Goal: Task Accomplishment & Management: Complete application form

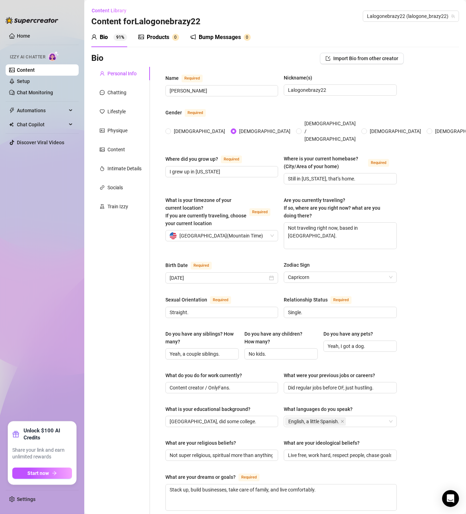
click at [393, 22] on div "Content Library Content for Lalogonebrazy22 [GEOGRAPHIC_DATA] (lalogone_brazy22)" at bounding box center [275, 16] width 368 height 22
click at [398, 14] on span "Lalogonebrazy22 (lalogone_brazy22)" at bounding box center [411, 16] width 88 height 11
click at [393, 18] on span "Lalogonebrazy22 (lalogone_brazy22)" at bounding box center [411, 16] width 88 height 11
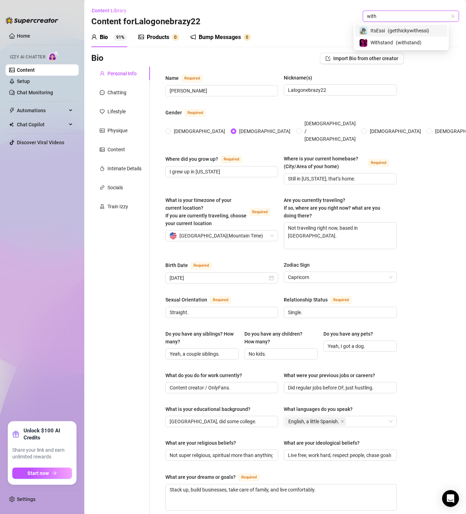
type input "withs"
click at [389, 30] on span "Withstand" at bounding box center [382, 31] width 22 height 8
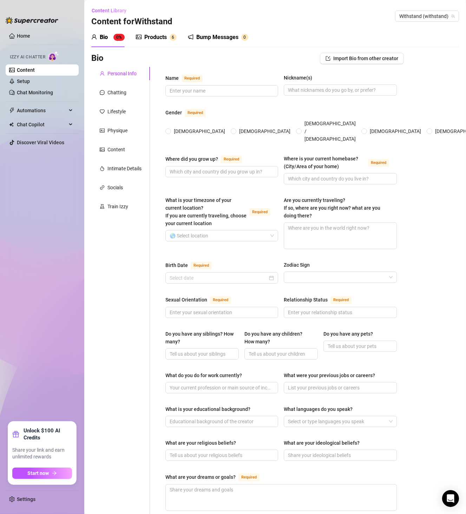
click at [159, 36] on div "Products" at bounding box center [155, 37] width 22 height 8
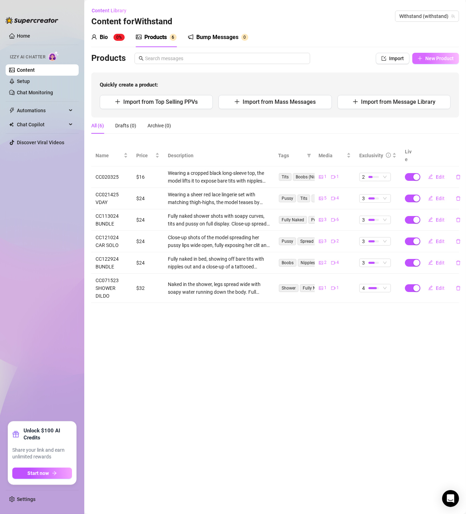
click at [429, 53] on button "New Product" at bounding box center [436, 58] width 47 height 11
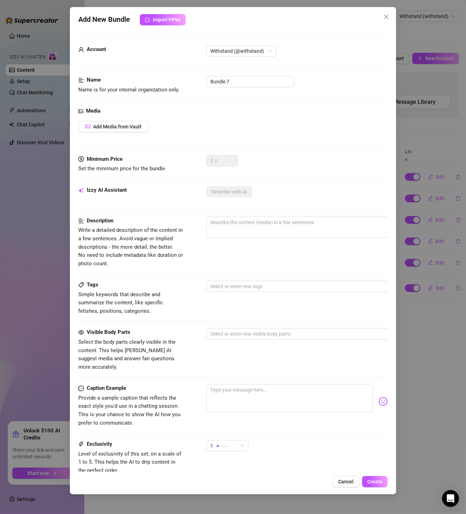
click at [429, 309] on div "Add New Bundle Import PPVs Account Withstand (@withstand) Name Name is for your…" at bounding box center [233, 257] width 466 height 514
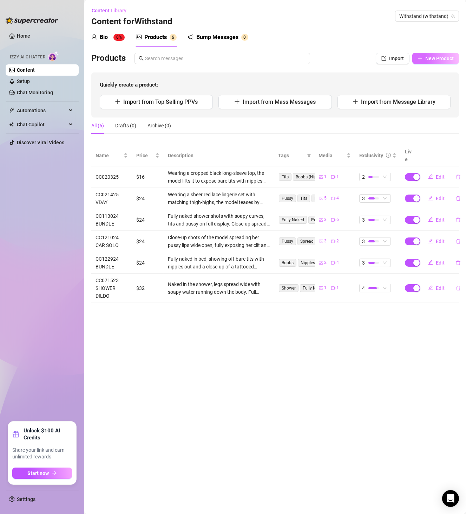
click at [442, 61] on span "New Product" at bounding box center [440, 59] width 28 height 6
type textarea "Type your message here..."
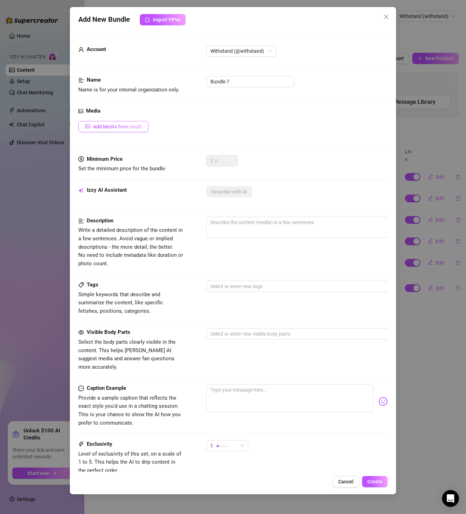
click at [131, 124] on span "Add Media from Vault" at bounding box center [117, 127] width 49 height 6
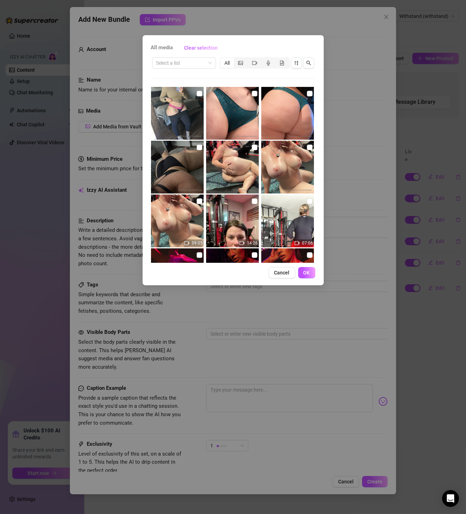
click at [179, 220] on img at bounding box center [177, 220] width 53 height 53
click at [179, 61] on input "search" at bounding box center [180, 63] width 49 height 11
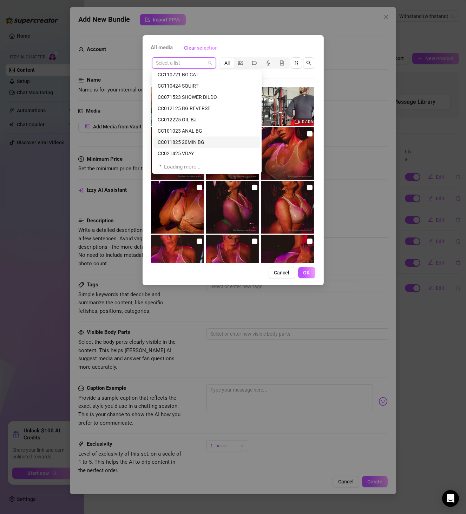
scroll to position [247, 0]
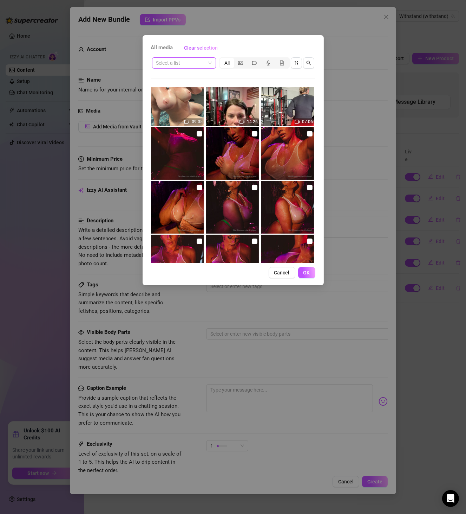
click at [199, 67] on input "search" at bounding box center [180, 63] width 49 height 11
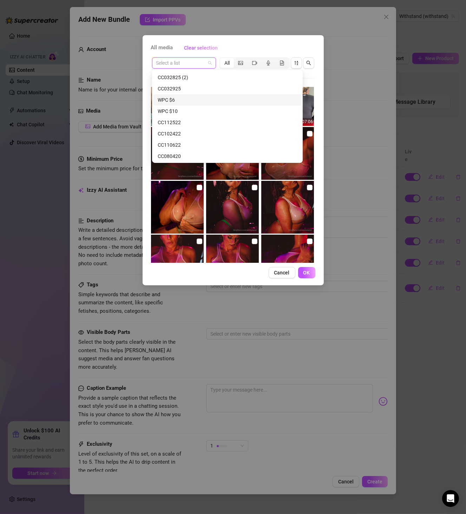
scroll to position [1035, 0]
click at [186, 62] on input "search" at bounding box center [180, 63] width 49 height 11
paste input "CC032425"
type input "CC032425"
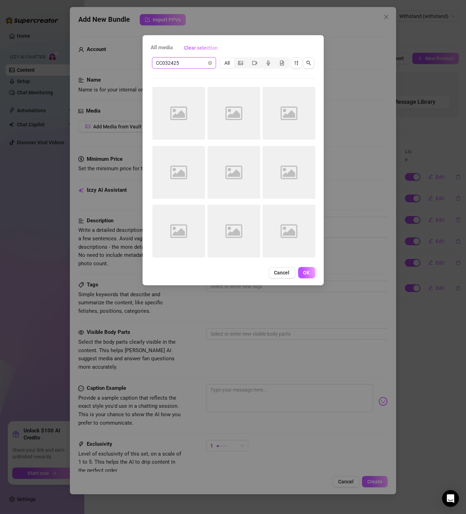
scroll to position [0, 0]
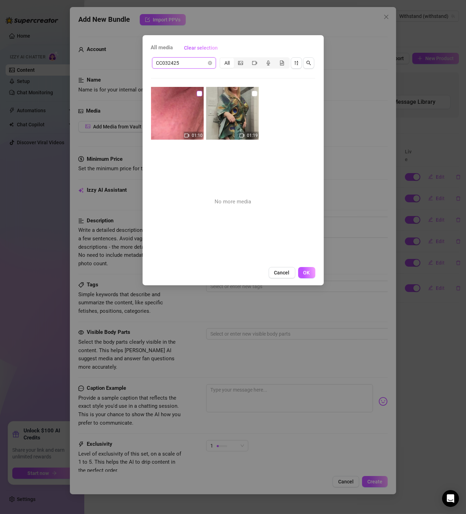
click at [197, 95] on input "checkbox" at bounding box center [200, 94] width 6 height 6
checkbox input "true"
click at [252, 93] on input "checkbox" at bounding box center [255, 94] width 6 height 6
checkbox input "true"
click at [298, 271] on button "OK" at bounding box center [306, 272] width 17 height 11
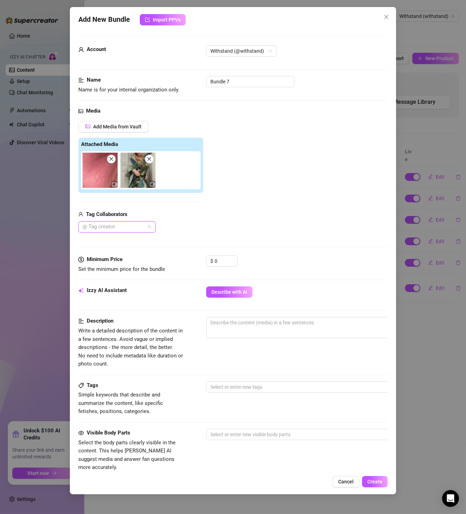
click at [131, 230] on div at bounding box center [113, 227] width 67 height 10
click at [130, 241] on div "Sugma" at bounding box center [117, 241] width 66 height 8
click at [200, 227] on div "Sugma" at bounding box center [140, 226] width 125 height 11
click at [234, 259] on icon "up" at bounding box center [234, 259] width 2 height 2
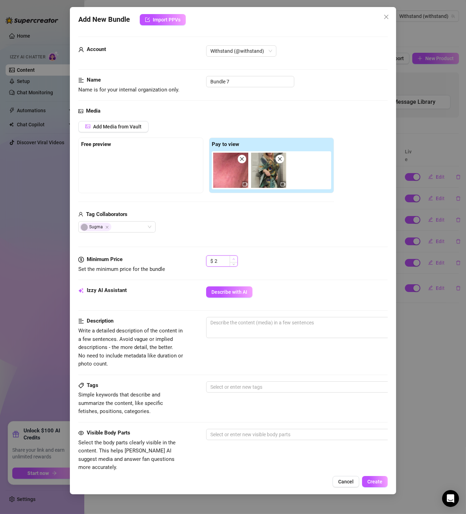
click at [234, 259] on icon "up" at bounding box center [234, 259] width 2 height 2
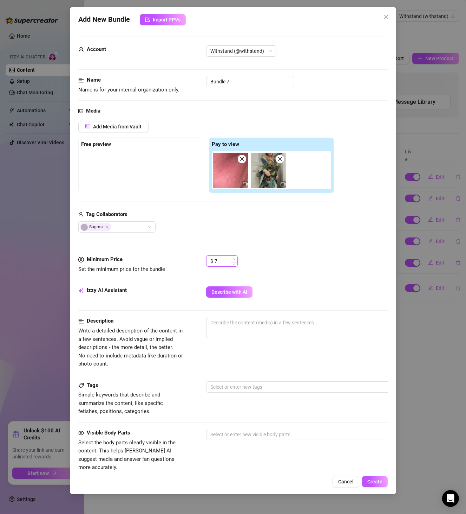
click at [234, 259] on icon "up" at bounding box center [234, 259] width 2 height 2
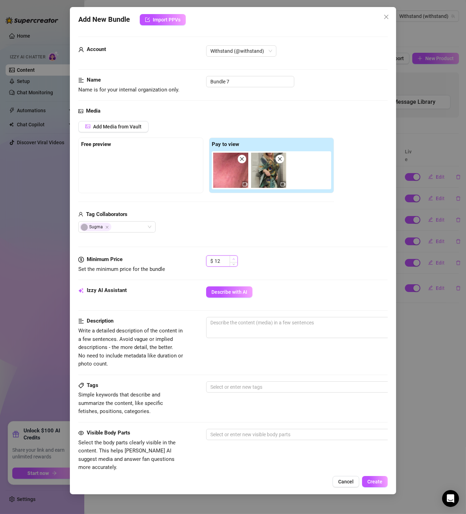
click at [234, 259] on icon "up" at bounding box center [234, 259] width 2 height 2
click at [225, 291] on span "Describe with AI" at bounding box center [230, 292] width 36 height 6
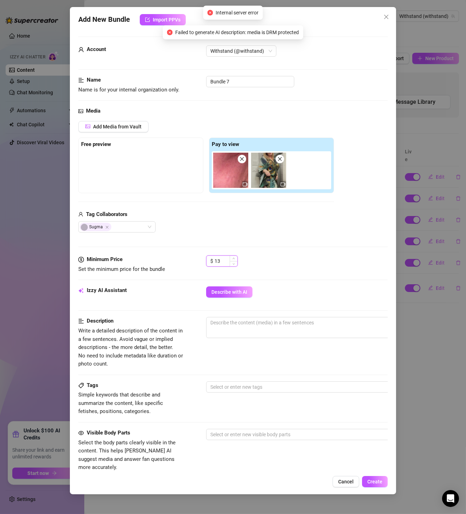
click at [236, 258] on span "Increase Value" at bounding box center [234, 258] width 8 height 5
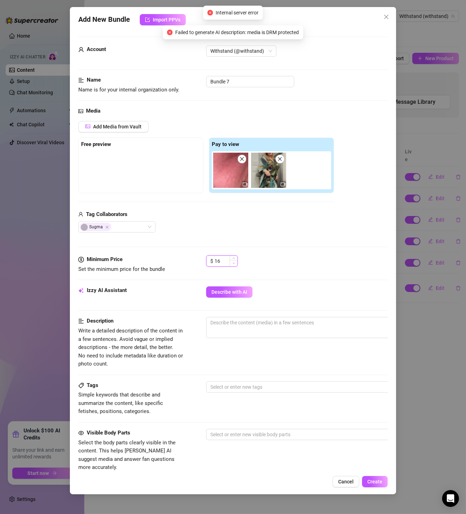
click at [233, 266] on span "Decrease Value" at bounding box center [234, 263] width 8 height 6
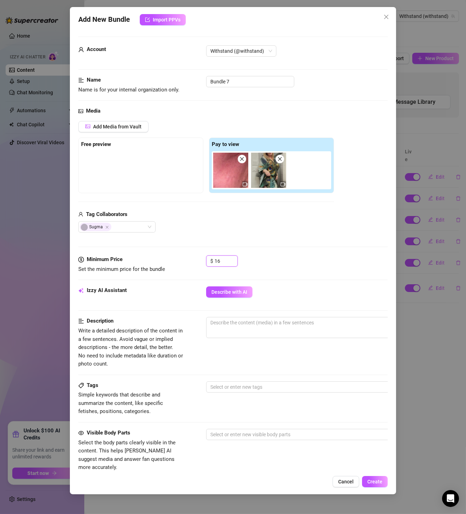
click at [282, 156] on span at bounding box center [280, 159] width 8 height 8
click at [245, 161] on span at bounding box center [242, 159] width 8 height 8
type input "0"
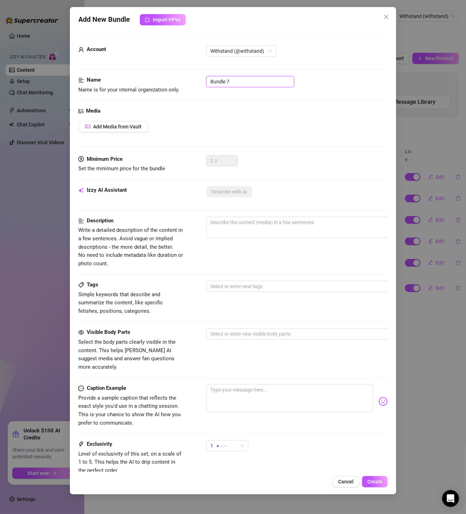
drag, startPoint x: 242, startPoint y: 81, endPoint x: 202, endPoint y: 79, distance: 39.4
click at [211, 80] on input "Bundle 7" at bounding box center [250, 81] width 88 height 11
paste input "CC112522"
type input "CC112522"
click at [134, 127] on span "Add Media from Vault" at bounding box center [117, 127] width 49 height 6
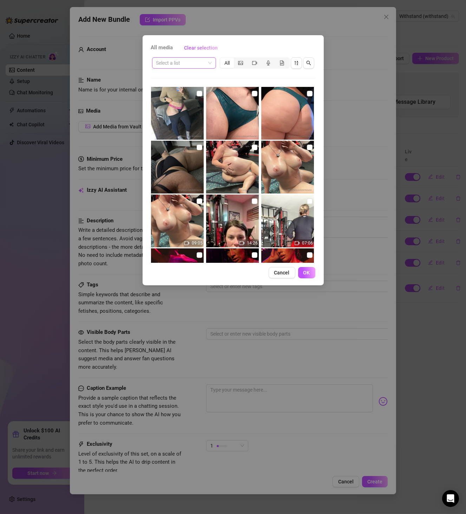
click at [196, 65] on input "search" at bounding box center [180, 63] width 49 height 11
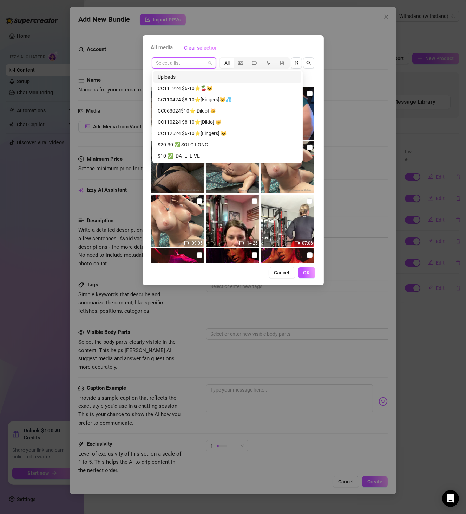
paste input "CC112522"
type input "CC112522"
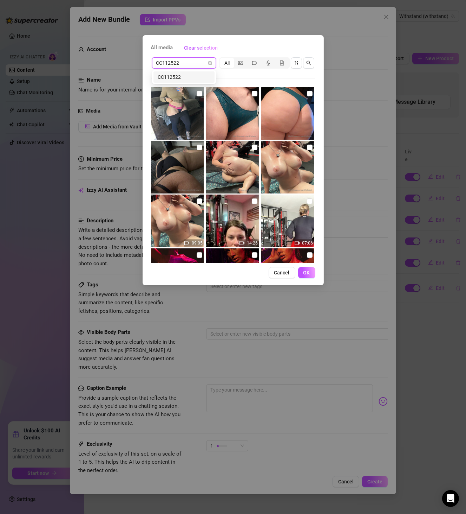
click at [197, 81] on div "CC112522" at bounding box center [184, 76] width 61 height 11
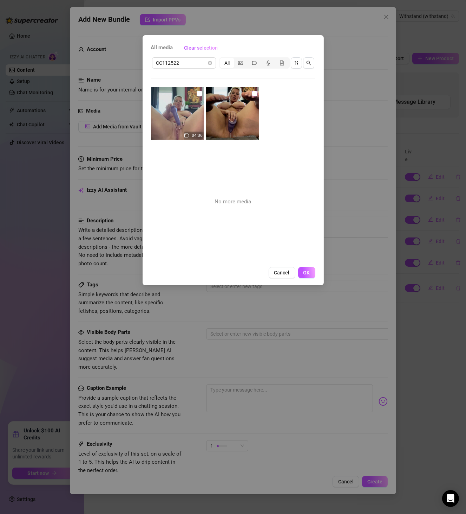
click at [252, 94] on input "checkbox" at bounding box center [255, 94] width 6 height 6
checkbox input "true"
click at [197, 94] on input "checkbox" at bounding box center [200, 94] width 6 height 6
checkbox input "true"
click at [309, 270] on span "OK" at bounding box center [307, 273] width 7 height 6
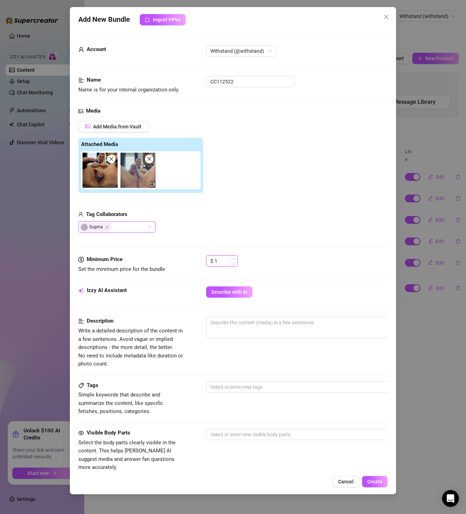
click at [231, 258] on span "Increase Value" at bounding box center [234, 259] width 8 height 6
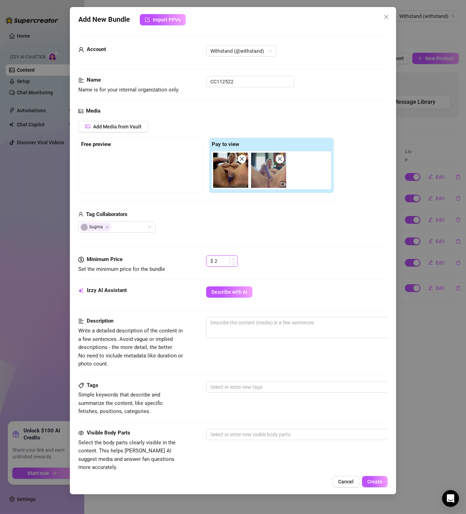
click at [231, 258] on span "Increase Value" at bounding box center [234, 259] width 8 height 6
drag, startPoint x: 219, startPoint y: 258, endPoint x: 205, endPoint y: 260, distance: 14.9
click at [205, 260] on div "Minimum Price Set the minimum price for the bundle $ 2" at bounding box center [233, 264] width 310 height 18
click at [217, 284] on div "Minimum Price Set the minimum price for the bundle $ 16" at bounding box center [233, 270] width 310 height 31
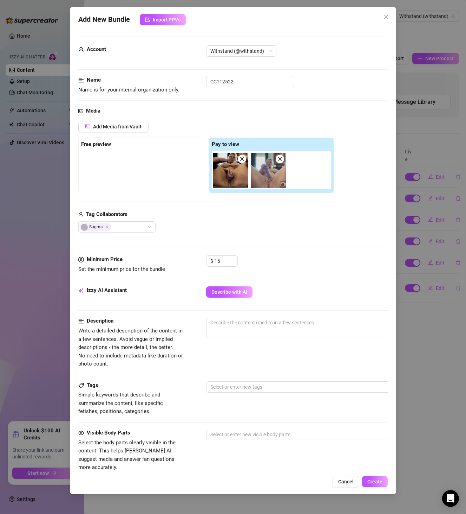
click at [223, 298] on div "Izzy AI Assistant Describe with AI" at bounding box center [233, 295] width 310 height 18
click at [231, 292] on span "Describe with AI" at bounding box center [230, 292] width 36 height 6
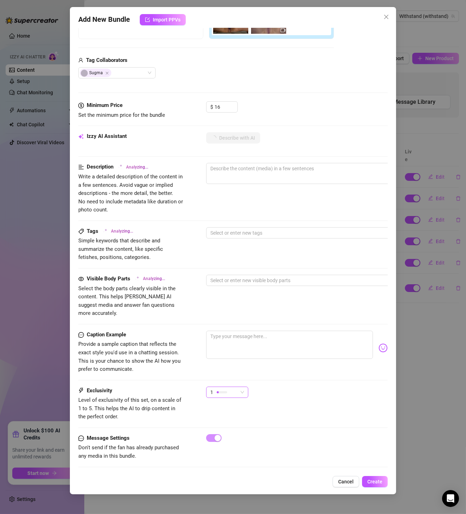
scroll to position [158, 0]
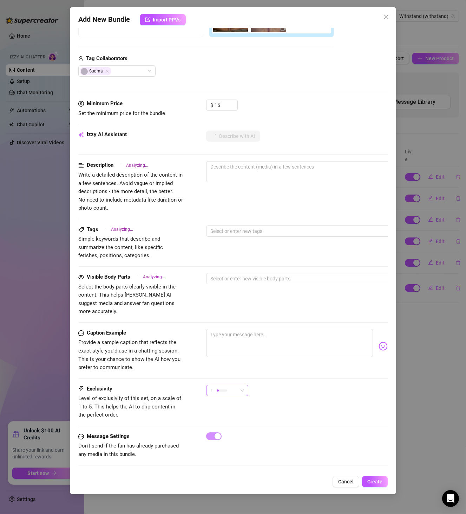
click at [229, 385] on div "1" at bounding box center [224, 390] width 27 height 11
click at [233, 416] on span "3" at bounding box center [235, 417] width 46 height 8
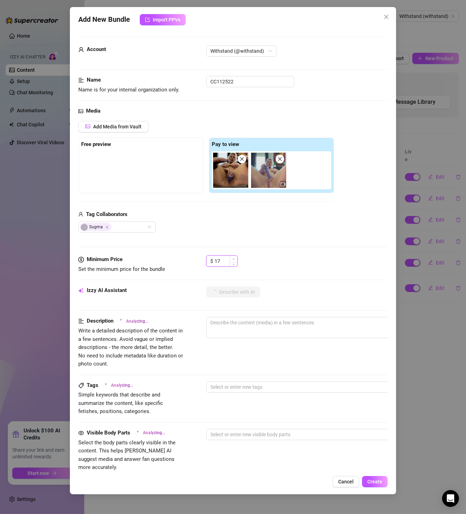
click at [233, 259] on icon "up" at bounding box center [234, 259] width 2 height 2
type input "19"
click at [233, 259] on icon "up" at bounding box center [234, 259] width 2 height 2
type textarea "Fully"
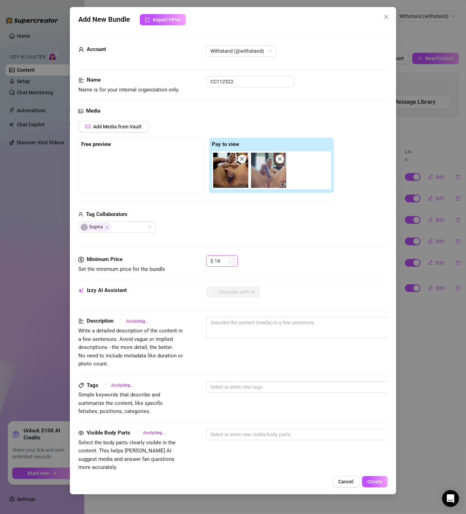
type textarea "Fully"
type textarea "Fully naked"
type input "20"
click at [233, 259] on icon "up" at bounding box center [234, 259] width 2 height 2
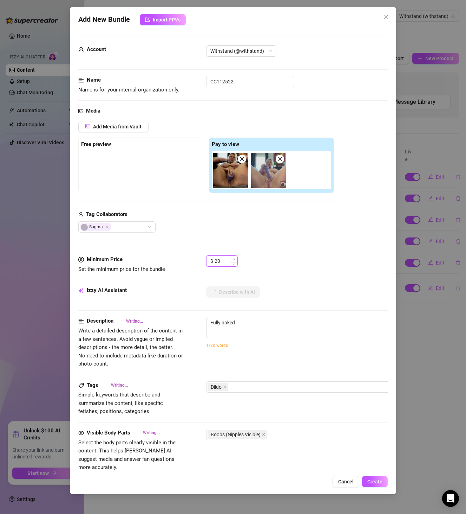
type textarea "Fully naked on"
type input "21"
type textarea "Fully naked on a"
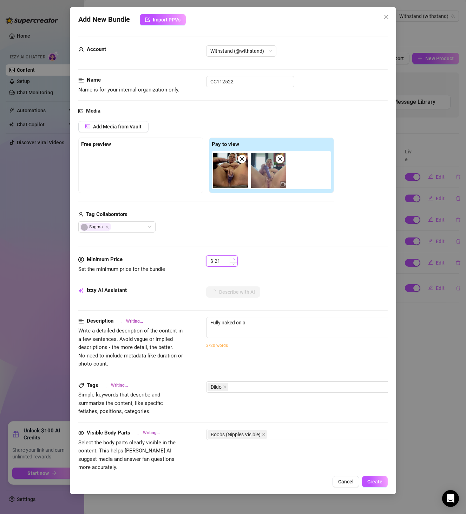
click at [233, 259] on icon "up" at bounding box center [234, 259] width 2 height 2
type textarea "Fully naked on a bed,"
type textarea "Fully naked on a bed, legs"
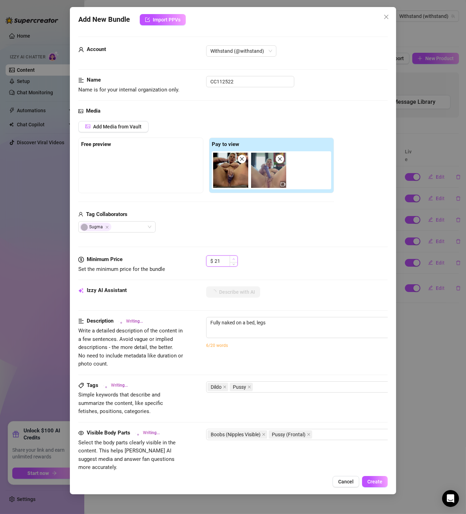
type textarea "Fully naked on a bed, legs spread"
type textarea "Fully naked on a bed, legs spread wide"
type input "22"
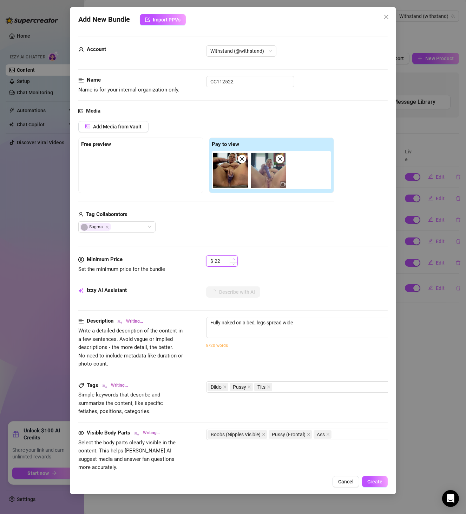
type textarea "Fully naked on a bed, legs spread wide with"
click at [233, 259] on icon "up" at bounding box center [234, 259] width 2 height 2
type textarea "Fully naked on a bed, legs spread wide with feet"
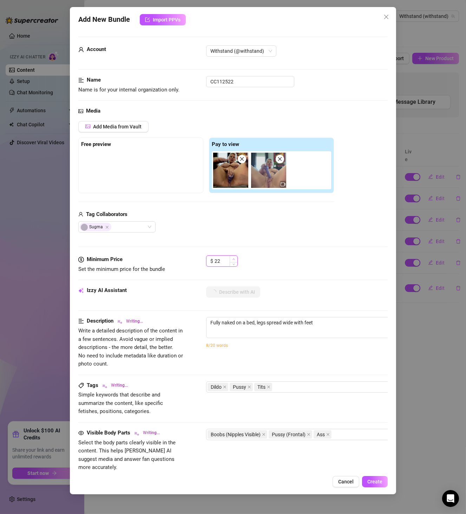
type textarea "Fully naked on a bed, legs spread wide with feet up,"
type textarea "Fully naked on a bed, legs spread wide with feet up, showing"
type textarea "Fully naked on a bed, legs spread wide with feet up, showing off"
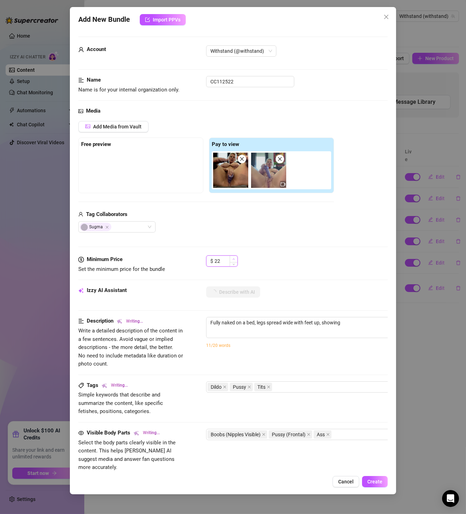
type textarea "Fully naked on a bed, legs spread wide with feet up, showing off"
type input "23"
type textarea "Fully naked on a bed, legs spread wide with feet up, showing off tits,"
click at [233, 259] on icon "up" at bounding box center [234, 259] width 2 height 2
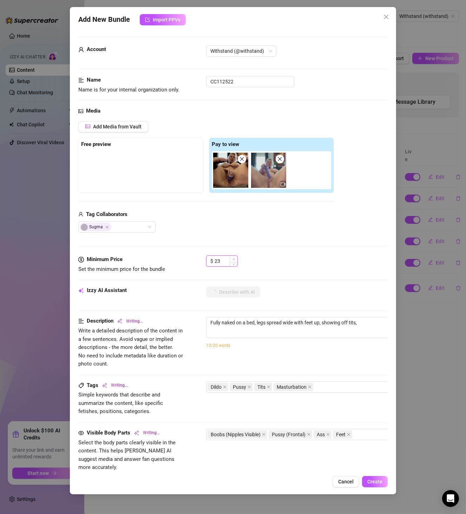
type textarea "Fully naked on a bed, legs spread wide with feet up, showing off tits, pussy,"
type input "24"
type textarea "Fully naked on a bed, legs spread wide with feet up, showing off tits, pussy, a…"
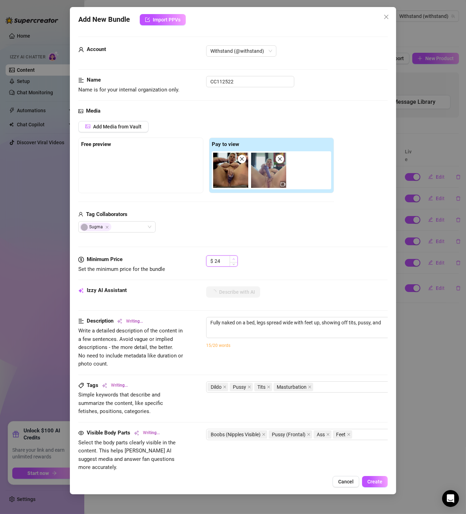
click at [233, 259] on icon "up" at bounding box center [234, 259] width 2 height 2
type textarea "Fully naked on a bed, legs spread wide with feet up, showing off tits, pussy, a…"
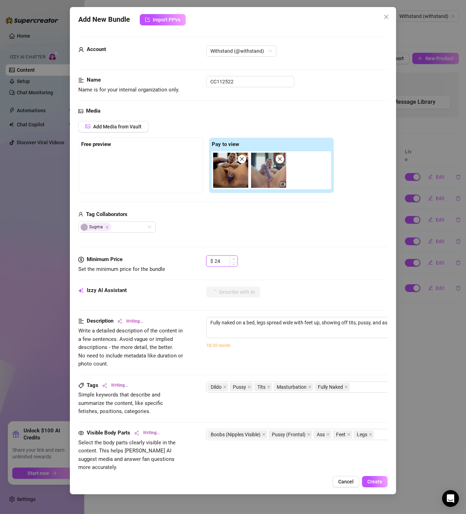
type textarea "Fully naked on a bed, legs spread wide with feet up, showing off tits, pussy, a…"
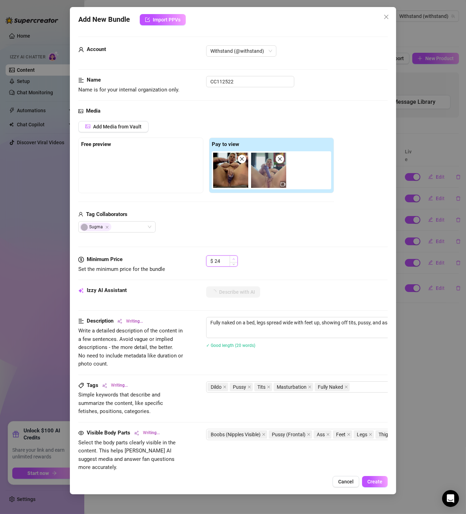
type textarea "Fully naked on a bed, legs spread wide with feet up, showing off tits, pussy, a…"
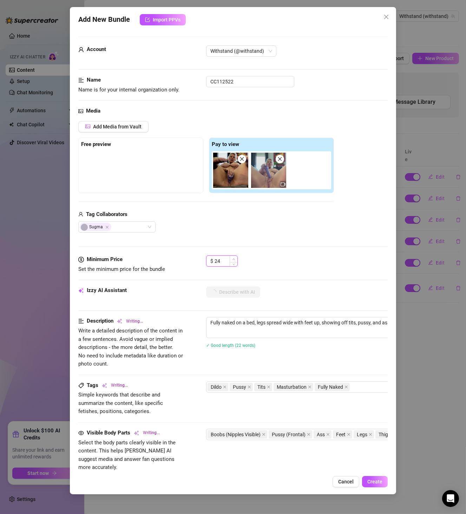
type textarea "Fully naked on a bed, legs spread wide with feet up, showing off tits, pussy, a…"
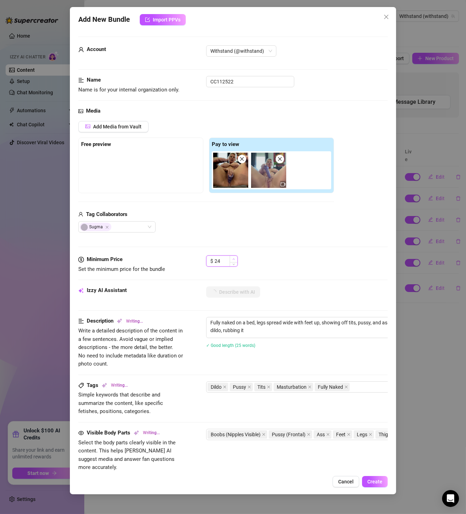
type textarea "Fully naked on a bed, legs spread wide with feet up, showing off tits, pussy, a…"
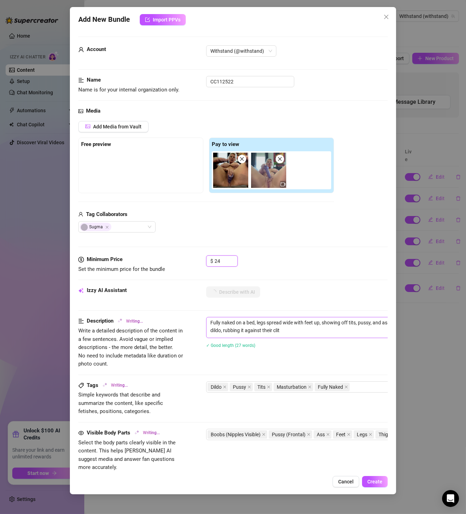
type textarea "Fully naked on a bed, legs spread wide with feet up, showing off tits, pussy, a…"
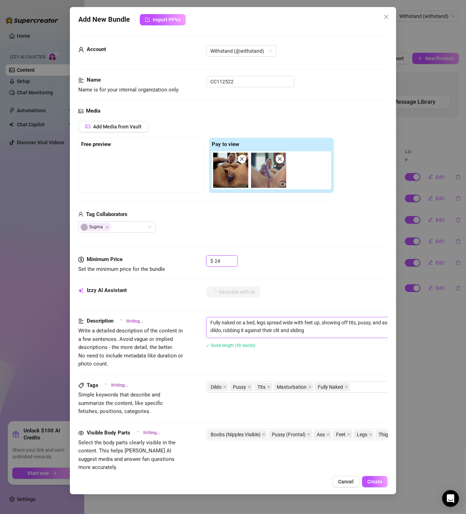
type textarea "Fully naked on a bed, legs spread wide with feet up, showing off tits, pussy, a…"
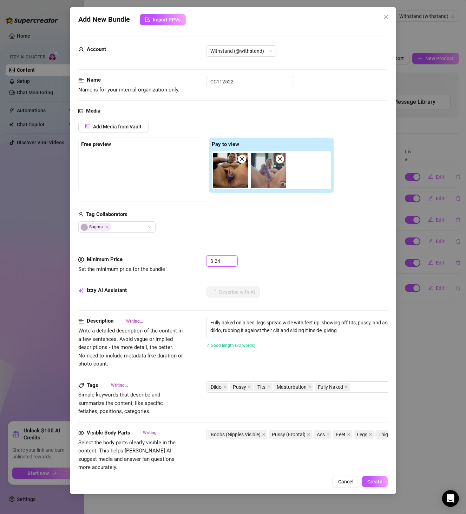
type textarea "Fully naked on a bed, legs spread wide with feet up, showing off tits, pussy, a…"
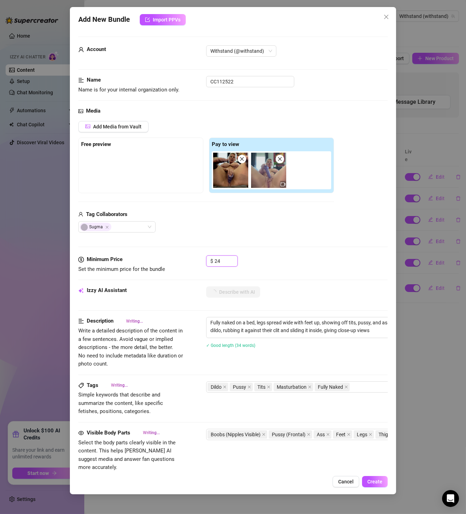
type textarea "Fully naked on a bed, legs spread wide with feet up, showing off tits, pussy, a…"
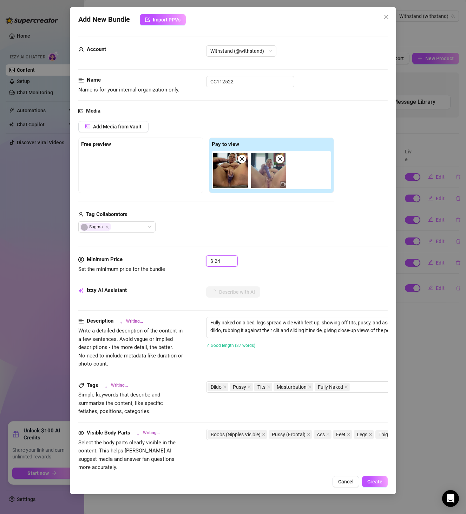
type textarea "Fully naked on a bed, legs spread wide with feet up, showing off tits, pussy, a…"
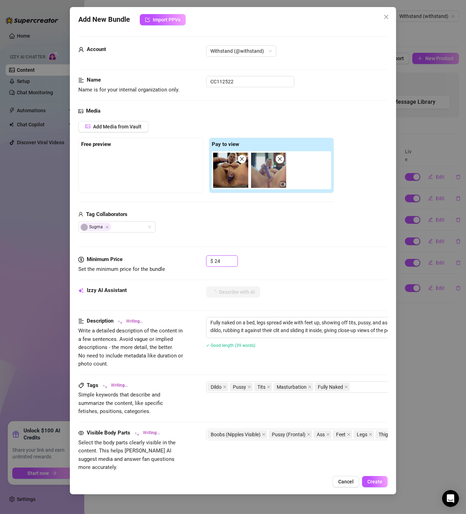
type textarea "Fully naked on a bed, legs spread wide with feet up, showing off tits, pussy, a…"
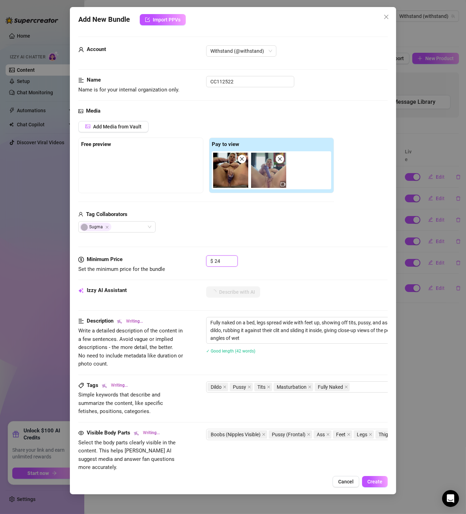
type textarea "Fully naked on a bed, legs spread wide with feet up, showing off tits, pussy, a…"
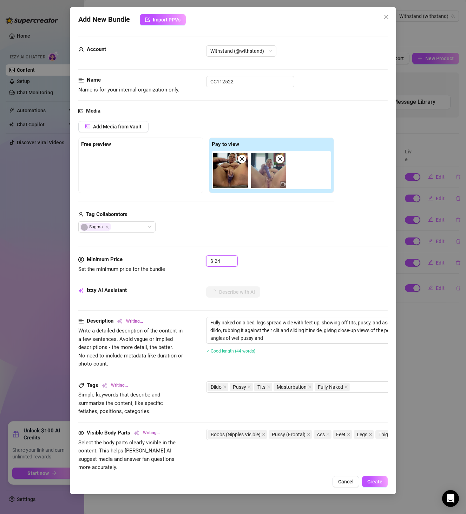
type textarea "Fully naked on a bed, legs spread wide with feet up, showing off tits, pussy, a…"
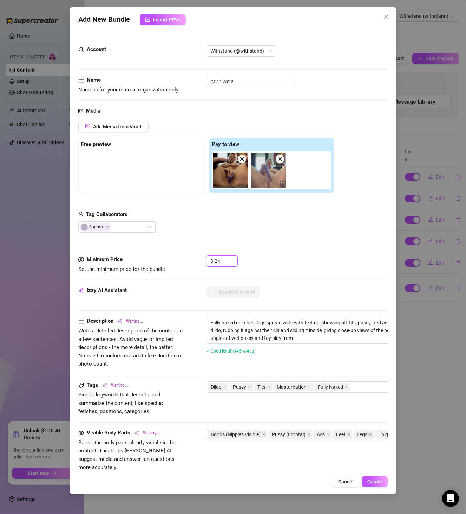
type textarea "Fully naked on a bed, legs spread wide with feet up, showing off tits, pussy, a…"
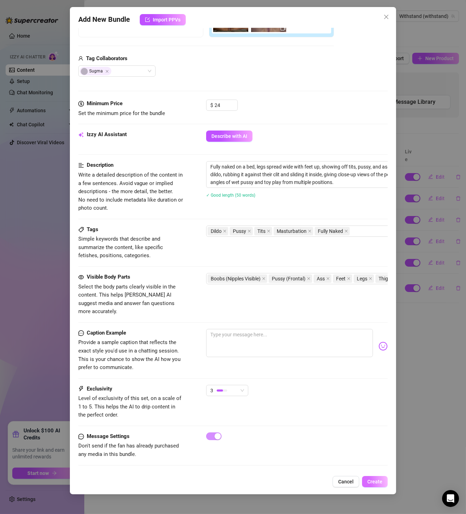
click at [382, 483] on span "Create" at bounding box center [375, 481] width 15 height 6
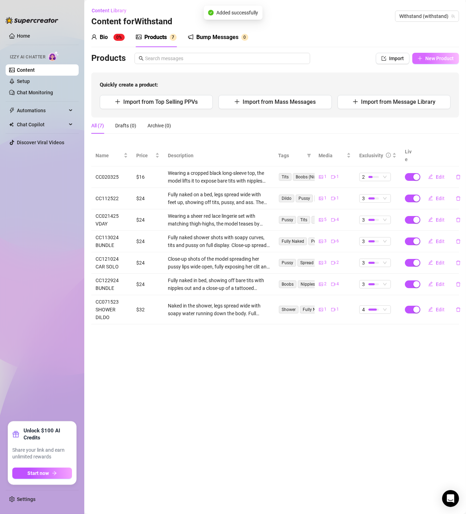
click at [451, 58] on span "New Product" at bounding box center [440, 59] width 28 height 6
type textarea "Type your message here..."
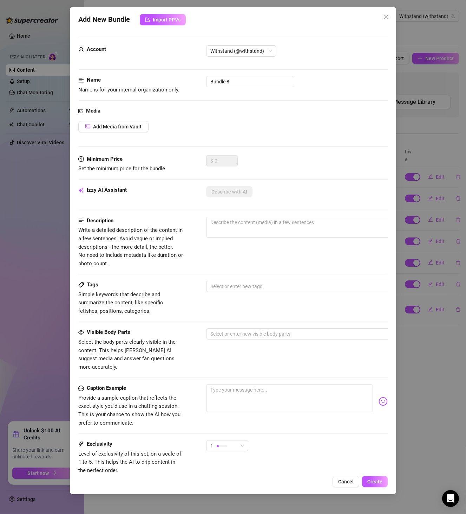
click at [233, 72] on div "Account Withstand (@withstand)" at bounding box center [233, 60] width 310 height 31
click at [234, 83] on input "Bundle 8" at bounding box center [250, 81] width 88 height 11
paste input "CC033025"
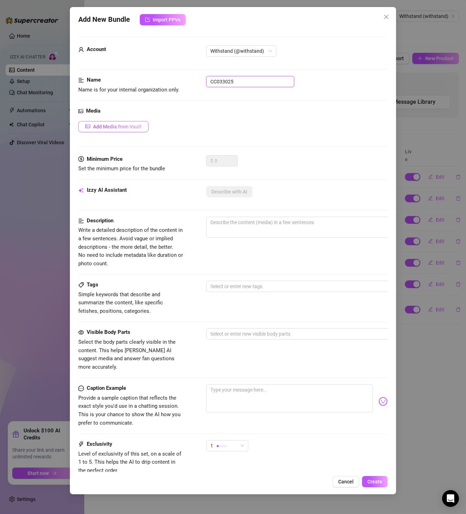
type input "CC033025"
click at [130, 127] on span "Add Media from Vault" at bounding box center [117, 127] width 49 height 6
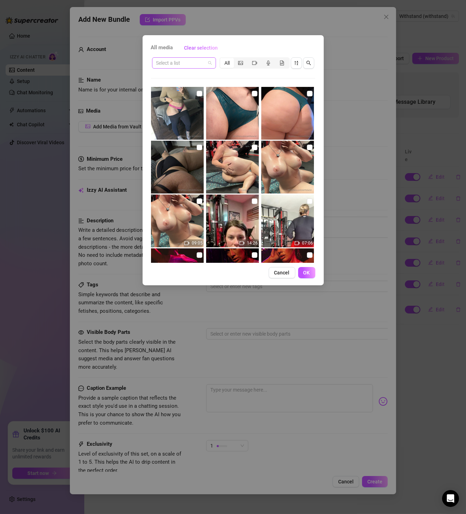
click at [183, 62] on input "search" at bounding box center [180, 63] width 49 height 11
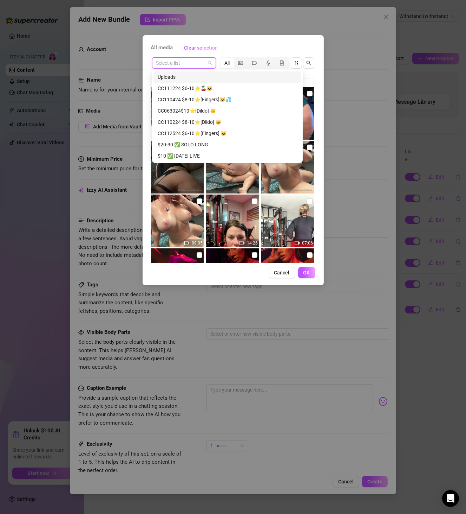
paste input "CC033025"
type input "CC033025"
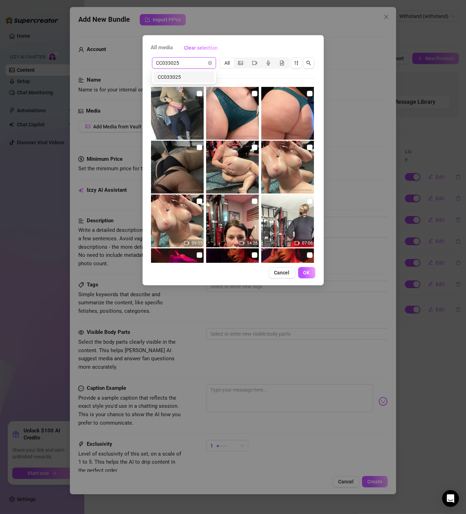
click at [174, 76] on div "CC033025" at bounding box center [184, 77] width 53 height 8
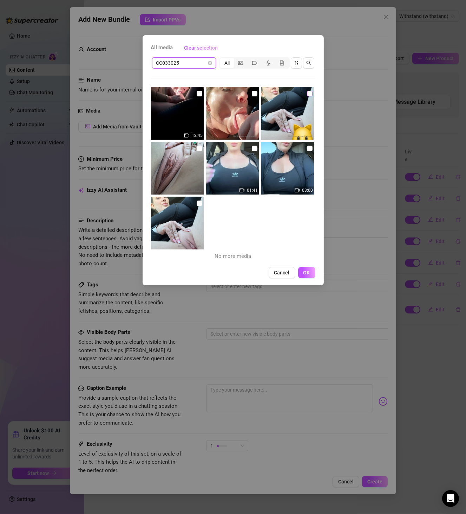
click at [307, 95] on input "checkbox" at bounding box center [310, 94] width 6 height 6
checkbox input "true"
click at [200, 201] on input "checkbox" at bounding box center [200, 203] width 6 height 6
checkbox input "true"
click at [200, 150] on input "checkbox" at bounding box center [200, 149] width 6 height 6
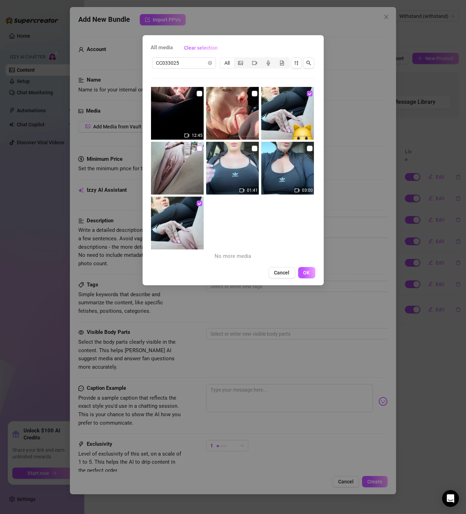
checkbox input "true"
drag, startPoint x: 252, startPoint y: 147, endPoint x: 284, endPoint y: 152, distance: 32.4
click at [253, 148] on input "checkbox" at bounding box center [255, 149] width 6 height 6
checkbox input "true"
click at [307, 151] on input "checkbox" at bounding box center [310, 149] width 6 height 6
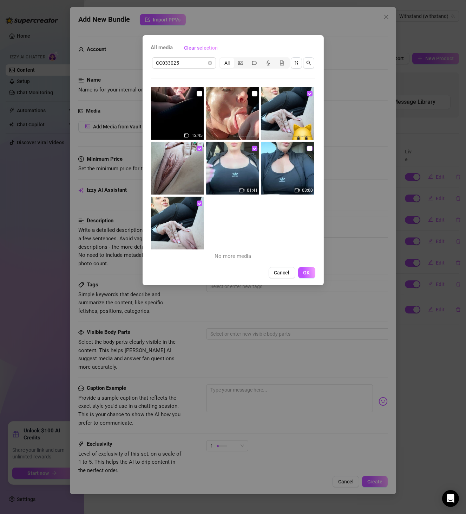
checkbox input "true"
click at [312, 267] on button "OK" at bounding box center [306, 272] width 17 height 11
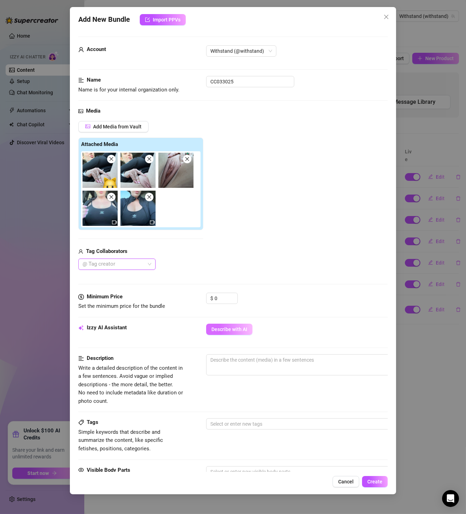
click at [235, 325] on button "Describe with AI" at bounding box center [229, 328] width 46 height 11
drag, startPoint x: 226, startPoint y: 295, endPoint x: 197, endPoint y: 295, distance: 29.5
click at [197, 295] on div "Minimum Price Set the minimum price for the bundle $ 0" at bounding box center [233, 301] width 310 height 18
type input "16"
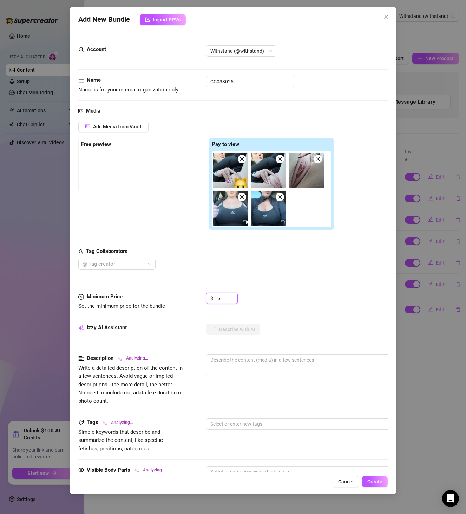
type textarea "Close-up"
type textarea "Close-up shots"
type textarea "Close-up shots of"
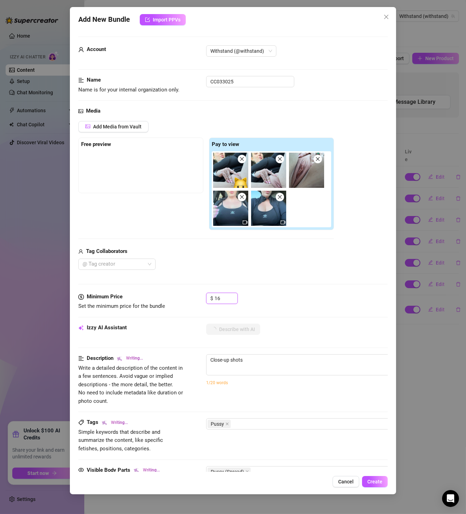
type textarea "Close-up shots of"
type textarea "Close-up shots of the"
type textarea "Close-up shots of the model"
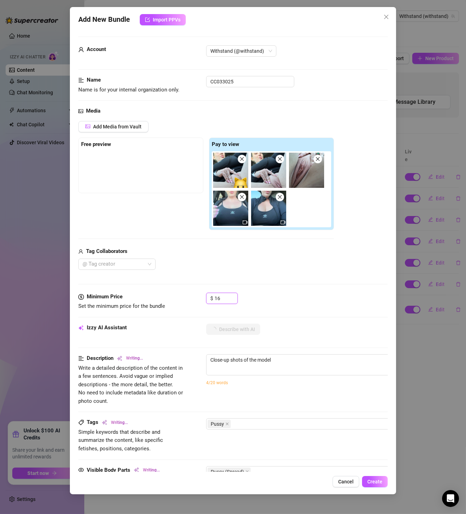
type textarea "Close-up shots of the model spreading"
type textarea "Close-up shots of the model spreading her"
type textarea "Close-up shots of the model spreading her pussy"
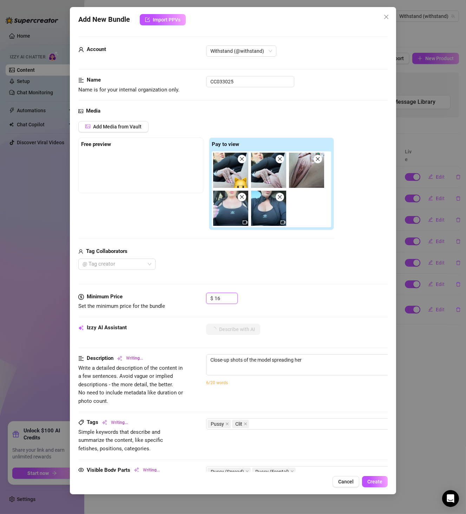
type textarea "Close-up shots of the model spreading her pussy"
type textarea "Close-up shots of the model spreading her pussy lips"
type textarea "Close-up shots of the model spreading her pussy lips wide"
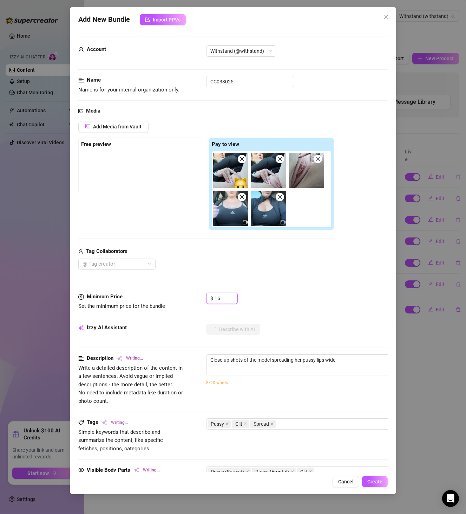
type textarea "Close-up shots of the model spreading her pussy lips wide open,"
type textarea "Close-up shots of the model spreading her pussy lips wide open, fully"
type textarea "Close-up shots of the model spreading her pussy lips wide open, fully exposing"
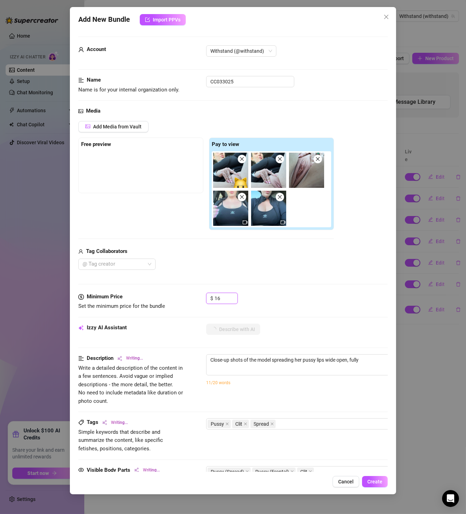
type textarea "Close-up shots of the model spreading her pussy lips wide open, fully exposing"
type textarea "Close-up shots of the model spreading her pussy lips wide open, fully exposing …"
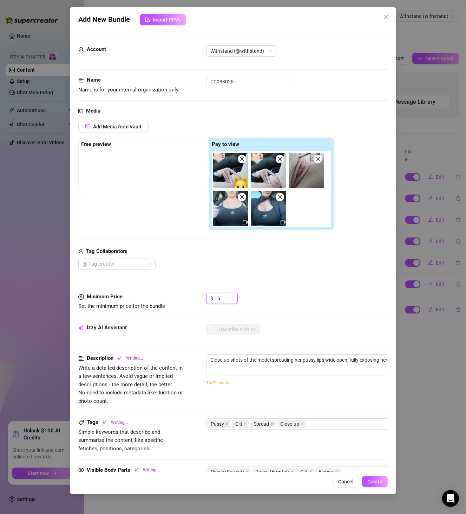
type textarea "Close-up shots of the model spreading her pussy lips wide open, fully exposing …"
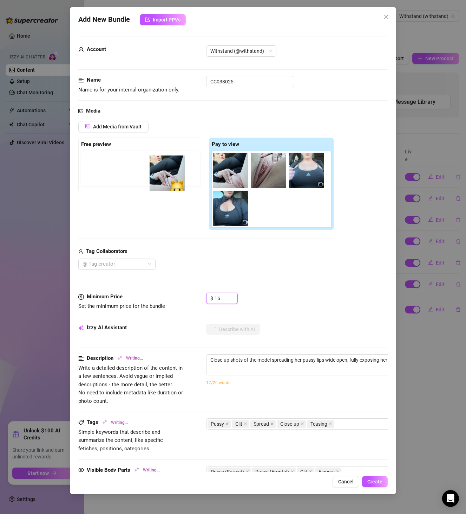
drag, startPoint x: 232, startPoint y: 173, endPoint x: 162, endPoint y: 176, distance: 70.4
click at [162, 176] on div "Free preview Pay to view" at bounding box center [206, 183] width 256 height 93
type textarea "Close-up shots of the model spreading her pussy lips wide open, fully exposing …"
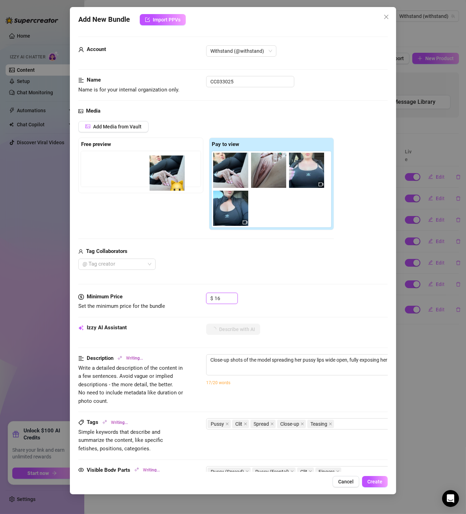
type textarea "Close-up shots of the model spreading her pussy lips wide open, fully exposing …"
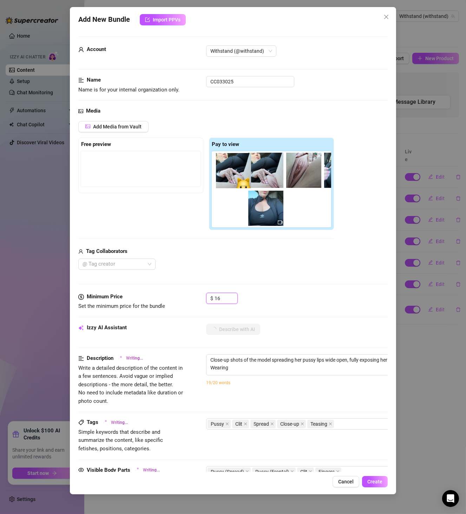
type textarea "Close-up shots of the model spreading her pussy lips wide open, fully exposing …"
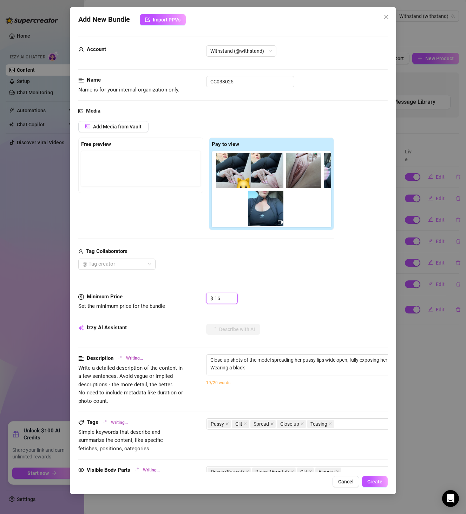
type textarea "Close-up shots of the model spreading her pussy lips wide open, fully exposing …"
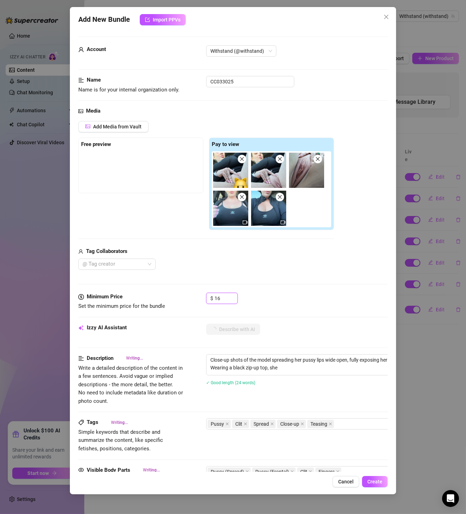
type textarea "Close-up shots of the model spreading her pussy lips wide open, fully exposing …"
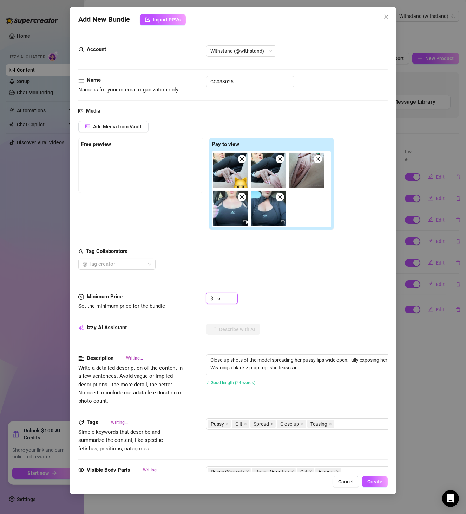
type textarea "Close-up shots of the model spreading her pussy lips wide open, fully exposing …"
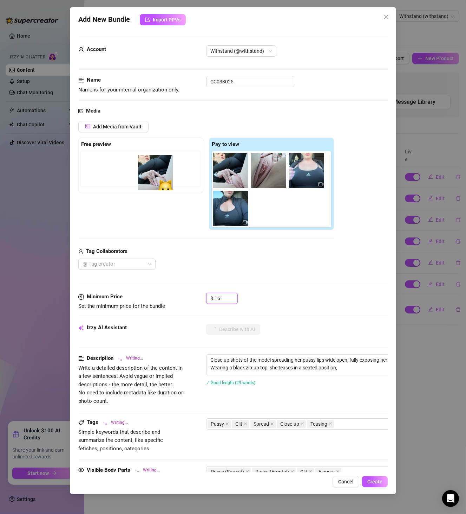
type textarea "Close-up shots of the model spreading her pussy lips wide open, fully exposing …"
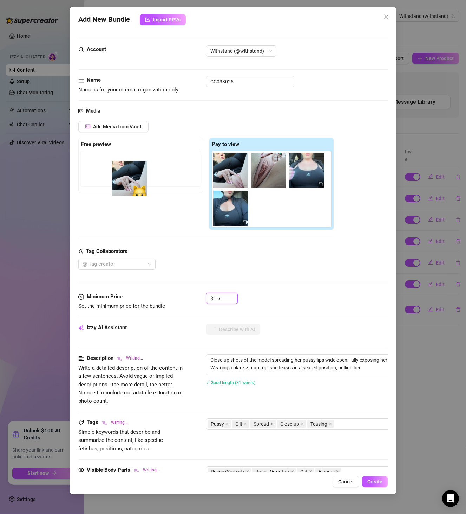
type textarea "Close-up shots of the model spreading her pussy lips wide open, fully exposing …"
drag, startPoint x: 224, startPoint y: 179, endPoint x: 108, endPoint y: 188, distance: 116.3
click at [108, 188] on div "Free preview Pay to view" at bounding box center [206, 183] width 256 height 93
type textarea "Close-up shots of the model spreading her pussy lips wide open, fully exposing …"
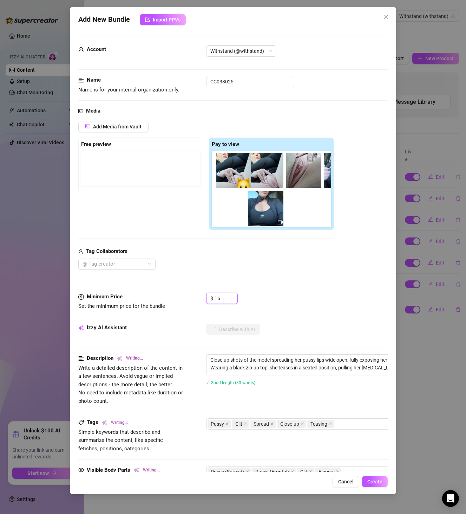
type textarea "Close-up shots of the model spreading her pussy lips wide open, fully exposing …"
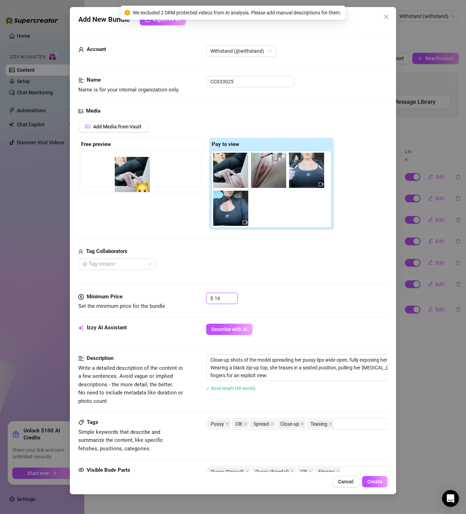
drag, startPoint x: 224, startPoint y: 181, endPoint x: 114, endPoint y: 186, distance: 110.2
click at [114, 186] on div "Free preview Pay to view" at bounding box center [206, 183] width 256 height 93
drag, startPoint x: 224, startPoint y: 179, endPoint x: 86, endPoint y: 174, distance: 137.6
click at [86, 174] on div "Free preview Pay to view" at bounding box center [206, 183] width 256 height 93
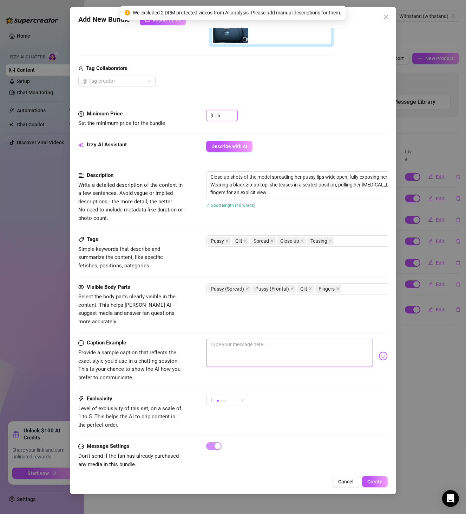
scroll to position [195, 0]
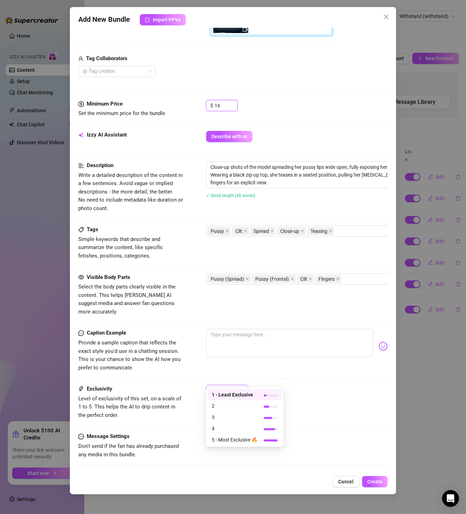
click at [246, 385] on div "1" at bounding box center [227, 390] width 42 height 11
click at [241, 408] on span "2" at bounding box center [235, 406] width 46 height 8
click at [373, 477] on button "Create" at bounding box center [375, 481] width 26 height 11
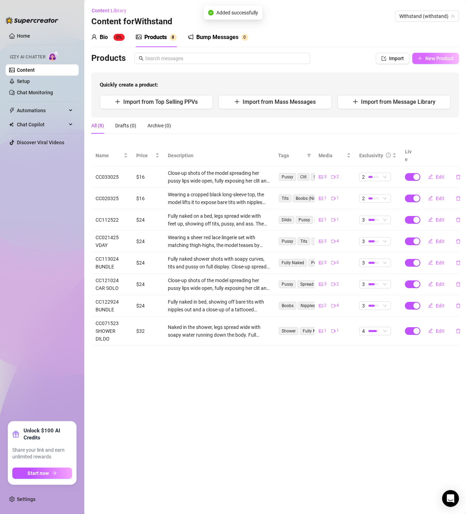
click at [428, 59] on span "New Product" at bounding box center [440, 59] width 28 height 6
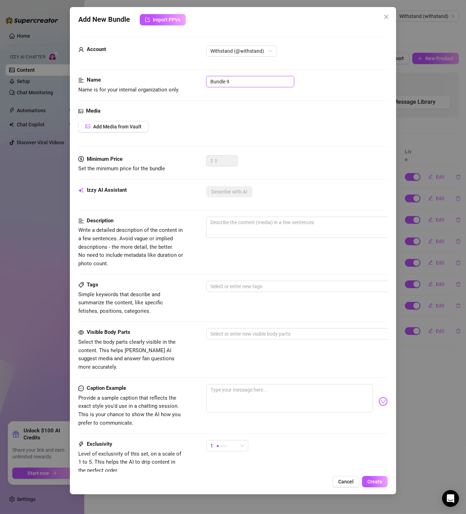
click at [239, 81] on input "Bundle 9" at bounding box center [250, 81] width 88 height 11
paste input "CC040822"
click at [125, 125] on span "Add Media from Vault" at bounding box center [117, 127] width 49 height 6
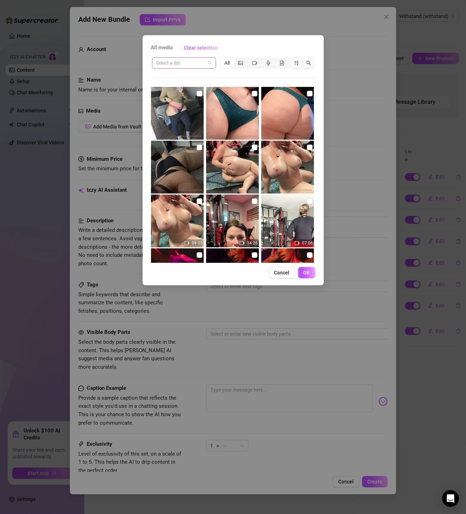
click at [202, 63] on input "search" at bounding box center [180, 63] width 49 height 11
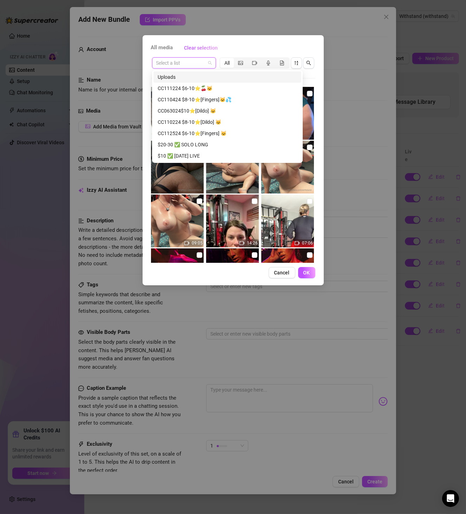
paste input "CC040822"
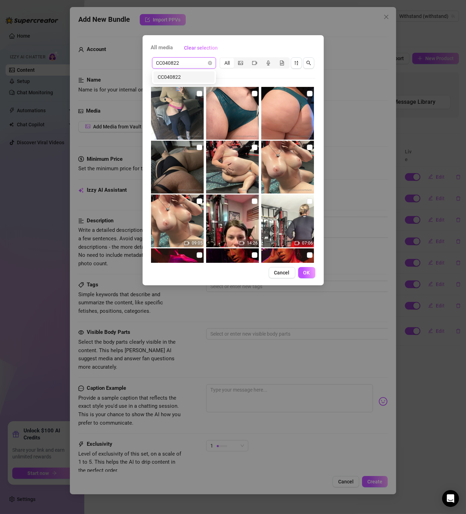
click at [196, 83] on div "CC040822" at bounding box center [184, 77] width 64 height 14
click at [198, 77] on div "CC040822" at bounding box center [184, 77] width 53 height 8
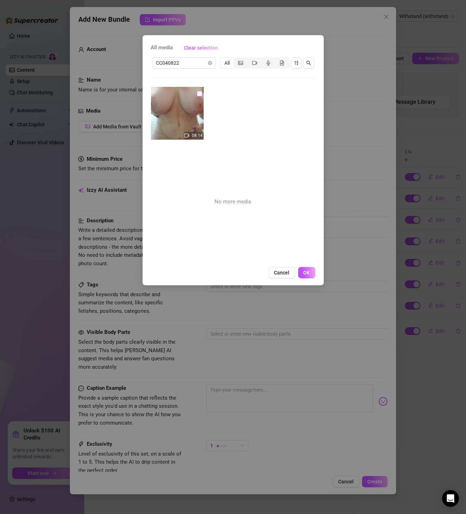
click at [199, 92] on input "checkbox" at bounding box center [200, 94] width 6 height 6
click at [308, 268] on button "OK" at bounding box center [306, 272] width 17 height 11
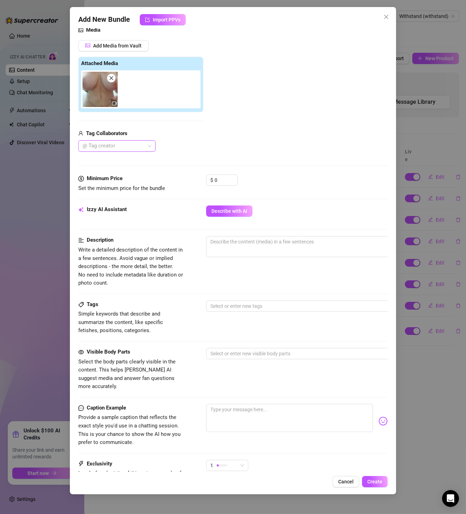
scroll to position [0, 0]
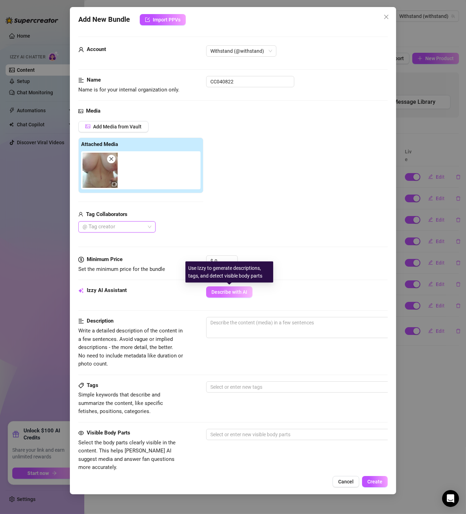
click at [224, 293] on span "Describe with AI" at bounding box center [230, 292] width 36 height 6
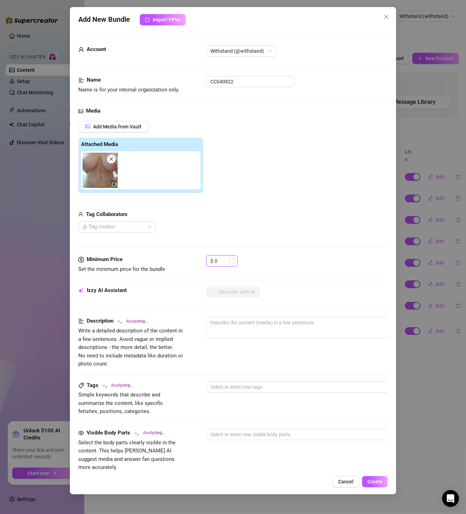
click at [219, 260] on input "0" at bounding box center [226, 261] width 23 height 11
drag, startPoint x: 219, startPoint y: 260, endPoint x: 202, endPoint y: 264, distance: 17.3
click at [202, 264] on div "Minimum Price Set the minimum price for the bundle $ 0" at bounding box center [233, 264] width 310 height 18
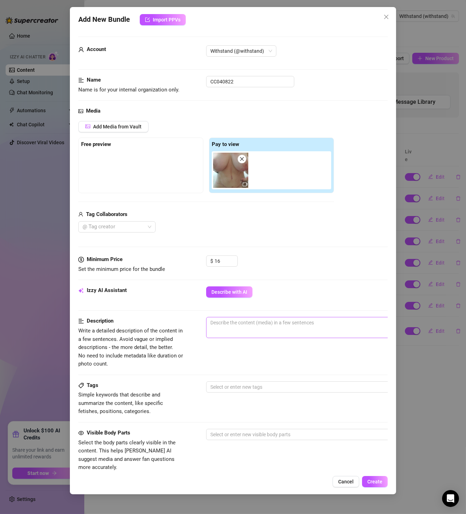
click at [272, 330] on span "0 / 1000" at bounding box center [329, 327] width 246 height 21
click at [279, 330] on span "0 / 1000" at bounding box center [329, 327] width 246 height 21
click at [282, 327] on span "0 / 1000" at bounding box center [329, 327] width 246 height 21
click at [282, 327] on textarea at bounding box center [329, 322] width 245 height 11
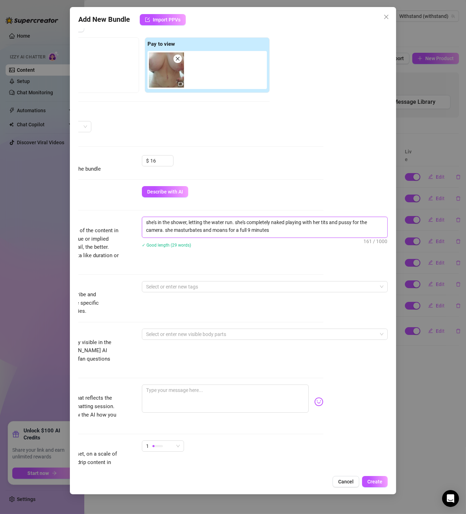
scroll to position [158, 70]
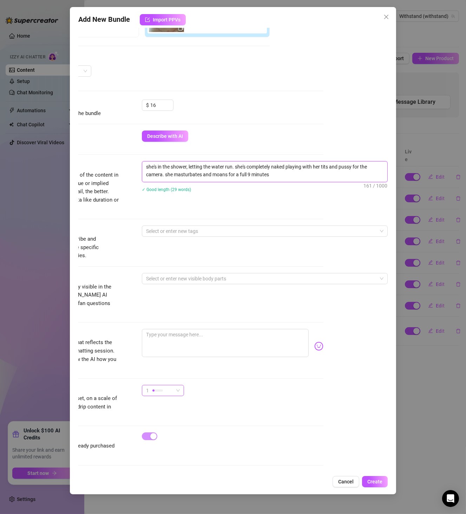
click at [170, 385] on span "1" at bounding box center [163, 390] width 34 height 11
click at [173, 423] on div "4" at bounding box center [175, 428] width 75 height 11
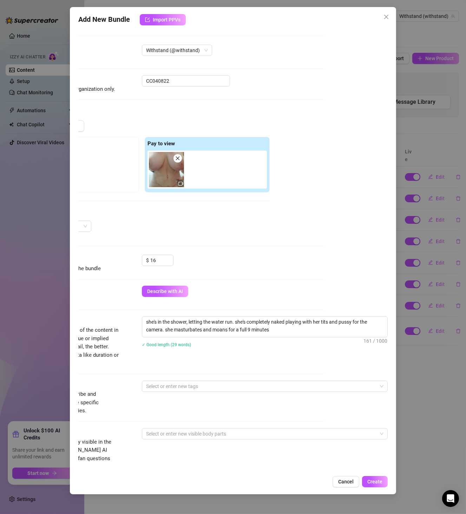
scroll to position [0, 70]
click at [157, 257] on input "16" at bounding box center [161, 261] width 23 height 11
drag, startPoint x: 155, startPoint y: 257, endPoint x: 133, endPoint y: 262, distance: 23.0
click at [133, 262] on div "Minimum Price Set the minimum price for the bundle $ 16" at bounding box center [169, 264] width 310 height 18
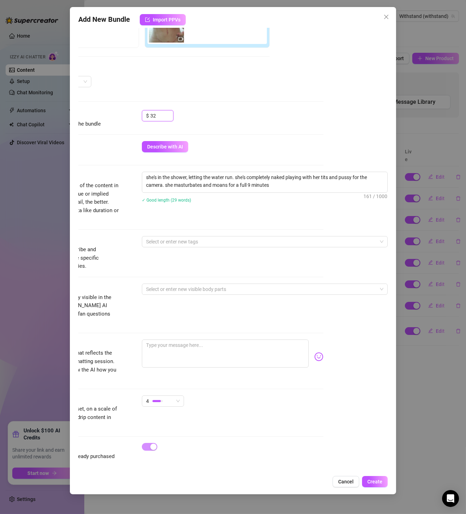
scroll to position [158, 70]
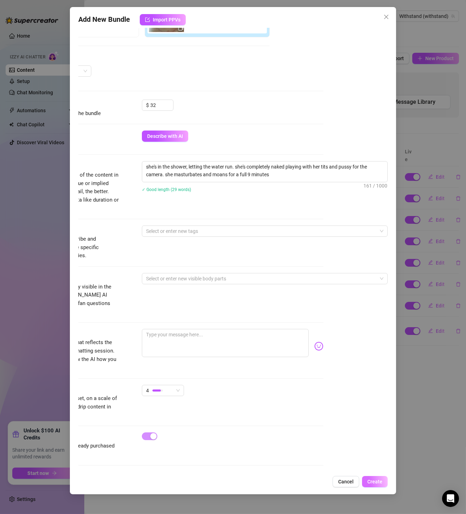
click at [374, 484] on button "Create" at bounding box center [375, 481] width 26 height 11
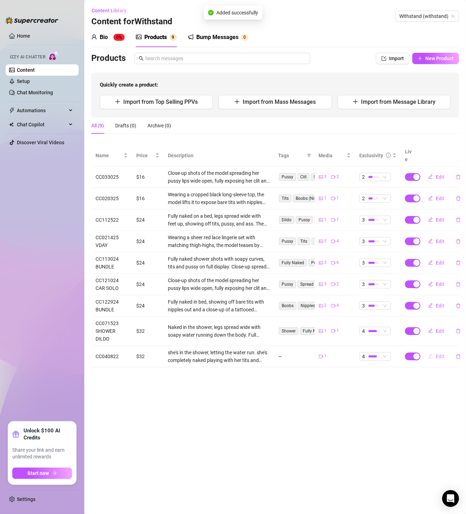
click at [445, 350] on button "Edit" at bounding box center [437, 355] width 28 height 11
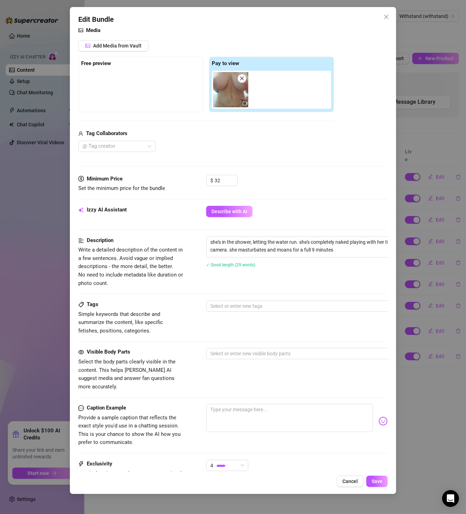
scroll to position [81, 0]
click at [237, 308] on div at bounding box center [326, 306] width 236 height 10
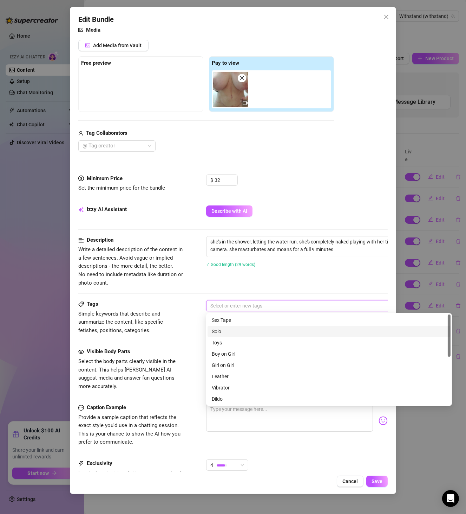
click at [244, 335] on div "Solo" at bounding box center [329, 331] width 235 height 8
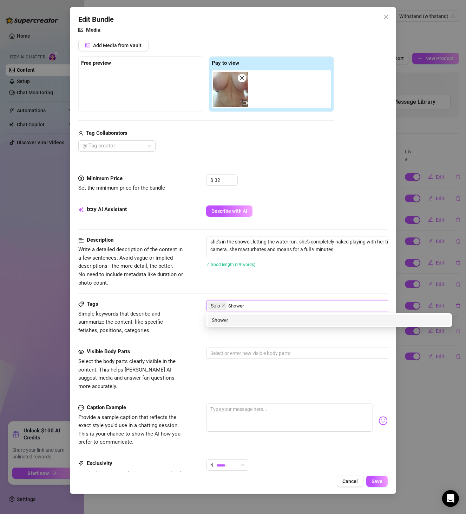
click at [267, 316] on div "Shower" at bounding box center [329, 320] width 235 height 8
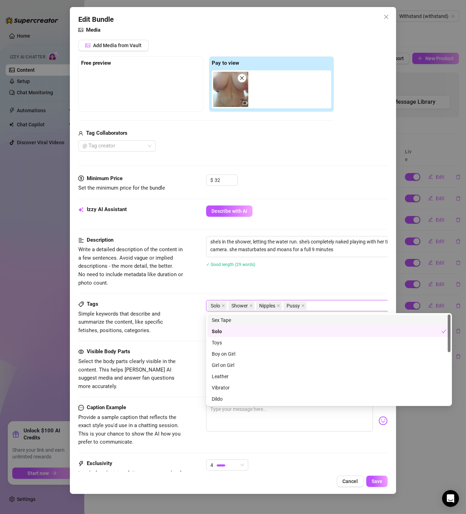
click at [305, 285] on div "Description Write a detailed description of the content in a few sentences. Avo…" at bounding box center [233, 261] width 310 height 51
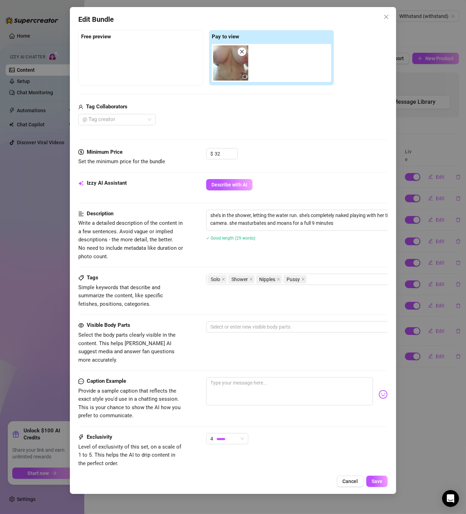
scroll to position [121, 0]
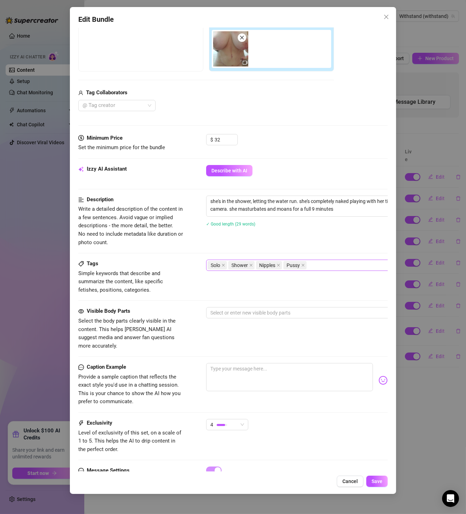
click at [325, 268] on div "Solo Shower Nipples Pussy" at bounding box center [326, 265] width 236 height 10
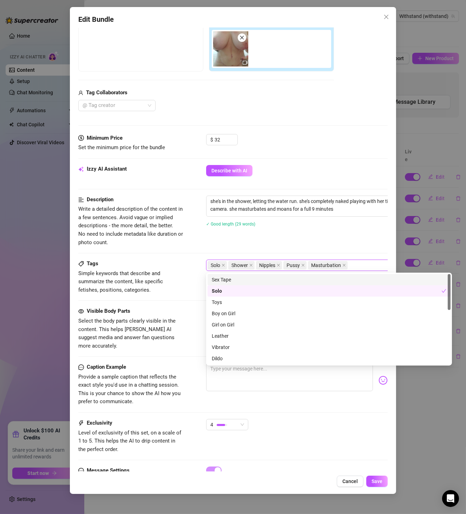
click at [176, 273] on span "Simple keywords that describe and summarize the content, like specific fetishes…" at bounding box center [130, 281] width 105 height 25
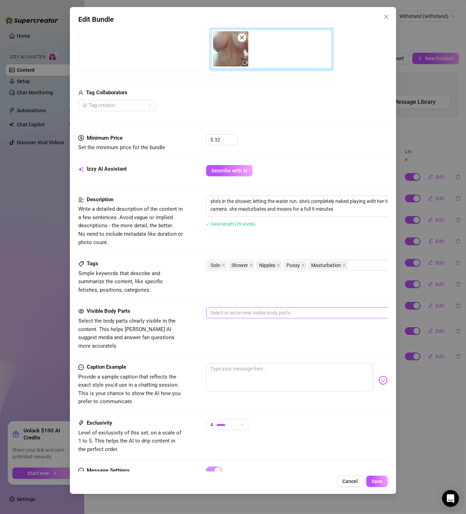
click at [263, 314] on div at bounding box center [326, 313] width 236 height 10
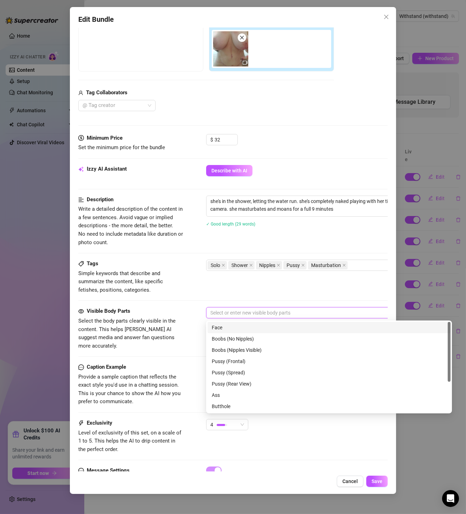
click at [264, 328] on div "Face" at bounding box center [329, 327] width 235 height 8
click at [263, 338] on div "Boobs (No Nipples)" at bounding box center [329, 339] width 235 height 8
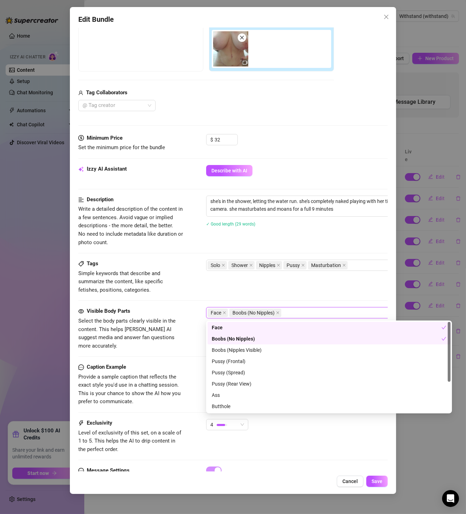
click at [264, 340] on div "Boobs (No Nipples)" at bounding box center [327, 339] width 230 height 8
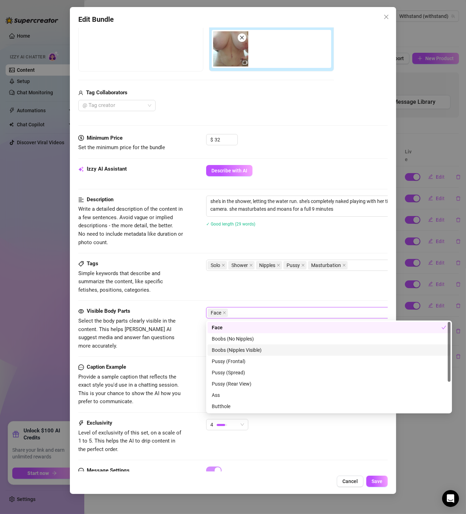
click at [266, 348] on div "Boobs (Nipples Visible)" at bounding box center [329, 350] width 235 height 8
click at [262, 367] on div "Pussy (Spread)" at bounding box center [329, 372] width 243 height 11
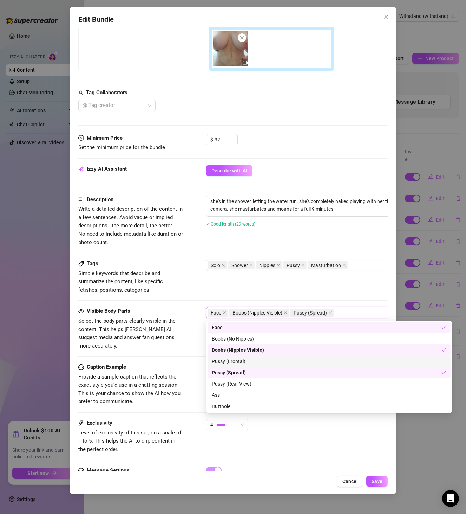
drag, startPoint x: 262, startPoint y: 363, endPoint x: 262, endPoint y: 367, distance: 3.9
click at [262, 363] on div "Pussy (Frontal)" at bounding box center [329, 361] width 235 height 8
click at [262, 368] on div "Pussy (Spread)" at bounding box center [329, 372] width 243 height 11
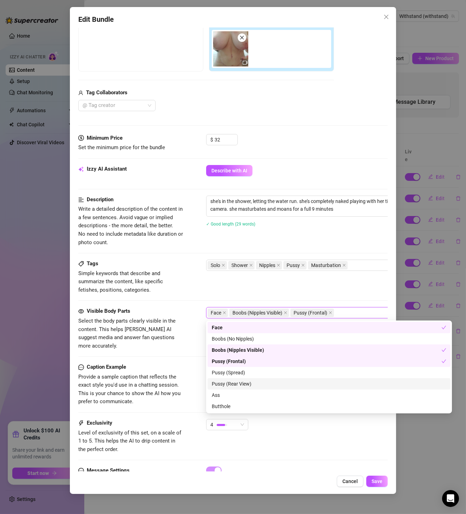
click at [263, 386] on div "Pussy (Rear View)" at bounding box center [329, 384] width 235 height 8
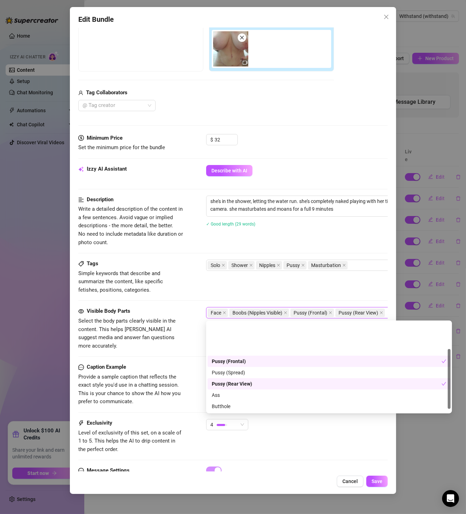
scroll to position [40, 0]
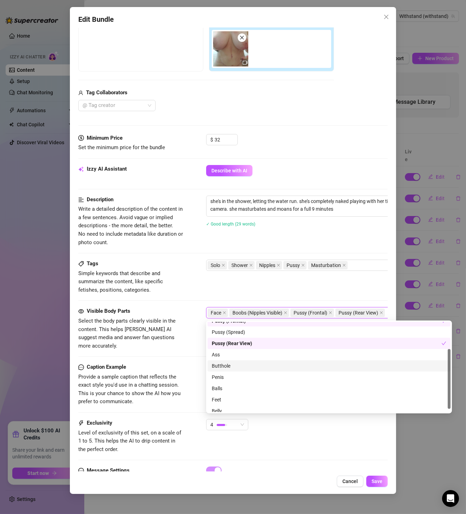
click at [251, 362] on div "Butthole" at bounding box center [329, 366] width 235 height 8
click at [252, 355] on div "Ass" at bounding box center [329, 354] width 235 height 8
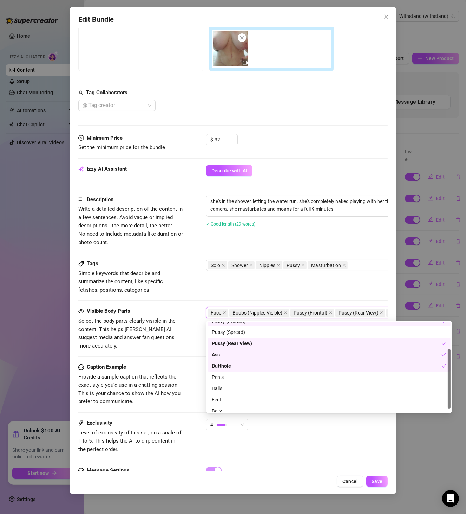
click at [253, 366] on div "Butthole" at bounding box center [327, 366] width 230 height 8
click at [253, 365] on div "Butthole" at bounding box center [329, 366] width 235 height 8
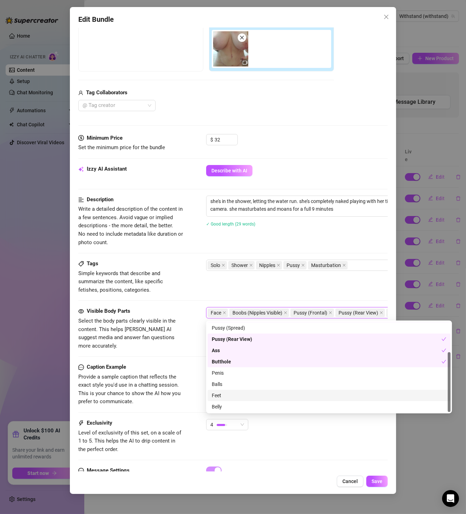
click at [265, 390] on div "Feet" at bounding box center [329, 394] width 243 height 11
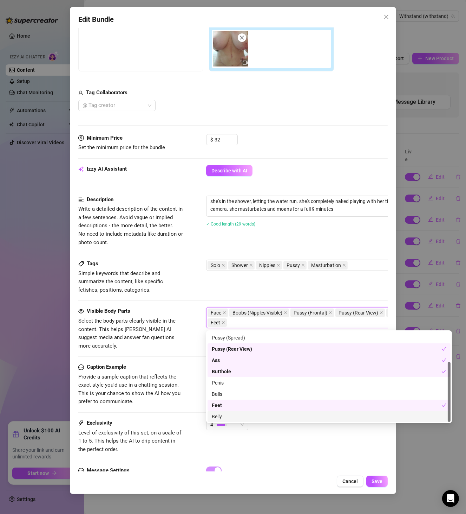
click at [240, 415] on div "Belly" at bounding box center [329, 416] width 235 height 8
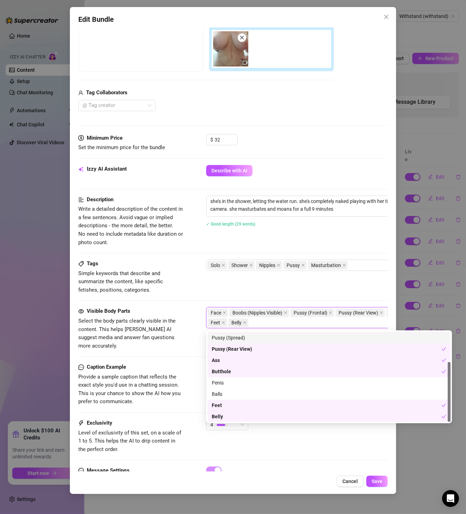
click at [282, 291] on div "Tags Simple keywords that describe and summarize the content, like specific fet…" at bounding box center [233, 276] width 310 height 34
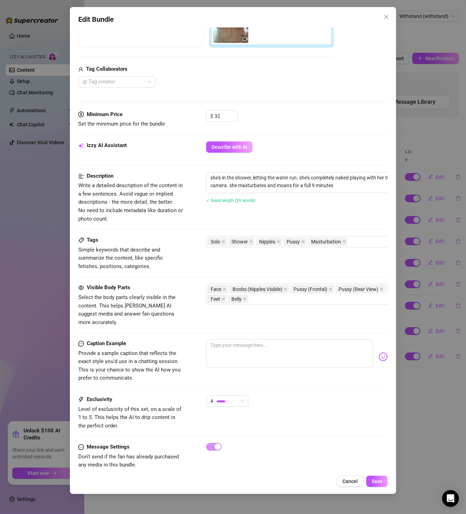
scroll to position [158, 0]
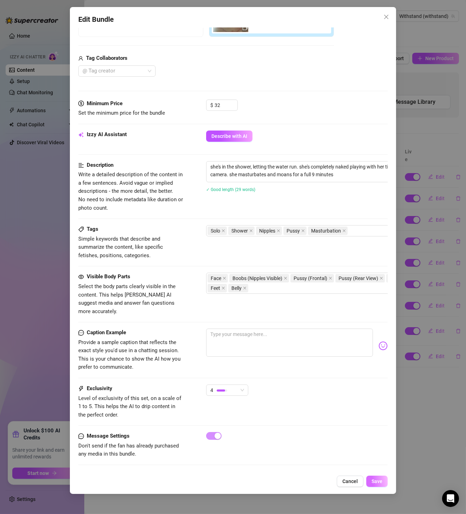
click at [376, 480] on span "Save" at bounding box center [377, 481] width 11 height 6
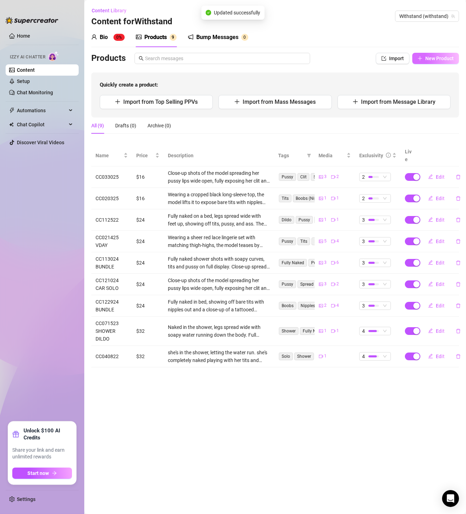
click at [445, 56] on span "New Product" at bounding box center [440, 59] width 28 height 6
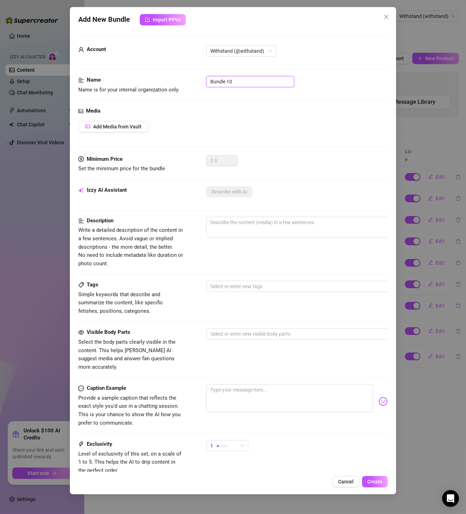
click at [227, 80] on input "Bundle 10" at bounding box center [250, 81] width 88 height 11
paste input "CC041125"
click at [126, 124] on span "Add Media from Vault" at bounding box center [117, 127] width 49 height 6
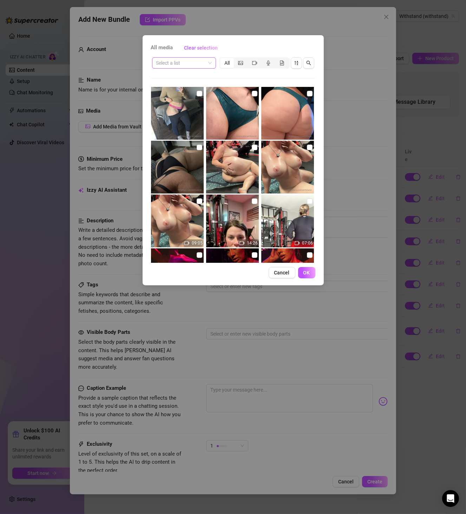
click at [190, 67] on input "search" at bounding box center [180, 63] width 49 height 11
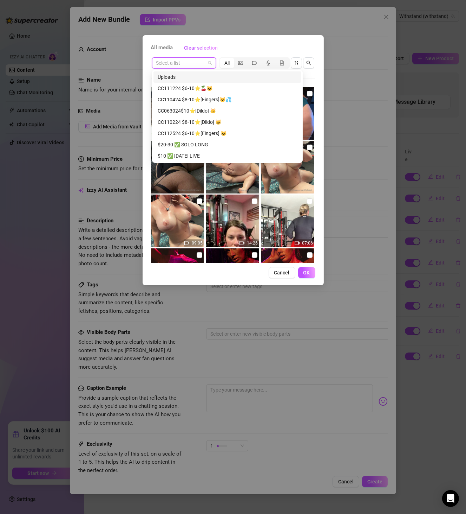
paste input "CC041125"
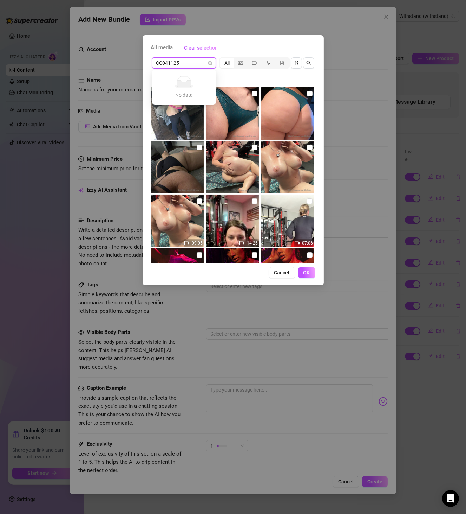
click at [195, 89] on div "No data No data" at bounding box center [184, 87] width 47 height 23
click at [192, 67] on input "CC041125" at bounding box center [180, 63] width 49 height 11
drag, startPoint x: 192, startPoint y: 67, endPoint x: 88, endPoint y: 62, distance: 104.5
click at [88, 62] on div "All media Clear selection CC041125 Select a list All 09:05 14:26 07:06 Cancel OK" at bounding box center [233, 257] width 466 height 514
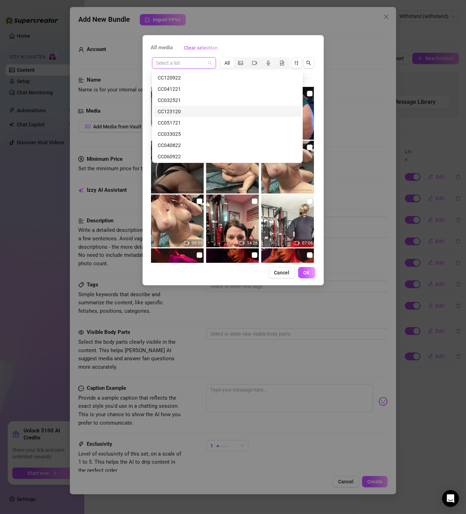
scroll to position [1372, 0]
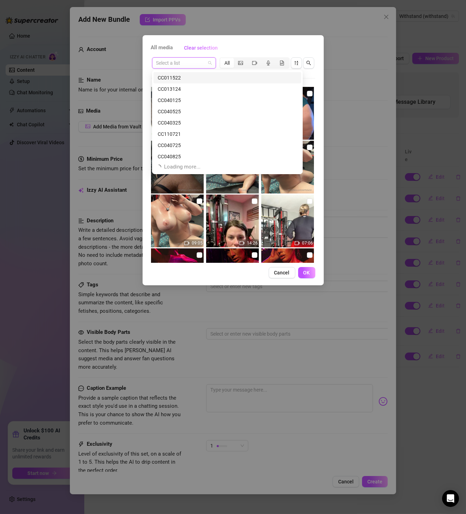
click at [188, 60] on input "search" at bounding box center [180, 63] width 49 height 11
paste input "CC041125"
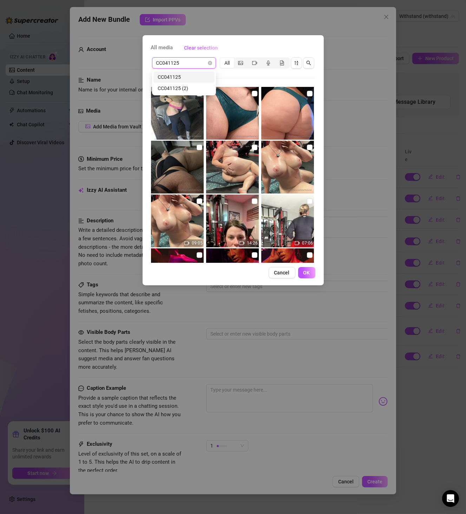
click at [196, 76] on div "CC041125" at bounding box center [184, 77] width 53 height 8
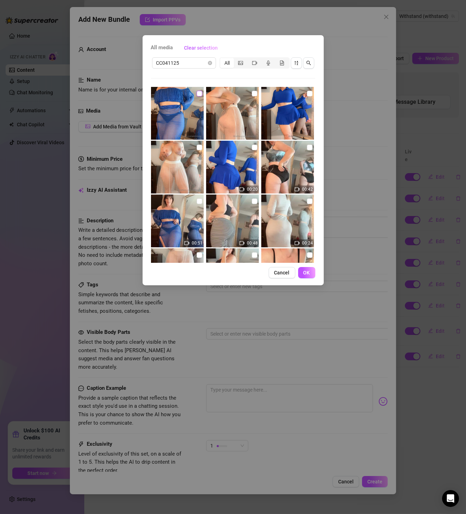
click at [198, 91] on input "checkbox" at bounding box center [200, 94] width 6 height 6
click at [248, 92] on img at bounding box center [232, 113] width 53 height 53
click at [252, 92] on input "checkbox" at bounding box center [255, 94] width 6 height 6
click at [307, 93] on input "checkbox" at bounding box center [310, 94] width 6 height 6
click at [194, 148] on img at bounding box center [177, 167] width 53 height 53
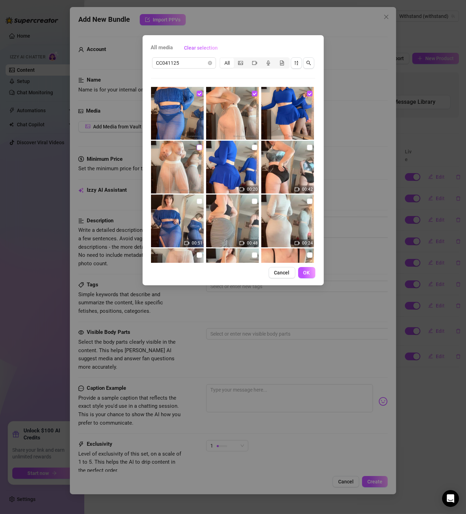
click at [200, 147] on input "checkbox" at bounding box center [200, 147] width 6 height 6
click at [252, 149] on input "checkbox" at bounding box center [255, 147] width 6 height 6
click at [302, 147] on img at bounding box center [288, 167] width 53 height 53
click at [307, 147] on input "checkbox" at bounding box center [310, 147] width 6 height 6
click at [199, 201] on input "checkbox" at bounding box center [200, 201] width 6 height 6
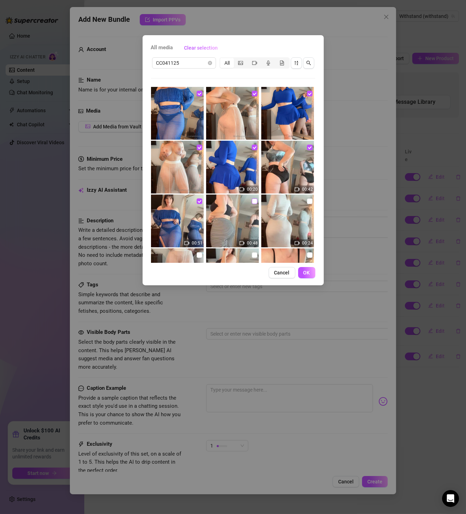
click at [252, 199] on input "checkbox" at bounding box center [255, 201] width 6 height 6
click at [307, 200] on input "checkbox" at bounding box center [310, 201] width 6 height 6
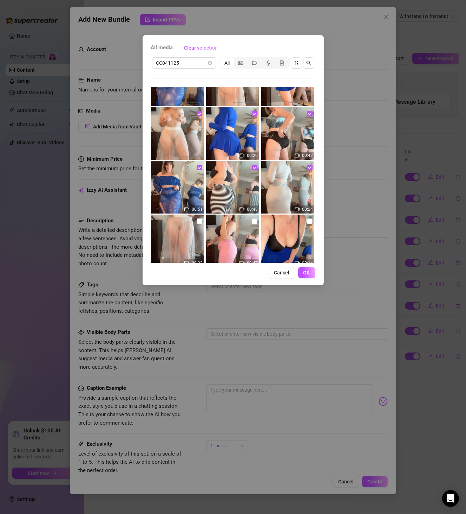
scroll to position [81, 0]
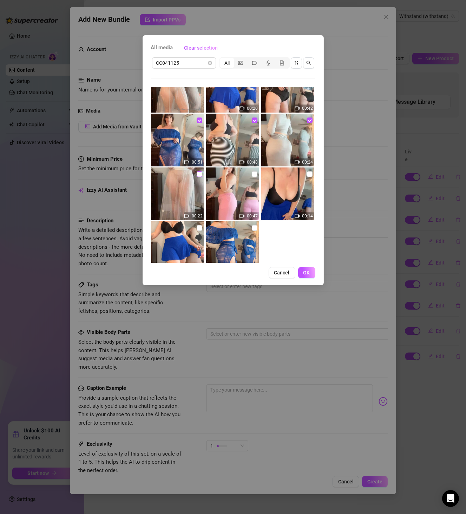
click at [197, 175] on input "checkbox" at bounding box center [200, 174] width 6 height 6
click at [253, 174] on input "checkbox" at bounding box center [255, 174] width 6 height 6
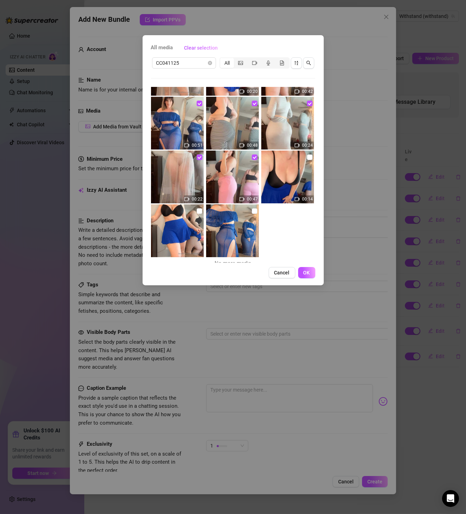
scroll to position [103, 0]
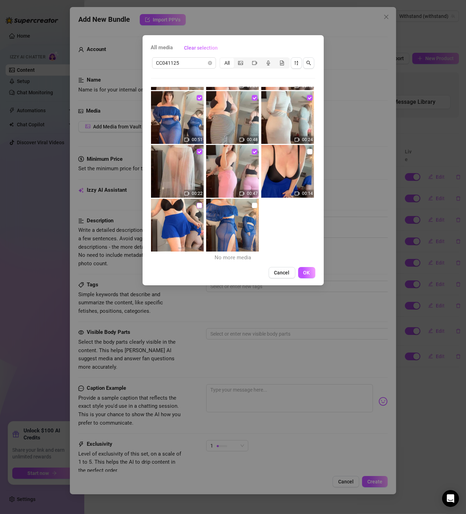
click at [199, 204] on input "checkbox" at bounding box center [200, 205] width 6 height 6
click at [252, 203] on input "checkbox" at bounding box center [255, 205] width 6 height 6
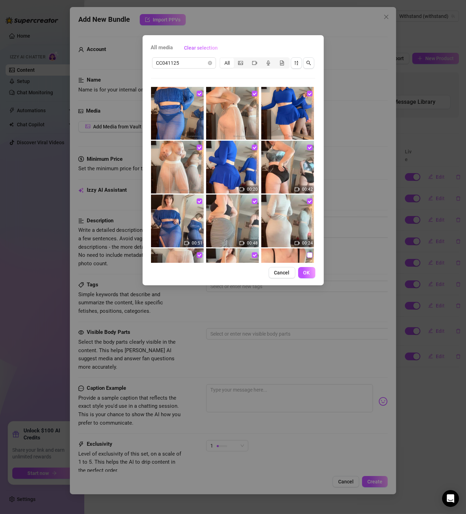
click at [307, 254] on input "checkbox" at bounding box center [310, 255] width 6 height 6
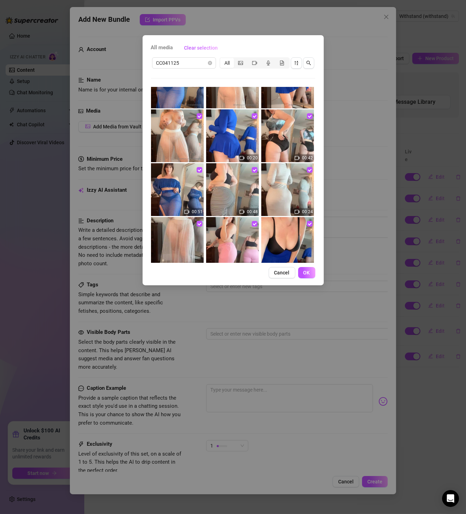
scroll to position [103, 0]
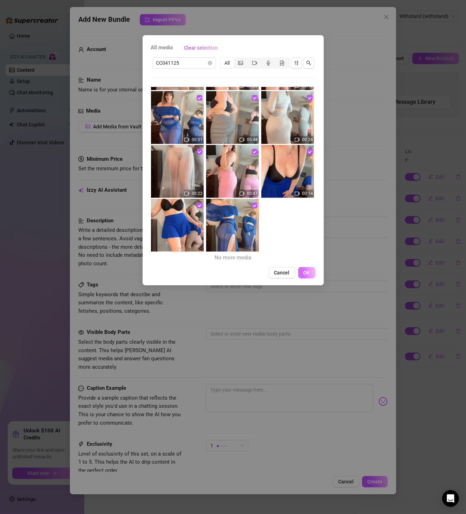
click at [307, 272] on span "OK" at bounding box center [307, 273] width 7 height 6
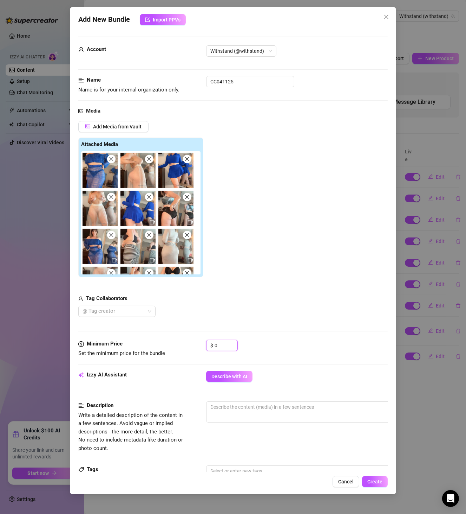
drag, startPoint x: 213, startPoint y: 345, endPoint x: 190, endPoint y: 345, distance: 22.8
click at [190, 345] on div "Minimum Price Set the minimum price for the bundle $ 0" at bounding box center [233, 349] width 310 height 18
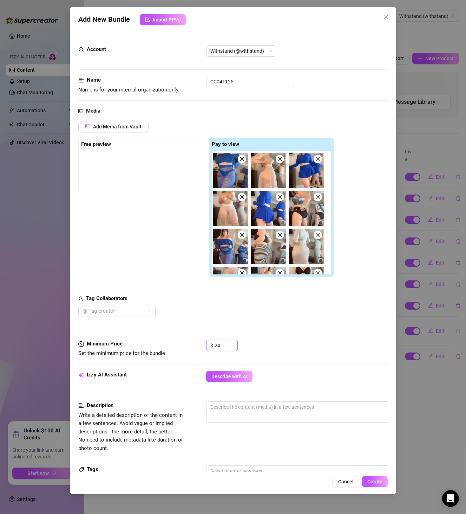
drag, startPoint x: 223, startPoint y: 347, endPoint x: 186, endPoint y: 344, distance: 37.3
click at [186, 344] on div "Minimum Price Set the minimum price for the bundle $ 24" at bounding box center [233, 349] width 310 height 18
click at [254, 332] on div "Media Add Media from Vault Free preview Pay to view Tag Collaborators @ Tag cre…" at bounding box center [233, 223] width 310 height 233
click at [238, 374] on span "Describe with AI" at bounding box center [230, 376] width 36 height 6
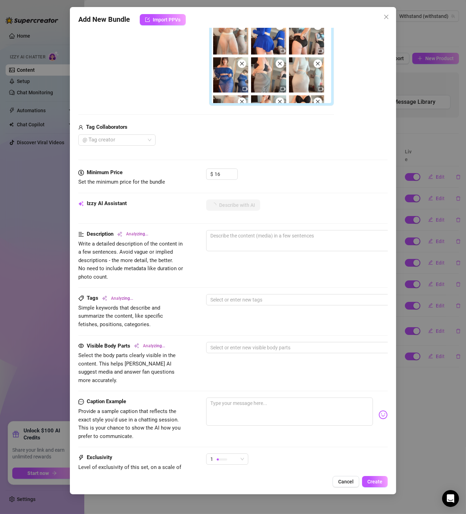
scroll to position [242, 0]
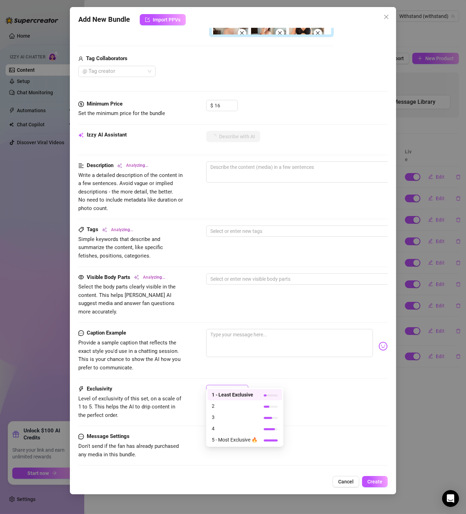
click at [244, 385] on div "1" at bounding box center [227, 390] width 42 height 11
click at [247, 405] on span "2" at bounding box center [235, 406] width 46 height 8
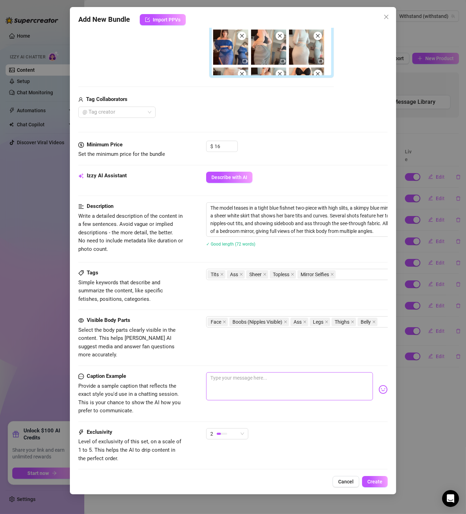
scroll to position [244, 0]
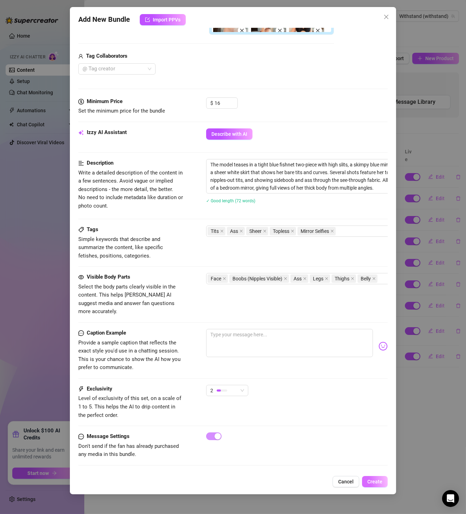
click at [376, 483] on span "Create" at bounding box center [375, 481] width 15 height 6
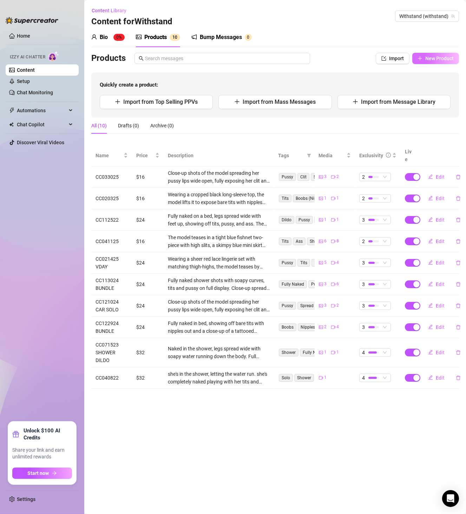
click at [442, 63] on button "New Product" at bounding box center [436, 58] width 47 height 11
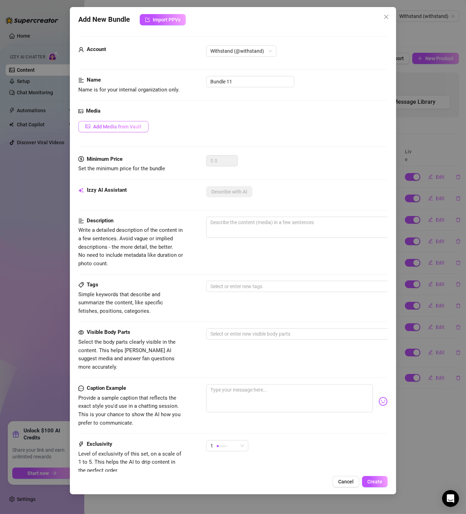
click at [130, 131] on button "Add Media from Vault" at bounding box center [113, 126] width 70 height 11
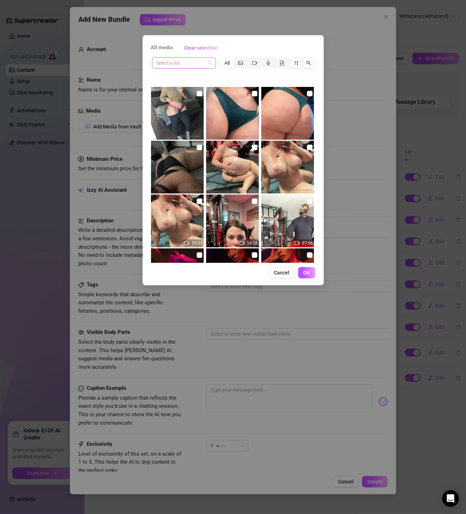
click at [179, 65] on input "search" at bounding box center [180, 63] width 49 height 11
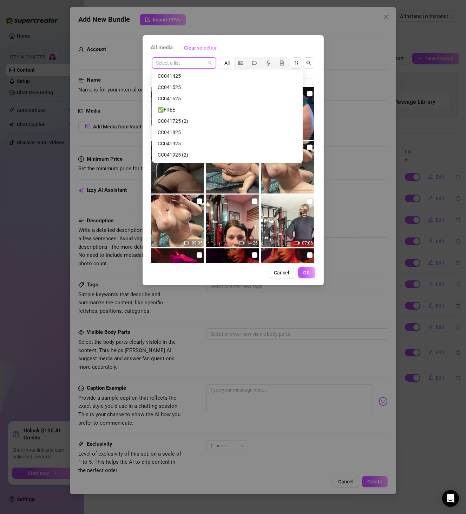
scroll to position [1597, 0]
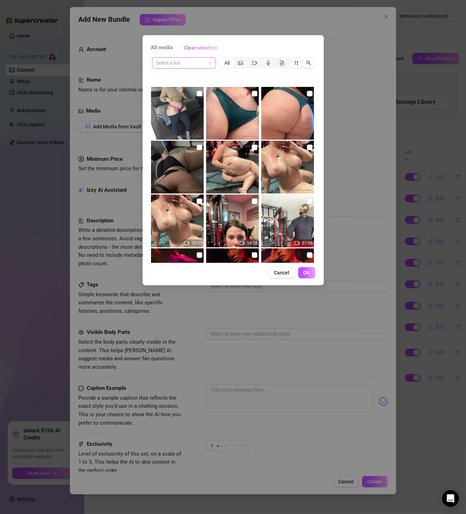
click at [202, 61] on input "search" at bounding box center [180, 63] width 49 height 11
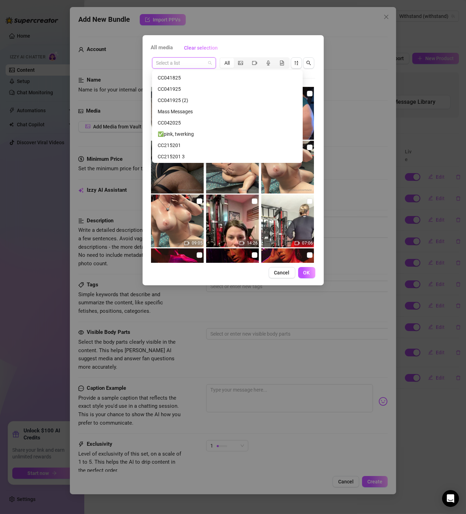
paste input "CC121521"
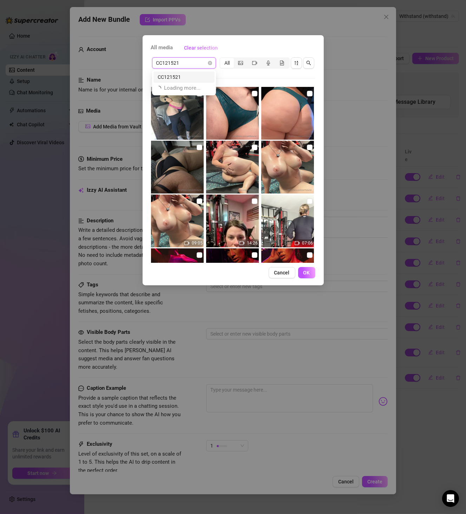
click at [186, 80] on div "CC121521" at bounding box center [184, 77] width 53 height 8
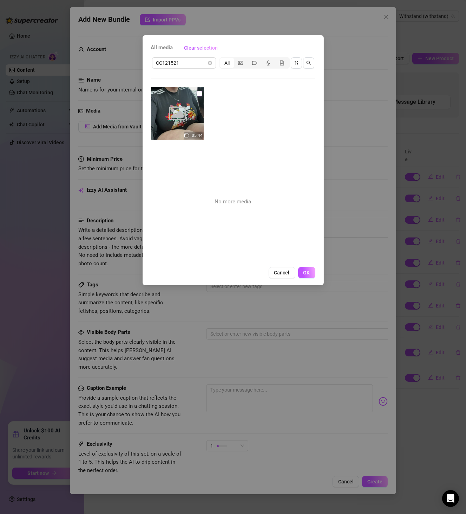
click at [197, 95] on input "checkbox" at bounding box center [200, 94] width 6 height 6
click at [314, 277] on button "OK" at bounding box center [306, 272] width 17 height 11
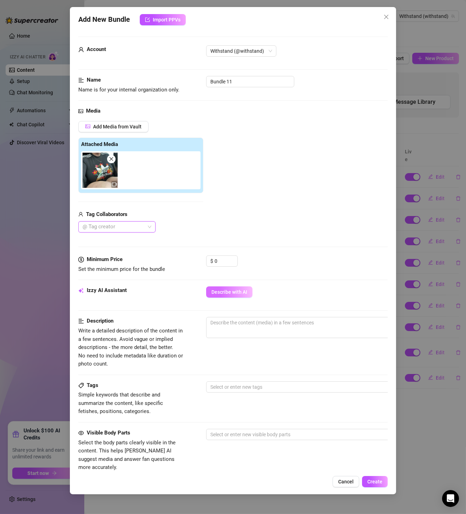
click at [229, 292] on span "Describe with AI" at bounding box center [230, 292] width 36 height 6
drag, startPoint x: 227, startPoint y: 259, endPoint x: 168, endPoint y: 263, distance: 58.5
click at [168, 263] on div "Minimum Price Set the minimum price for the bundle $ 0" at bounding box center [233, 264] width 310 height 18
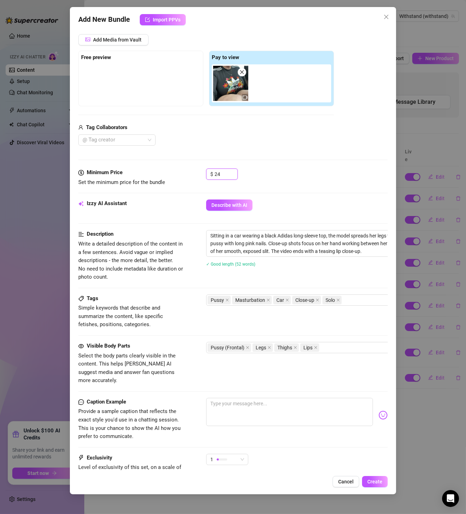
scroll to position [158, 0]
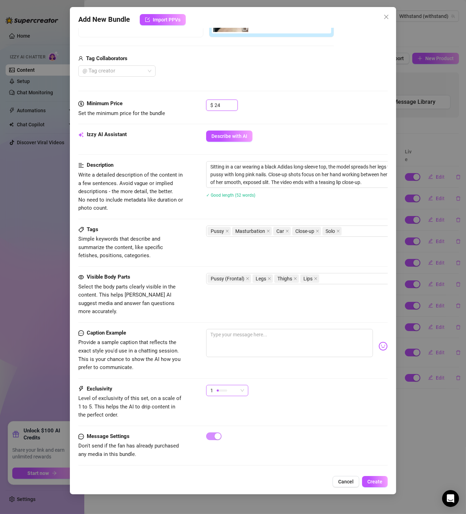
click at [228, 385] on div "1" at bounding box center [224, 390] width 27 height 11
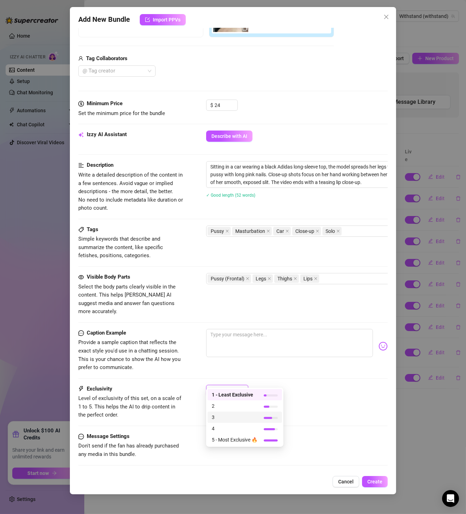
click at [232, 415] on span "3" at bounding box center [235, 417] width 46 height 8
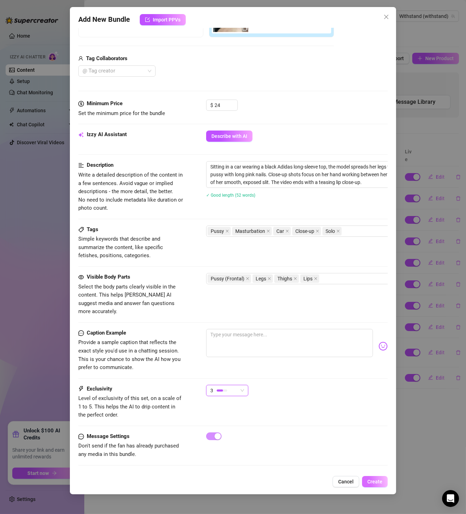
click at [375, 485] on button "Create" at bounding box center [375, 481] width 26 height 11
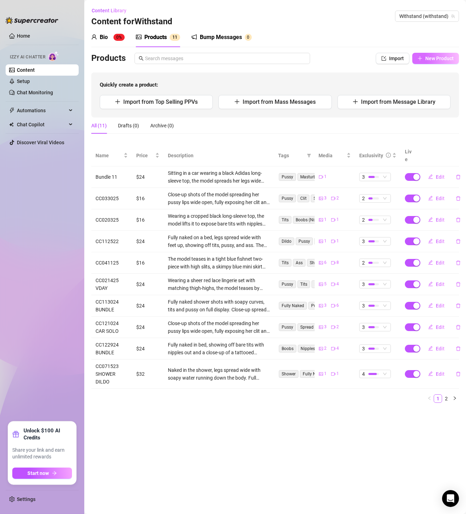
click at [446, 62] on button "New Product" at bounding box center [436, 58] width 47 height 11
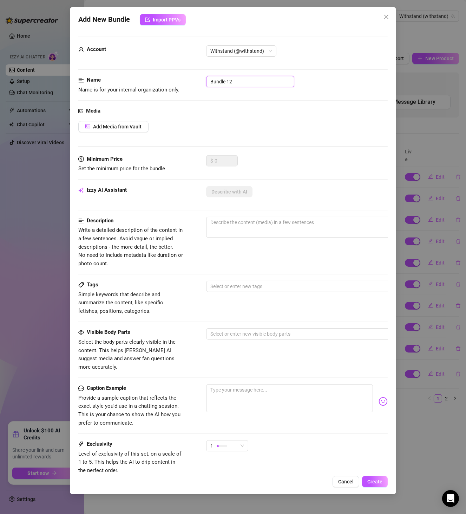
click at [245, 81] on input "Bundle 12" at bounding box center [250, 81] width 88 height 11
paste input "CC013124"
click at [231, 75] on div "Account Withstand (@withstand)" at bounding box center [233, 60] width 310 height 31
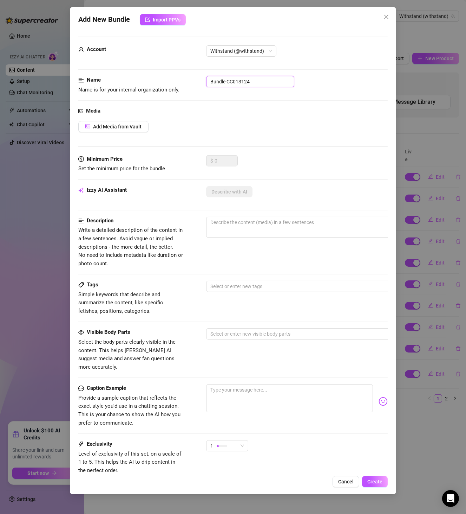
click at [232, 83] on input "Bundle CC013124" at bounding box center [250, 81] width 88 height 11
paste input "text"
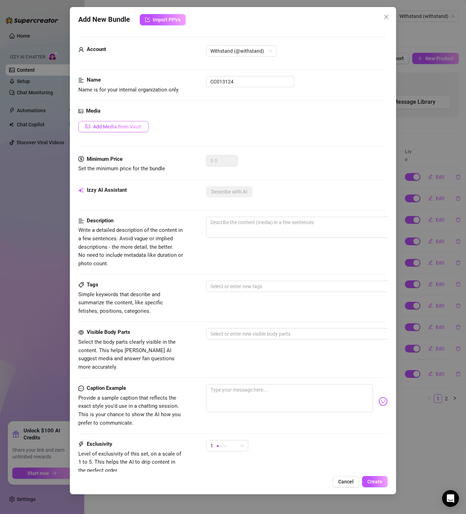
click at [130, 131] on button "Add Media from Vault" at bounding box center [113, 126] width 70 height 11
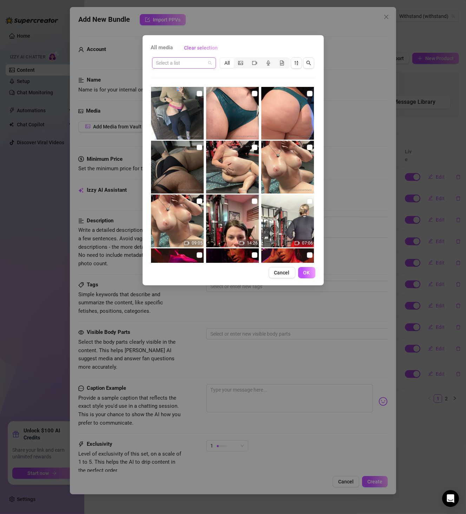
click at [195, 67] on input "search" at bounding box center [180, 63] width 49 height 11
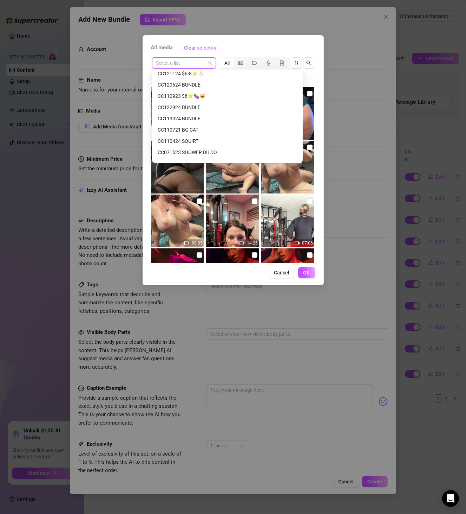
scroll to position [162, 0]
paste input "CC013124"
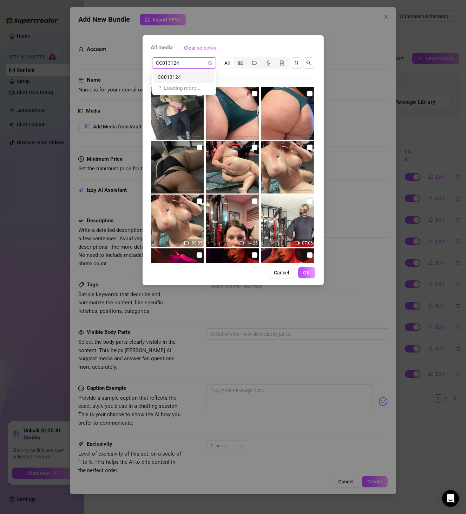
scroll to position [0, 0]
click at [198, 75] on div "CC013124" at bounding box center [184, 77] width 53 height 8
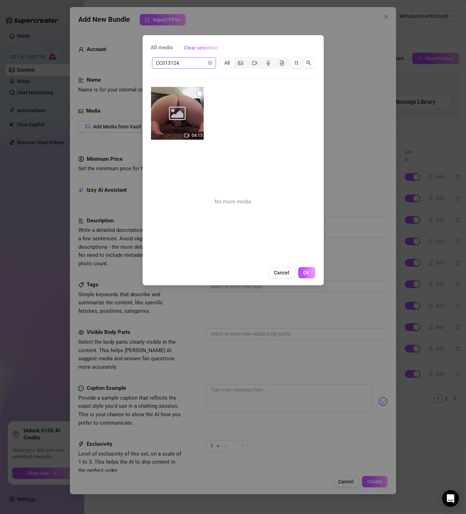
click at [197, 93] on input "checkbox" at bounding box center [200, 94] width 6 height 6
click at [304, 278] on div "All media Clear selection CC013124 All 04:15 No more media Cancel OK" at bounding box center [233, 160] width 181 height 250
click at [306, 274] on span "OK" at bounding box center [307, 273] width 7 height 6
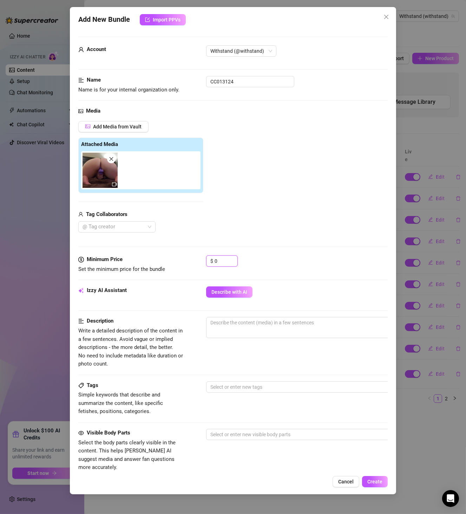
drag, startPoint x: 225, startPoint y: 258, endPoint x: 199, endPoint y: 260, distance: 26.1
click at [199, 260] on div "Minimum Price Set the minimum price for the bundle $ 0" at bounding box center [233, 264] width 310 height 18
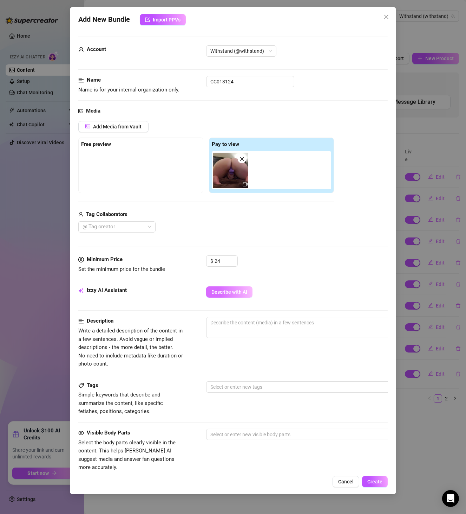
click at [232, 297] on button "Describe with AI" at bounding box center [229, 291] width 46 height 11
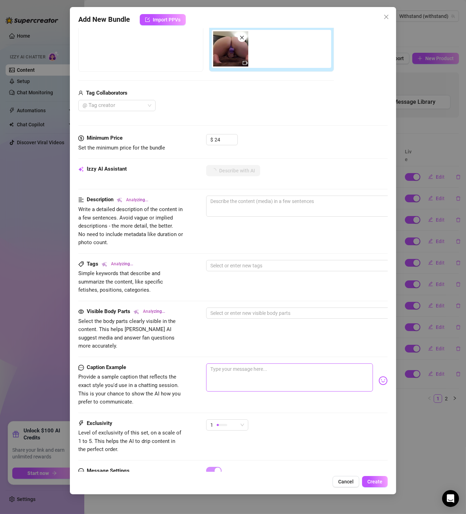
scroll to position [158, 0]
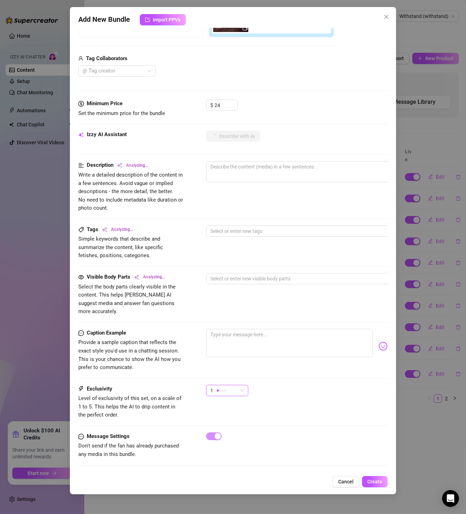
click at [245, 385] on div "1" at bounding box center [227, 390] width 42 height 11
click at [243, 418] on span "3" at bounding box center [235, 417] width 46 height 8
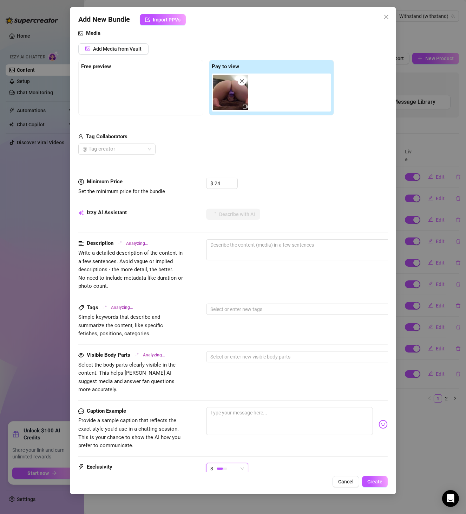
scroll to position [0, 0]
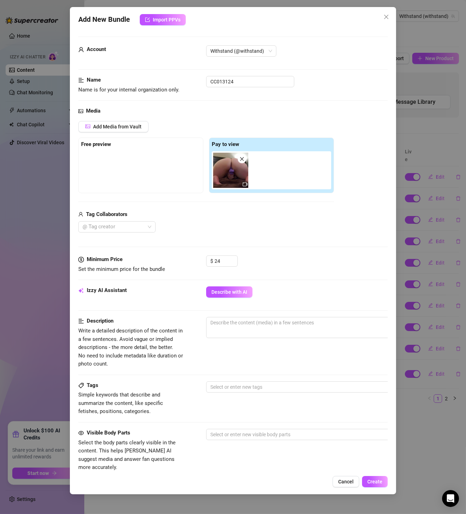
click at [228, 301] on div "Izzy AI Assistant Describe with AI" at bounding box center [233, 295] width 310 height 18
click at [228, 296] on button "Describe with AI" at bounding box center [229, 291] width 46 height 11
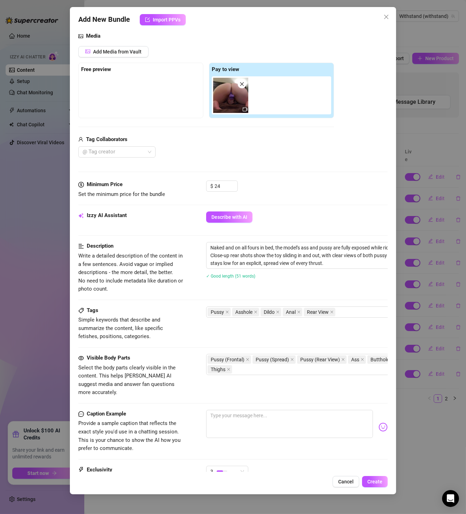
scroll to position [121, 0]
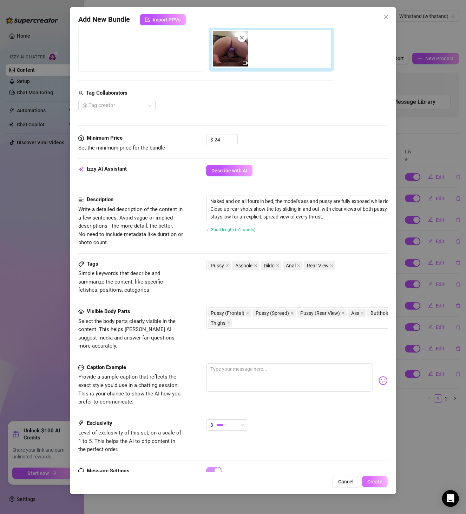
click at [371, 480] on span "Create" at bounding box center [375, 481] width 15 height 6
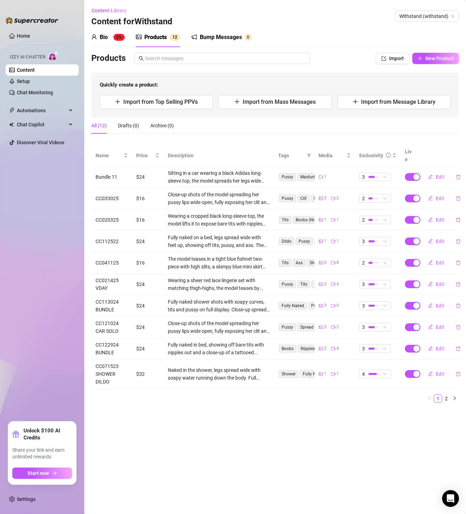
click at [221, 136] on div "All (12) Drafts (0) Archive (0)" at bounding box center [275, 128] width 368 height 22
click at [410, 13] on span "Withstand (withstand)" at bounding box center [428, 16] width 56 height 11
click at [417, 15] on span "Withstand (withstand)" at bounding box center [428, 16] width 56 height 11
click at [420, 28] on div "beaunlyfans ( beaunlyfans )" at bounding box center [417, 30] width 74 height 8
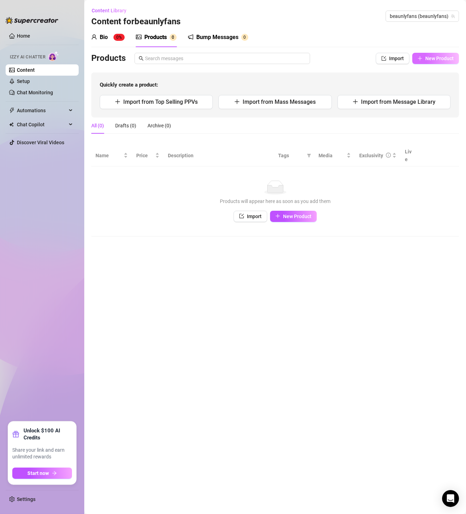
click at [427, 60] on span "New Product" at bounding box center [440, 59] width 28 height 6
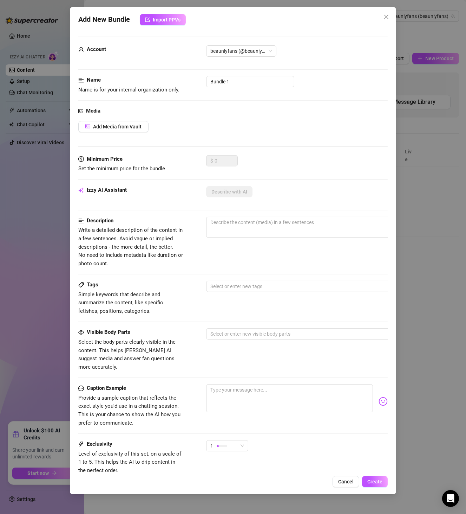
click at [314, 183] on div "Minimum Price Set the minimum price for the bundle $ 0" at bounding box center [233, 170] width 310 height 31
click at [217, 83] on input "Bundle 1" at bounding box center [250, 81] width 88 height 11
paste input "D100924 hotel backlit"
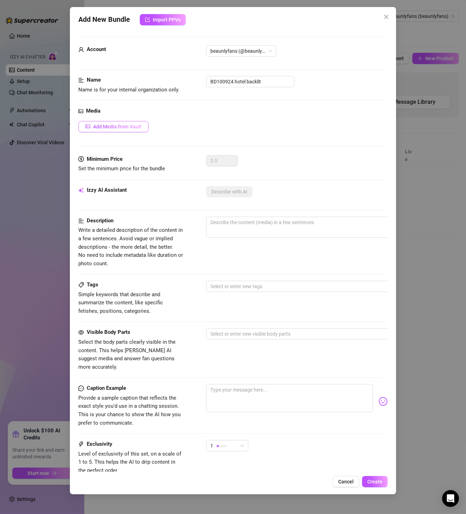
click at [106, 121] on button "Add Media from Vault" at bounding box center [113, 126] width 70 height 11
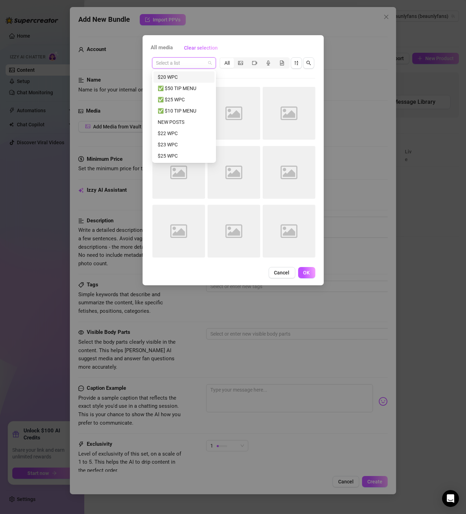
click at [202, 58] on input "search" at bounding box center [180, 63] width 49 height 11
paste input "BD100924 hotel backlit"
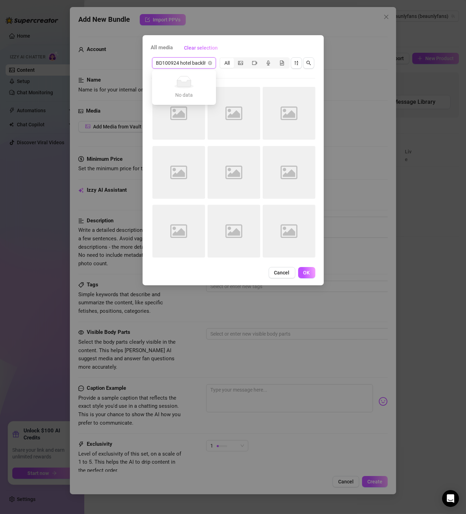
scroll to position [0, 1]
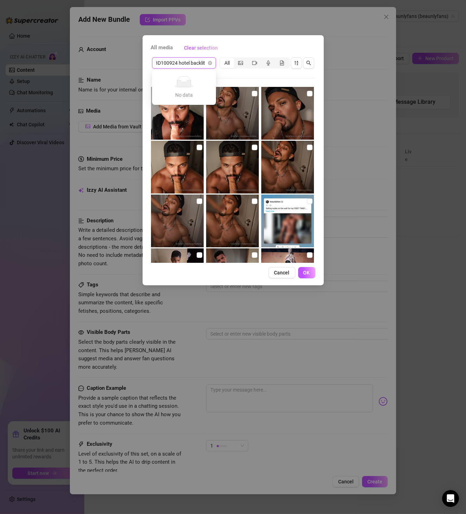
click at [193, 65] on input "BD100924 hotel backlit" at bounding box center [180, 63] width 49 height 11
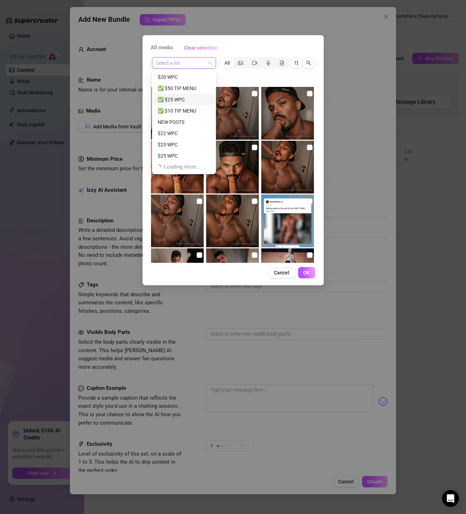
scroll to position [22, 0]
paste input "BD100924 hotel backlit"
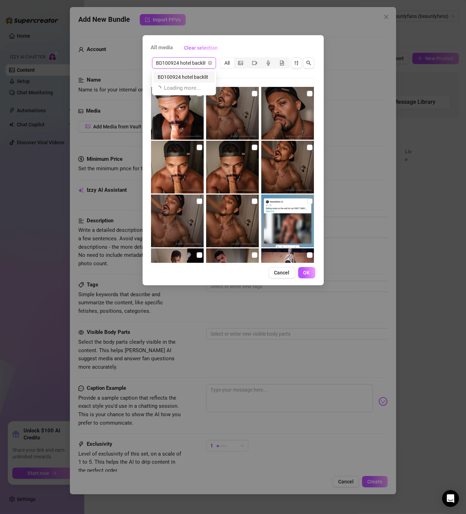
scroll to position [0, 0]
click at [191, 79] on div "BD100924 hotel backlit" at bounding box center [184, 77] width 53 height 8
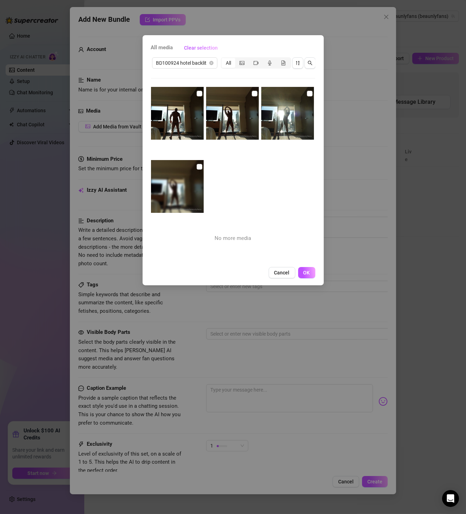
click at [202, 163] on img at bounding box center [177, 186] width 53 height 53
click at [199, 165] on input "checkbox" at bounding box center [200, 167] width 6 height 6
click at [307, 93] on input "checkbox" at bounding box center [310, 94] width 6 height 6
click at [252, 91] on input "checkbox" at bounding box center [255, 94] width 6 height 6
click at [198, 91] on input "checkbox" at bounding box center [200, 94] width 6 height 6
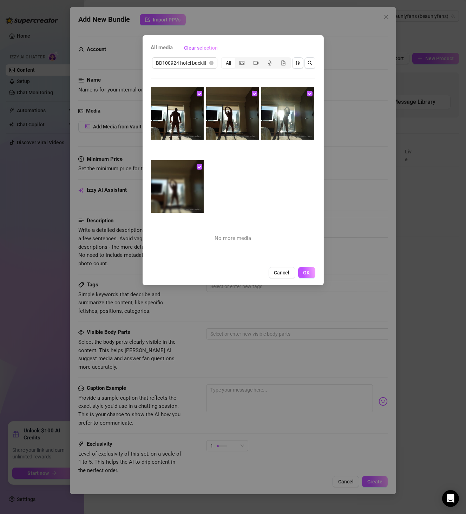
click at [303, 285] on div "All media Clear selection BD100924 hotel backlit All No more media Cancel OK" at bounding box center [233, 160] width 181 height 250
click at [304, 275] on span "OK" at bounding box center [307, 273] width 7 height 6
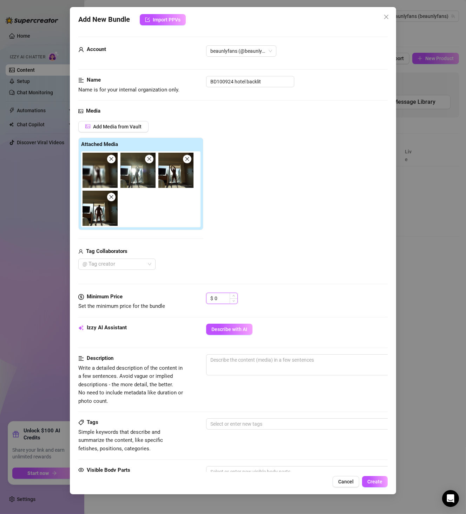
drag, startPoint x: 221, startPoint y: 296, endPoint x: 208, endPoint y: 295, distance: 13.0
click at [208, 295] on div "$ 0" at bounding box center [222, 297] width 32 height 11
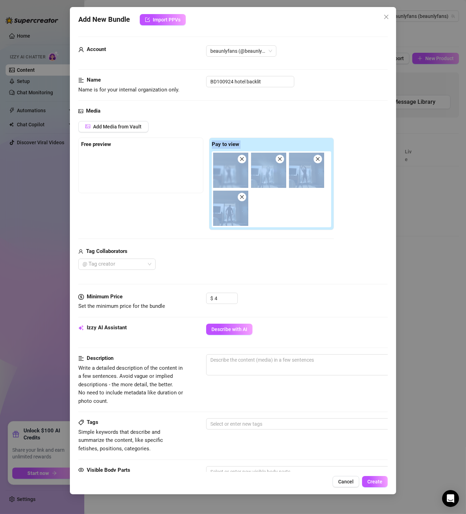
drag, startPoint x: 240, startPoint y: 190, endPoint x: 176, endPoint y: 169, distance: 67.3
click at [176, 169] on div "Free preview Pay to view" at bounding box center [206, 183] width 256 height 93
click at [216, 193] on img at bounding box center [230, 208] width 35 height 35
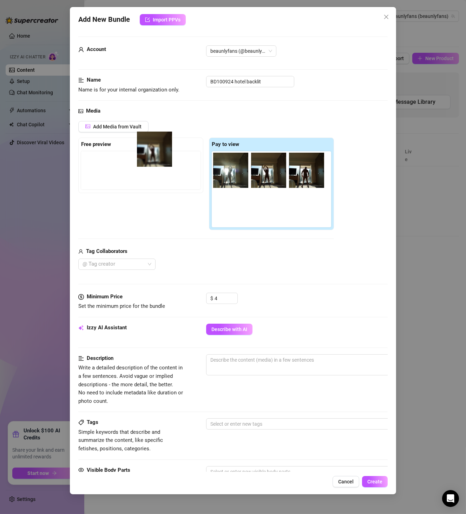
drag, startPoint x: 232, startPoint y: 181, endPoint x: 141, endPoint y: 154, distance: 95.0
click at [141, 154] on div "Free preview Pay to view" at bounding box center [206, 183] width 256 height 93
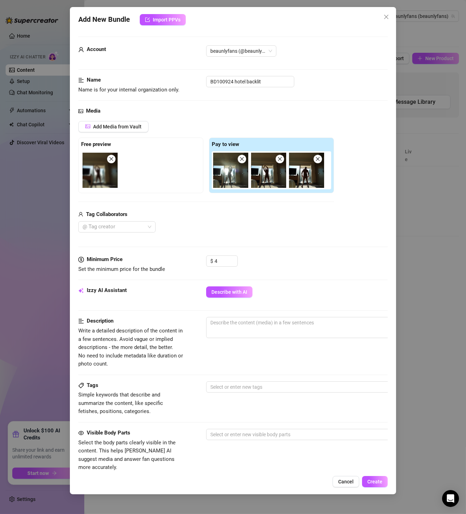
click at [243, 266] on div "$ 4" at bounding box center [297, 264] width 182 height 18
click at [228, 291] on span "Describe with AI" at bounding box center [230, 292] width 36 height 6
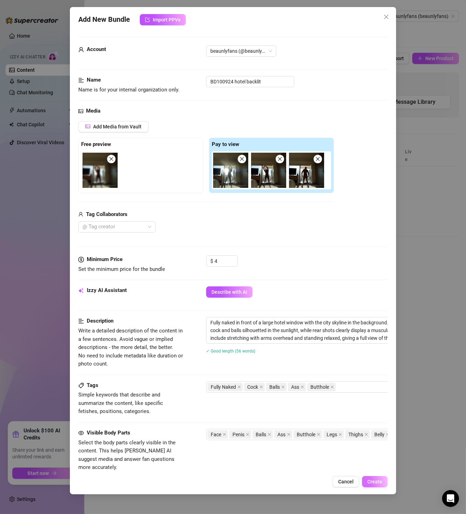
click at [371, 482] on span "Create" at bounding box center [375, 481] width 15 height 6
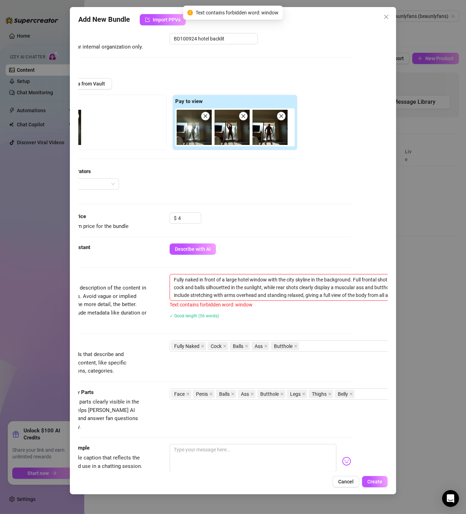
scroll to position [86, 74]
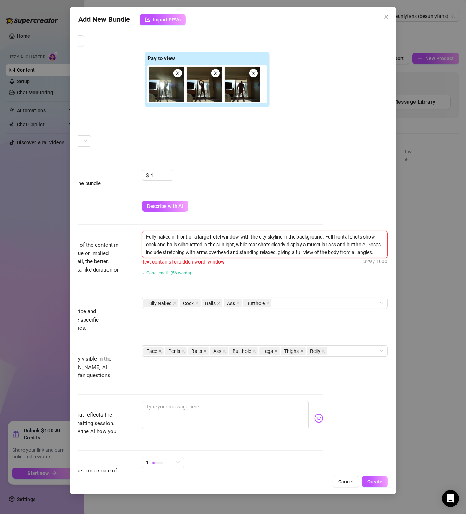
click at [224, 232] on textarea "Fully naked in front of a large hotel window with the city skyline in the backg…" at bounding box center [264, 244] width 245 height 26
drag, startPoint x: 227, startPoint y: 234, endPoint x: 212, endPoint y: 234, distance: 15.1
click at [212, 234] on textarea "Fully naked in front of a large hotel window with the city skyline in the backg…" at bounding box center [264, 244] width 245 height 26
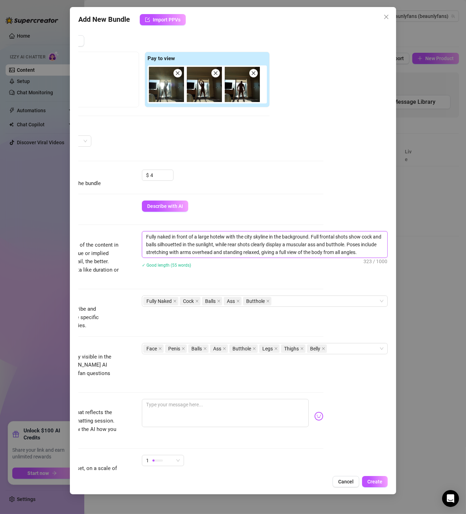
click at [218, 238] on textarea "Fully naked in front of a large hotelw with the city skyline in the background.…" at bounding box center [264, 244] width 245 height 26
click at [216, 234] on textarea "Fully naked in front of a large hotelw with the city skyline in the background.…" at bounding box center [264, 244] width 245 height 26
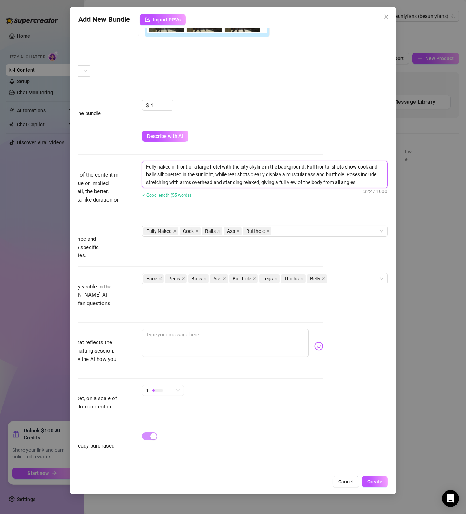
scroll to position [158, 74]
drag, startPoint x: 378, startPoint y: 490, endPoint x: 380, endPoint y: 486, distance: 4.1
click at [378, 490] on div "Add New Bundle Import PPVs Account beaunlyfans (@beaunlyfans) Name Name is for …" at bounding box center [233, 250] width 327 height 487
click at [381, 484] on span "Create" at bounding box center [375, 481] width 15 height 6
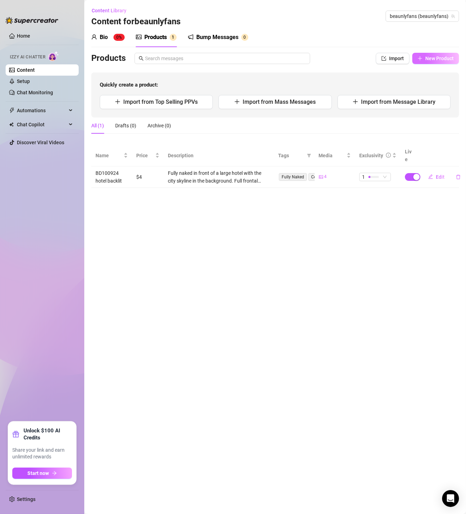
click at [423, 57] on button "New Product" at bounding box center [436, 58] width 47 height 11
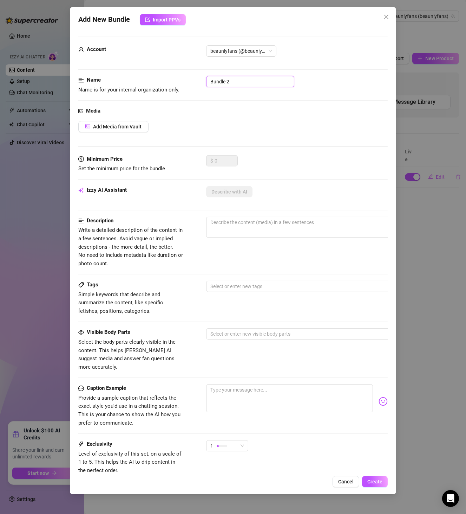
click at [232, 78] on input "Bundle 2" at bounding box center [250, 81] width 88 height 11
paste input "D1116 jo vid bundle"
click at [122, 132] on div "Media Add Media from Vault" at bounding box center [233, 131] width 310 height 48
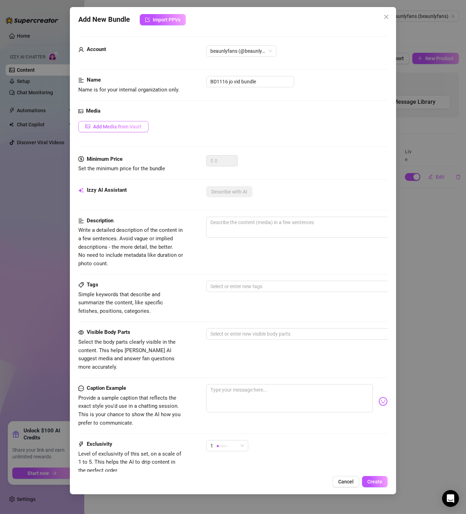
click at [122, 128] on span "Add Media from Vault" at bounding box center [117, 127] width 49 height 6
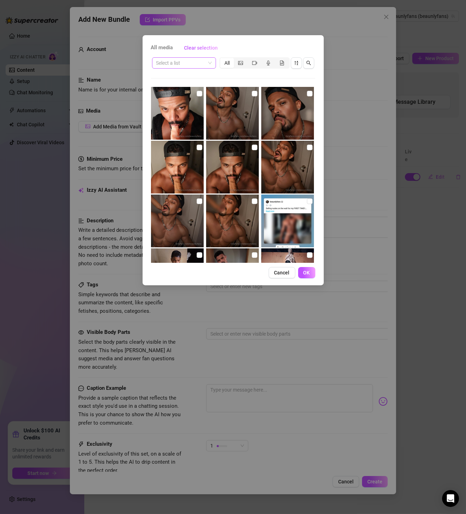
click at [202, 57] on div "Select a list" at bounding box center [184, 62] width 64 height 11
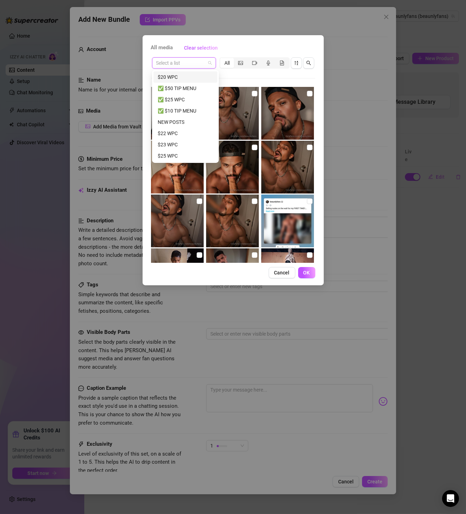
paste input "BD1116 jo vid bundle"
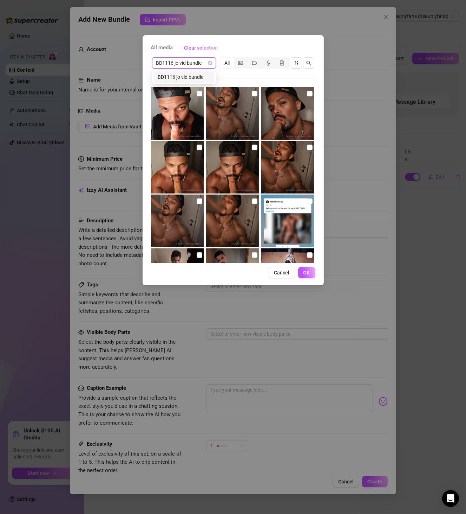
click at [204, 79] on div "BD1116 jo vid bundle" at bounding box center [184, 77] width 53 height 8
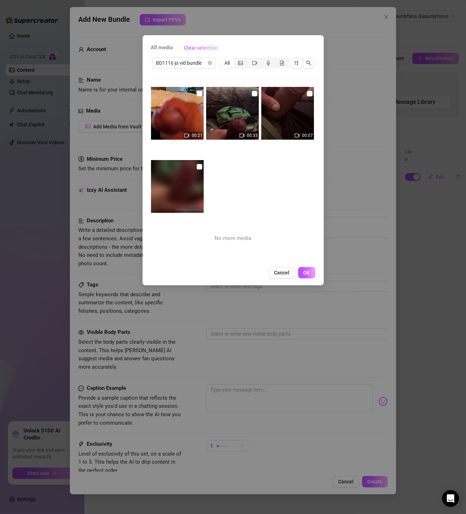
click at [201, 164] on img at bounding box center [177, 186] width 53 height 53
click at [200, 163] on label at bounding box center [200, 167] width 6 height 8
click at [200, 164] on input "checkbox" at bounding box center [200, 167] width 6 height 6
click at [202, 91] on img at bounding box center [177, 113] width 53 height 53
click at [200, 92] on input "checkbox" at bounding box center [200, 94] width 6 height 6
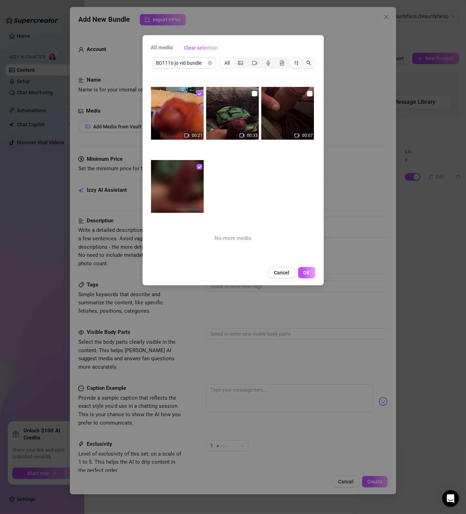
click at [255, 92] on img at bounding box center [232, 113] width 53 height 53
click at [253, 92] on input "checkbox" at bounding box center [255, 94] width 6 height 6
click at [307, 94] on input "checkbox" at bounding box center [310, 94] width 6 height 6
click at [301, 273] on button "OK" at bounding box center [306, 272] width 17 height 11
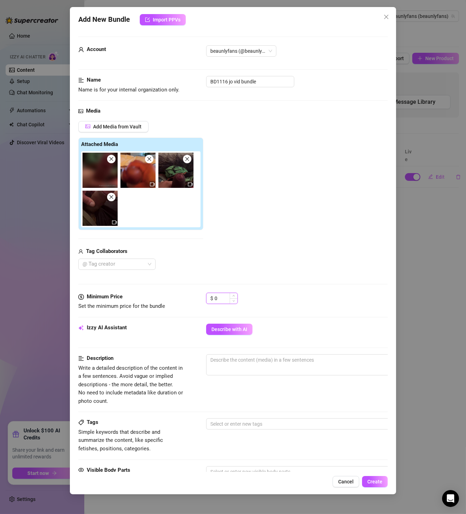
drag, startPoint x: 218, startPoint y: 298, endPoint x: 208, endPoint y: 296, distance: 10.0
click at [208, 296] on div "$ 0" at bounding box center [222, 297] width 32 height 11
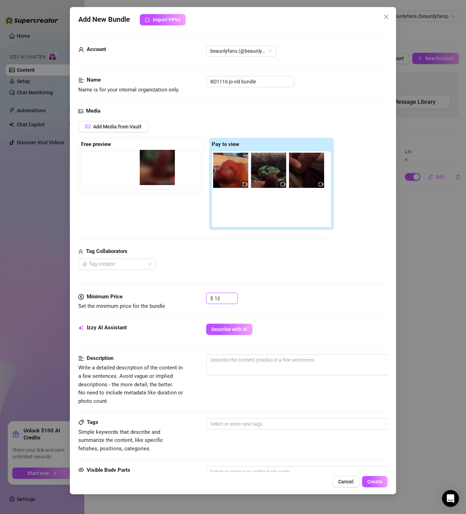
drag, startPoint x: 243, startPoint y: 175, endPoint x: 163, endPoint y: 173, distance: 79.5
click at [163, 173] on div "Free preview Pay to view" at bounding box center [206, 183] width 256 height 93
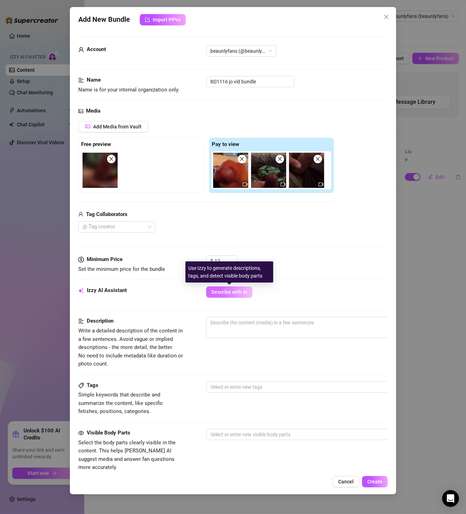
click at [243, 290] on span "Describe with AI" at bounding box center [230, 292] width 36 height 6
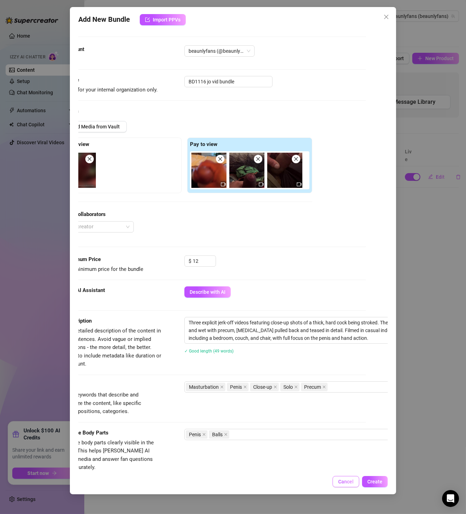
scroll to position [0, 24]
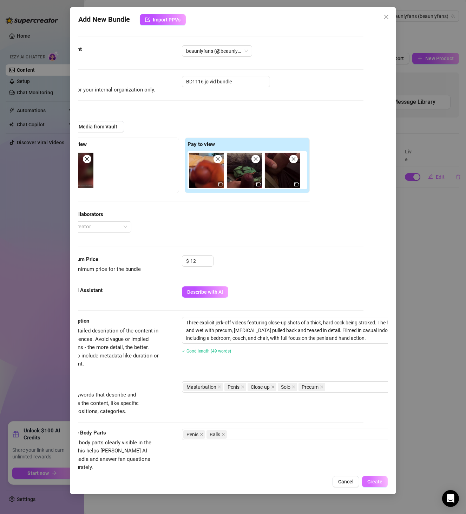
click at [369, 483] on span "Create" at bounding box center [375, 481] width 15 height 6
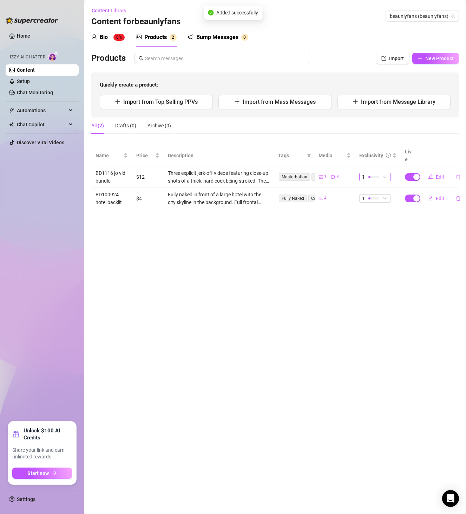
click at [390, 173] on div "1" at bounding box center [376, 177] width 32 height 8
click at [383, 204] on span "3" at bounding box center [388, 204] width 46 height 8
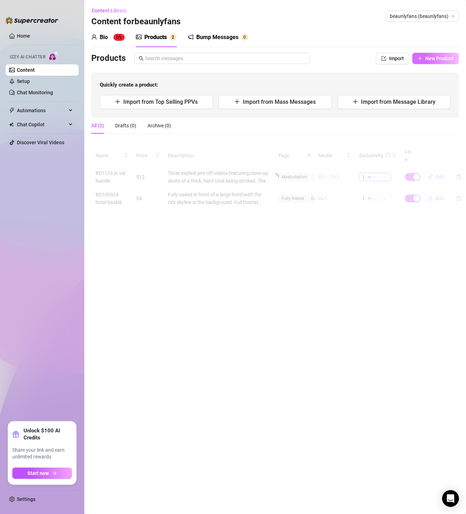
click at [441, 63] on button "New Product" at bounding box center [436, 58] width 47 height 11
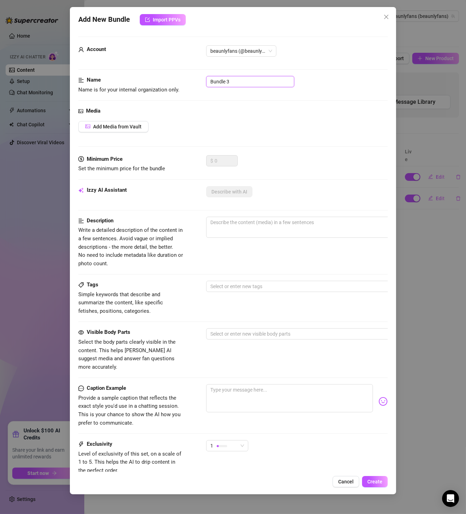
click at [252, 78] on input "Bundle 3" at bounding box center [250, 81] width 88 height 11
paste input "D092624 bicep lick"
click at [99, 123] on button "Add Media from Vault" at bounding box center [113, 126] width 70 height 11
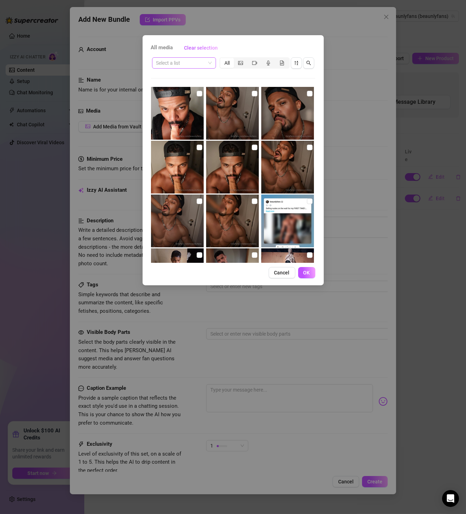
click at [193, 65] on input "search" at bounding box center [180, 63] width 49 height 11
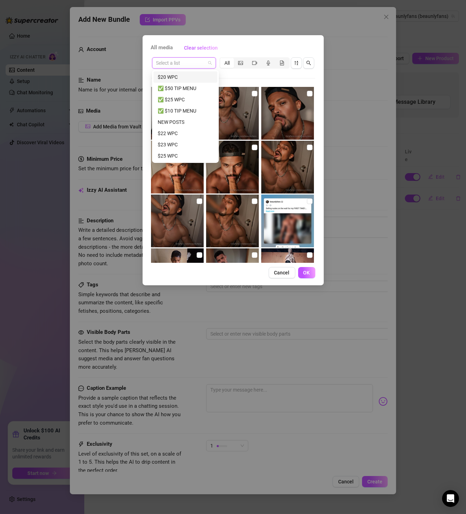
paste input "BD092624 bicep lick"
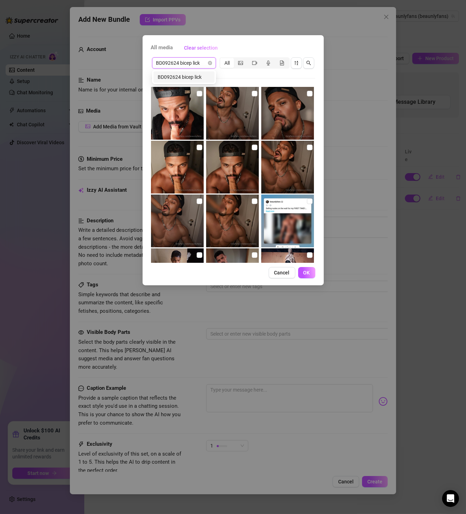
click at [190, 73] on div "BD092624 bicep lick" at bounding box center [184, 77] width 53 height 8
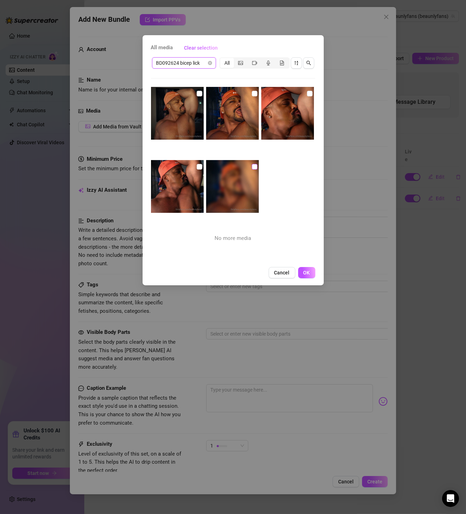
click at [252, 165] on input "checkbox" at bounding box center [255, 167] width 6 height 6
click at [198, 164] on input "checkbox" at bounding box center [200, 167] width 6 height 6
click at [199, 94] on input "checkbox" at bounding box center [200, 94] width 6 height 6
click at [252, 96] on label at bounding box center [255, 94] width 6 height 8
click at [252, 96] on input "checkbox" at bounding box center [255, 94] width 6 height 6
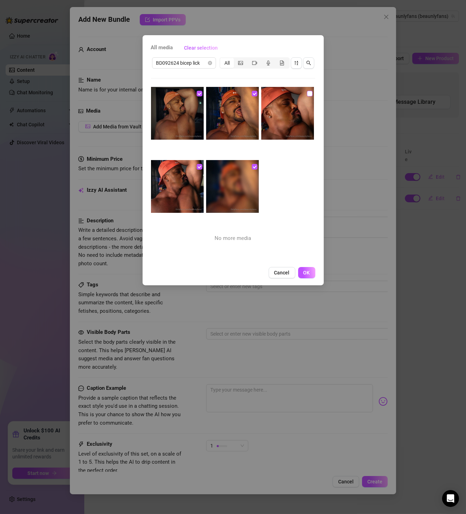
click at [307, 96] on input "checkbox" at bounding box center [310, 94] width 6 height 6
click at [310, 268] on button "OK" at bounding box center [306, 272] width 17 height 11
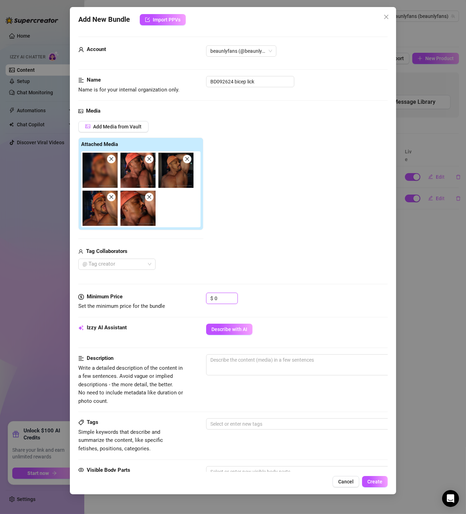
drag, startPoint x: 216, startPoint y: 297, endPoint x: 203, endPoint y: 295, distance: 12.8
click at [203, 295] on div "Minimum Price Set the minimum price for the bundle $ 0" at bounding box center [233, 301] width 310 height 18
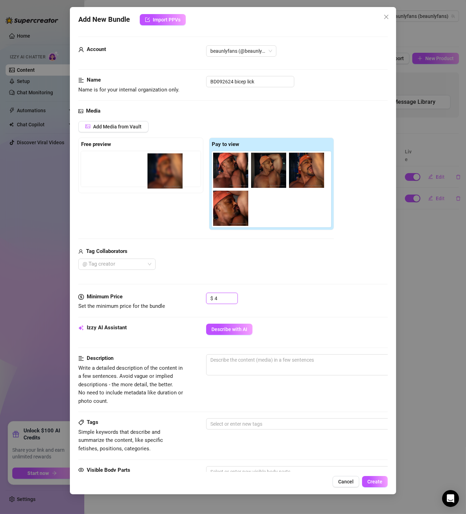
drag, startPoint x: 239, startPoint y: 180, endPoint x: 165, endPoint y: 181, distance: 73.8
click at [165, 181] on div "Free preview Pay to view" at bounding box center [206, 183] width 256 height 93
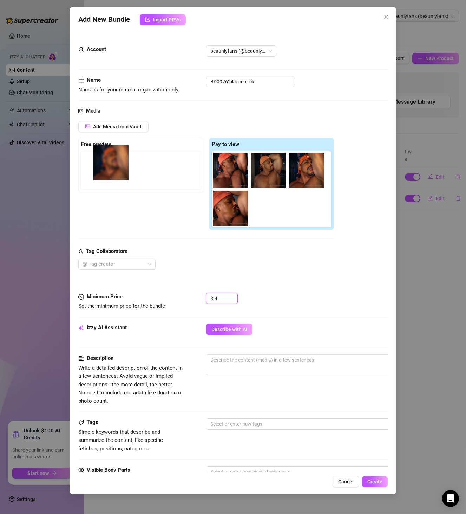
drag, startPoint x: 228, startPoint y: 184, endPoint x: 89, endPoint y: 176, distance: 139.4
click at [89, 176] on div "Free preview Pay to view" at bounding box center [206, 183] width 256 height 93
click at [226, 321] on div "Minimum Price Set the minimum price for the bundle $ 4" at bounding box center [233, 307] width 310 height 31
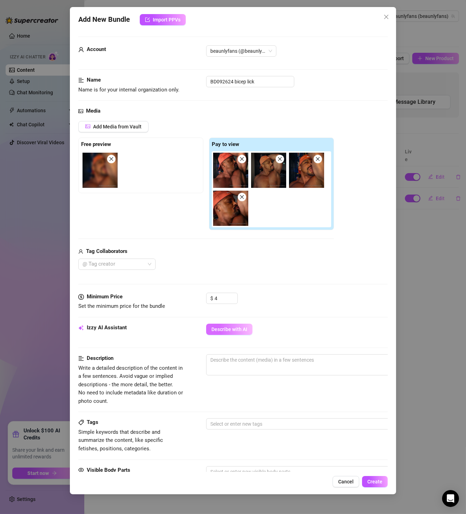
click at [227, 331] on span "Describe with AI" at bounding box center [230, 329] width 36 height 6
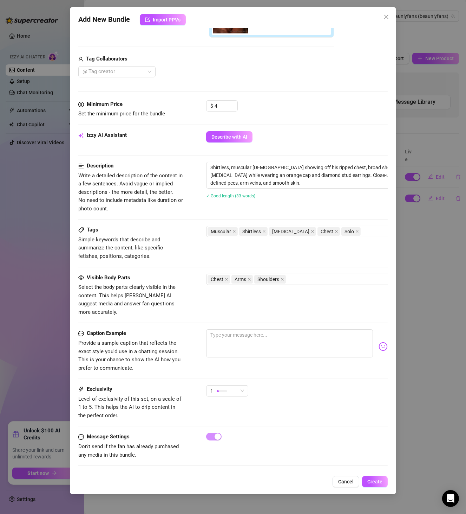
scroll to position [195, 0]
click at [356, 484] on button "Cancel" at bounding box center [346, 481] width 27 height 11
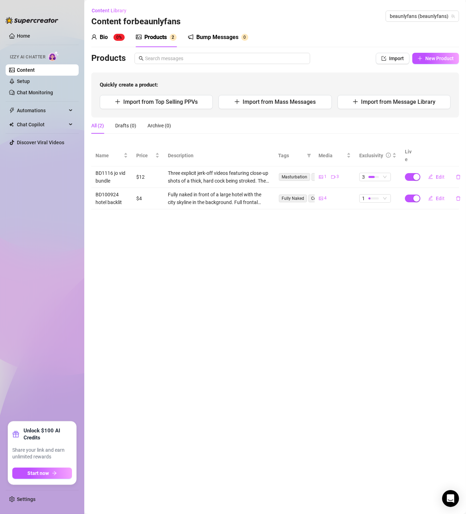
click at [436, 67] on div "Products Import New Product Quickly create a product: Import from Top Selling P…" at bounding box center [275, 85] width 368 height 65
click at [436, 63] on button "New Product" at bounding box center [436, 58] width 47 height 11
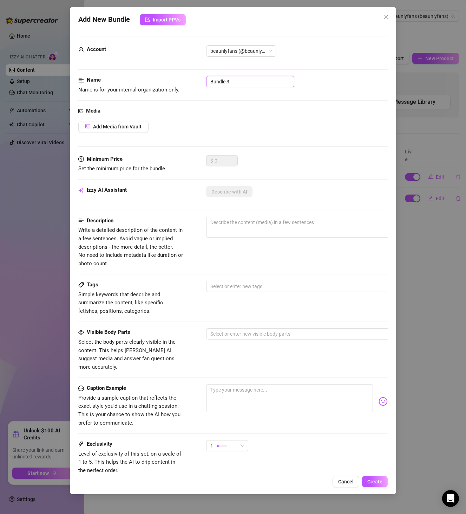
click at [228, 79] on input "Bundle 3" at bounding box center [250, 81] width 88 height 11
paste input "D092624 bicep lick"
click at [123, 123] on button "Add Media from Vault" at bounding box center [113, 126] width 70 height 11
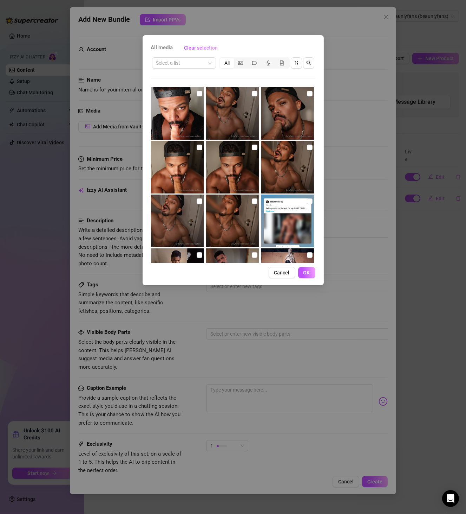
click at [200, 71] on div "Select a list All" at bounding box center [233, 159] width 165 height 206
click at [194, 66] on input "search" at bounding box center [180, 63] width 49 height 11
paste input "BD092624 bicep lick"
click at [189, 75] on div "BD092624 bicep lick" at bounding box center [184, 77] width 53 height 8
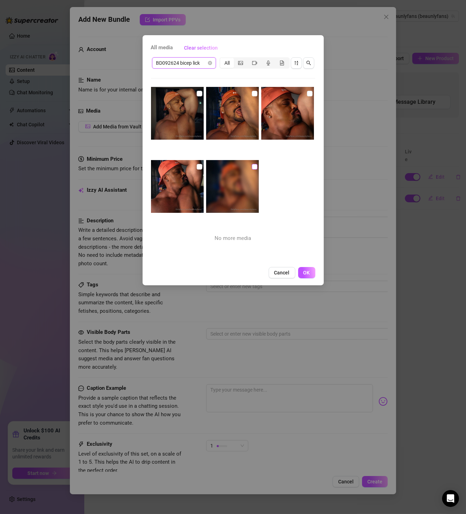
click at [252, 167] on input "checkbox" at bounding box center [255, 167] width 6 height 6
click at [193, 167] on img at bounding box center [177, 186] width 53 height 53
click at [197, 166] on input "checkbox" at bounding box center [200, 167] width 6 height 6
click at [197, 90] on label at bounding box center [200, 94] width 6 height 8
click at [197, 91] on input "checkbox" at bounding box center [200, 94] width 6 height 6
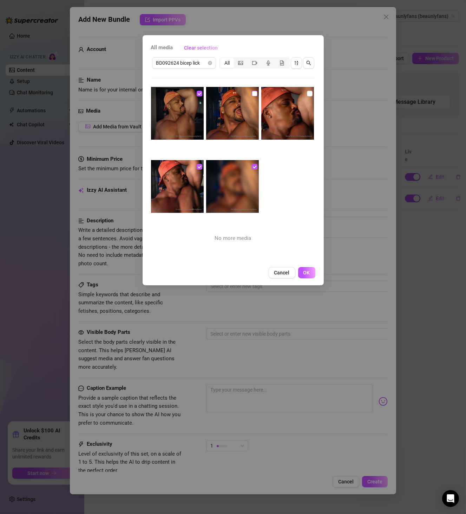
click at [252, 93] on input "checkbox" at bounding box center [255, 94] width 6 height 6
click at [307, 94] on input "checkbox" at bounding box center [310, 94] width 6 height 6
click at [309, 273] on span "OK" at bounding box center [307, 273] width 7 height 6
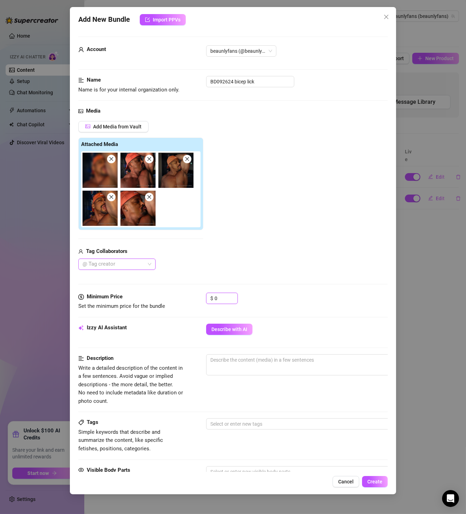
drag, startPoint x: 226, startPoint y: 300, endPoint x: 183, endPoint y: 298, distance: 42.2
click at [183, 298] on div "Minimum Price Set the minimum price for the bundle $ 0" at bounding box center [233, 301] width 310 height 18
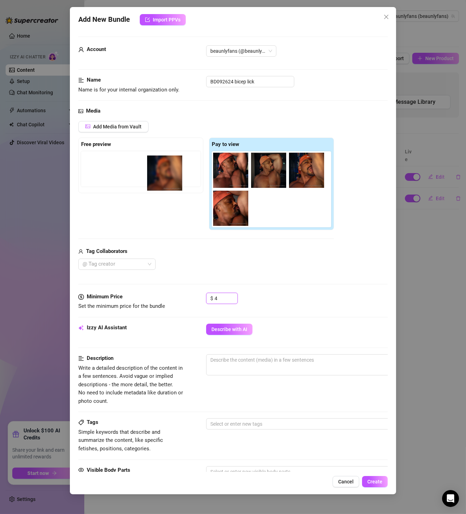
drag, startPoint x: 232, startPoint y: 172, endPoint x: 140, endPoint y: 179, distance: 92.0
click at [140, 179] on div "Free preview Pay to view" at bounding box center [206, 183] width 256 height 93
drag, startPoint x: 221, startPoint y: 178, endPoint x: 126, endPoint y: 179, distance: 95.6
click at [126, 179] on div "Free preview Pay to view" at bounding box center [206, 183] width 256 height 93
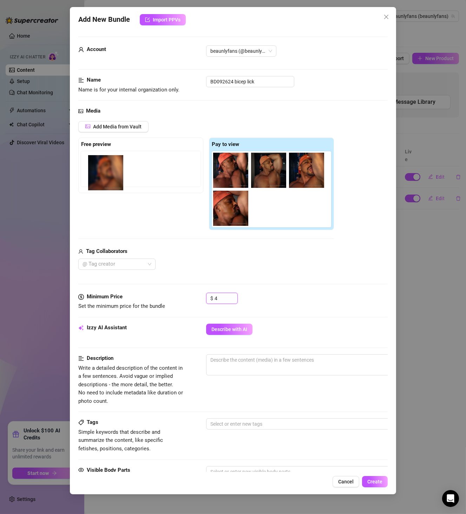
drag, startPoint x: 228, startPoint y: 173, endPoint x: 95, endPoint y: 178, distance: 133.3
click at [95, 178] on div "Free preview Pay to view" at bounding box center [206, 183] width 256 height 93
drag, startPoint x: 228, startPoint y: 180, endPoint x: 83, endPoint y: 181, distance: 145.2
click at [83, 182] on div "Free preview Pay to view" at bounding box center [206, 183] width 256 height 93
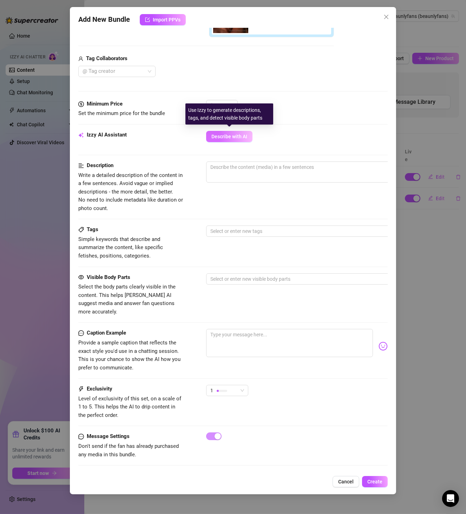
click at [221, 135] on span "Describe with AI" at bounding box center [230, 137] width 36 height 6
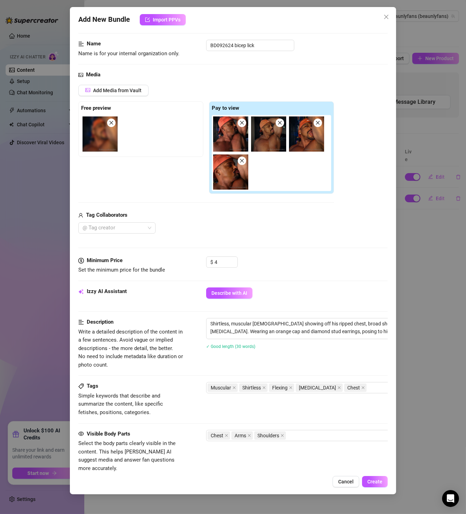
scroll to position [0, 0]
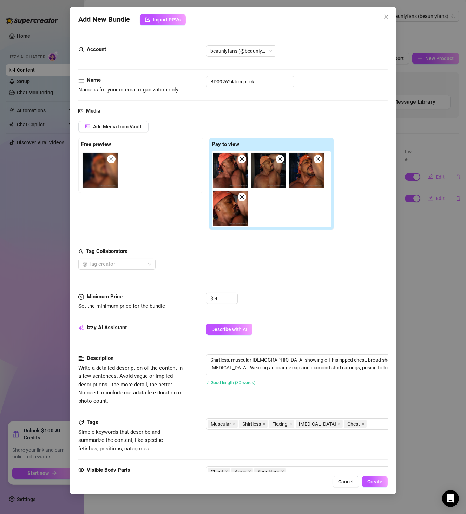
click at [391, 488] on div "Add New Bundle Import PPVs Account beaunlyfans (@beaunlyfans) Name Name is for …" at bounding box center [233, 250] width 327 height 487
click at [386, 489] on div "Add New Bundle Import PPVs Account beaunlyfans (@beaunlyfans) Name Name is for …" at bounding box center [233, 250] width 327 height 487
click at [381, 481] on span "Create" at bounding box center [375, 481] width 15 height 6
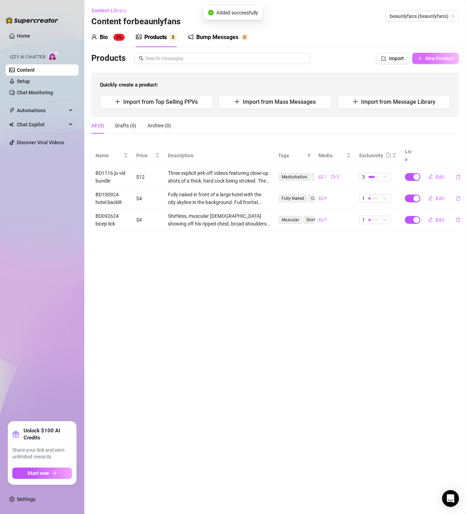
click at [424, 53] on button "New Product" at bounding box center [436, 58] width 47 height 11
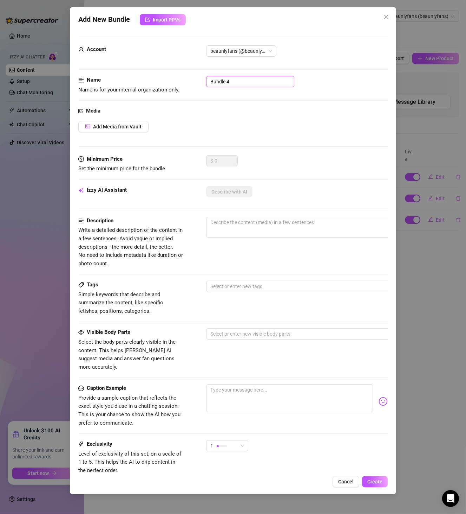
click at [218, 79] on input "Bundle 4" at bounding box center [250, 81] width 88 height 11
paste input "D092824 armpit bundle"
click at [120, 128] on span "Add Media from Vault" at bounding box center [117, 127] width 49 height 6
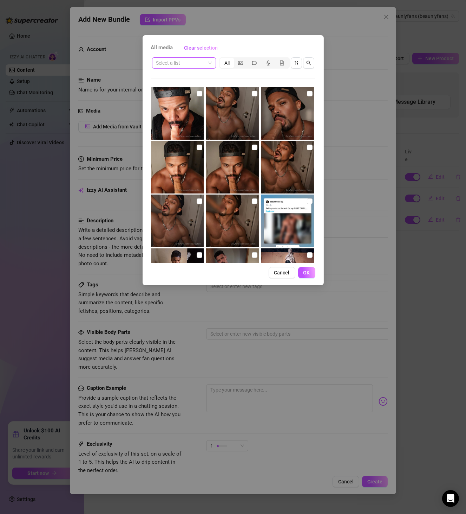
click at [198, 62] on input "search" at bounding box center [180, 63] width 49 height 11
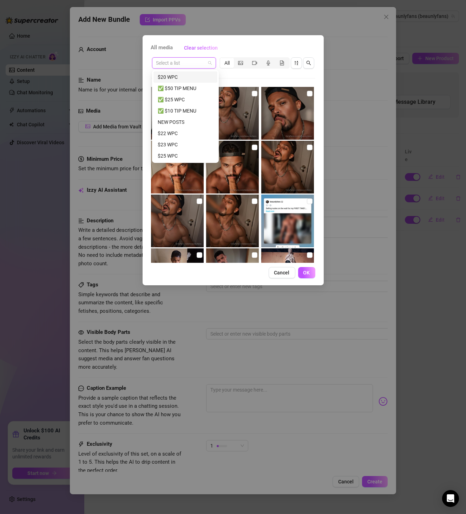
paste input "BD092824 armpit bundle"
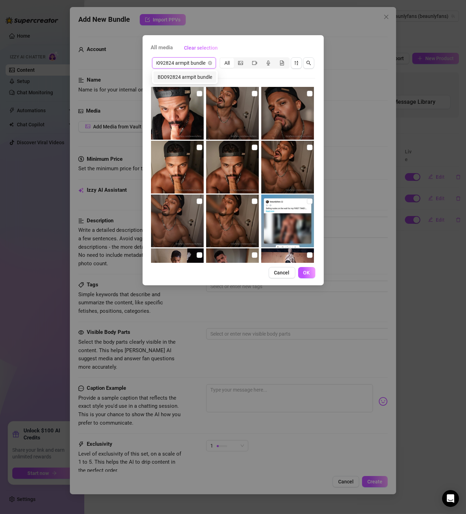
click at [186, 83] on div "BD092824 armpit bundle" at bounding box center [185, 77] width 66 height 14
click at [187, 79] on div "BD092824 armpit bundle" at bounding box center [185, 77] width 54 height 8
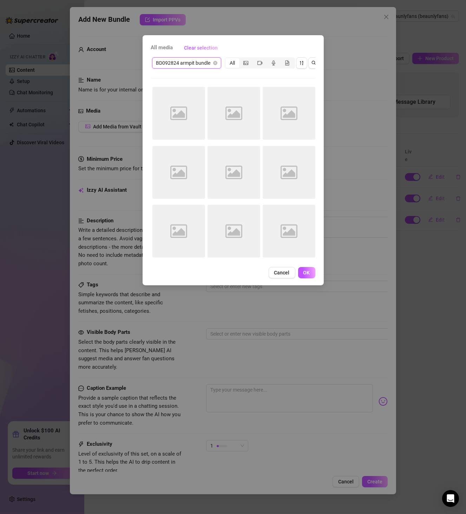
scroll to position [0, 0]
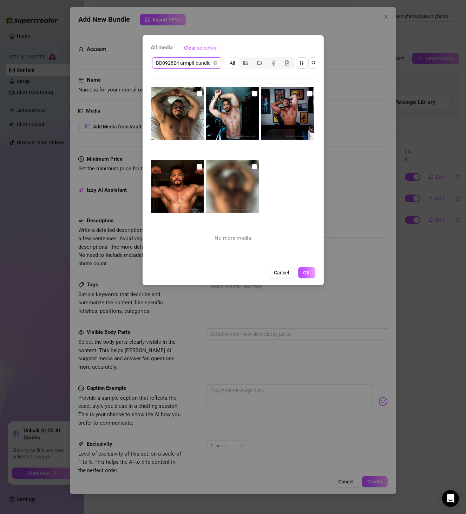
click at [254, 167] on input "checkbox" at bounding box center [255, 167] width 6 height 6
click at [197, 168] on input "checkbox" at bounding box center [200, 167] width 6 height 6
click at [198, 94] on input "checkbox" at bounding box center [200, 94] width 6 height 6
click at [252, 92] on input "checkbox" at bounding box center [255, 94] width 6 height 6
click at [307, 96] on input "checkbox" at bounding box center [310, 94] width 6 height 6
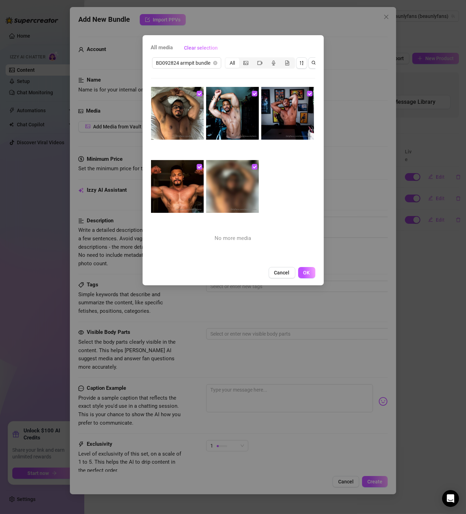
click at [312, 278] on button "OK" at bounding box center [306, 272] width 17 height 11
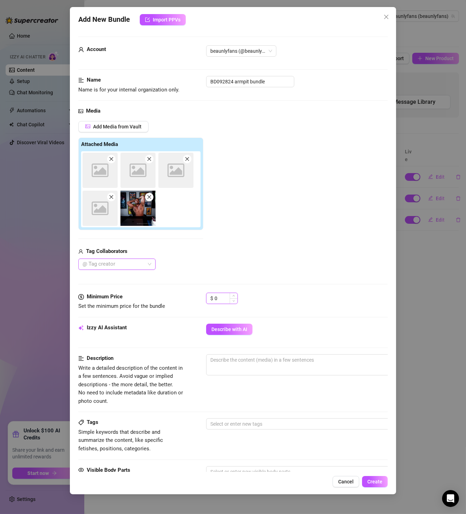
click at [220, 297] on input "0" at bounding box center [226, 298] width 23 height 11
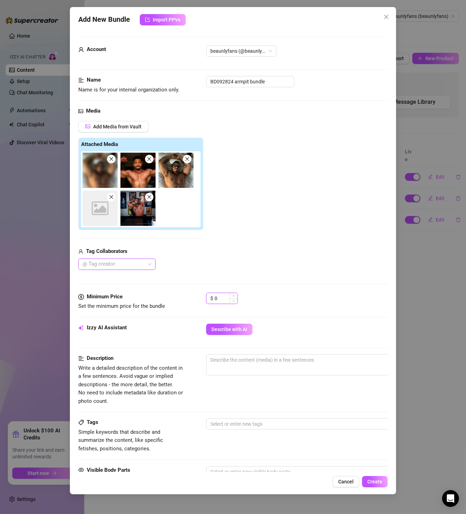
click at [220, 297] on input "0" at bounding box center [226, 298] width 23 height 11
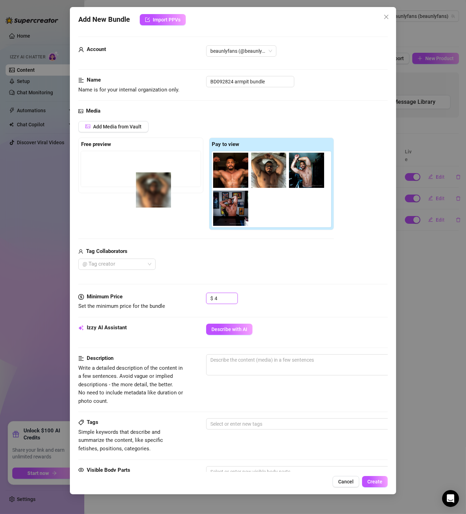
drag, startPoint x: 226, startPoint y: 170, endPoint x: 146, endPoint y: 191, distance: 82.5
click at [146, 191] on div "Free preview Pay to view" at bounding box center [206, 183] width 256 height 93
drag, startPoint x: 223, startPoint y: 182, endPoint x: 92, endPoint y: 180, distance: 130.4
click at [92, 180] on div "Free preview Pay to view" at bounding box center [206, 183] width 256 height 93
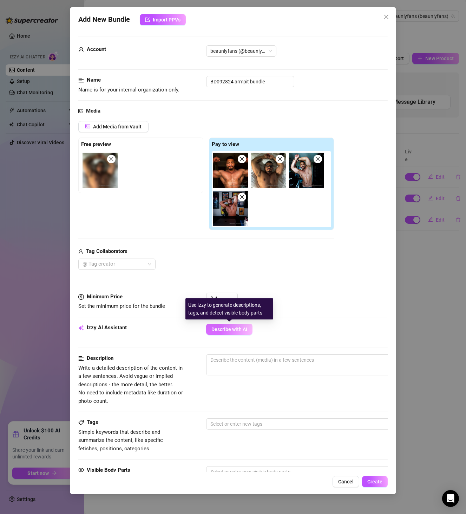
click at [230, 327] on span "Describe with AI" at bounding box center [230, 329] width 36 height 6
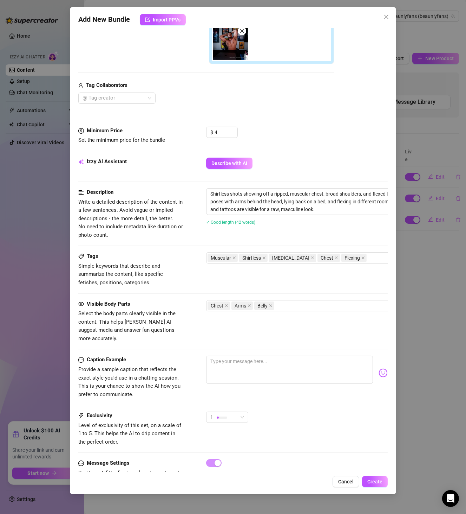
scroll to position [195, 0]
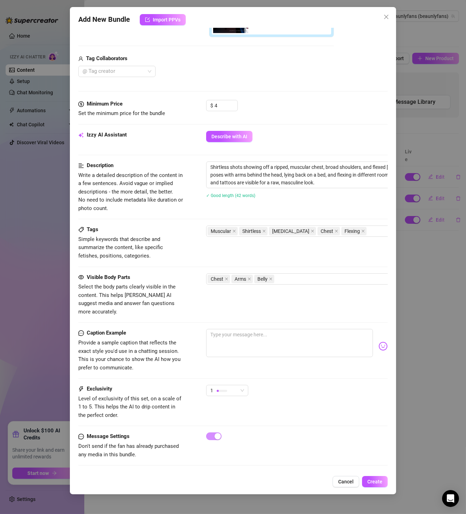
click at [377, 481] on span "Create" at bounding box center [375, 481] width 15 height 6
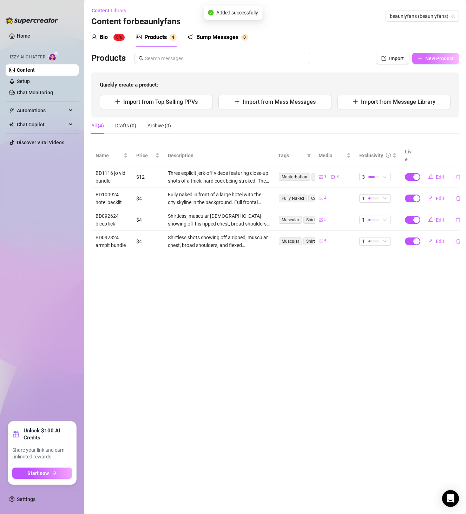
click at [439, 60] on span "New Product" at bounding box center [440, 59] width 28 height 6
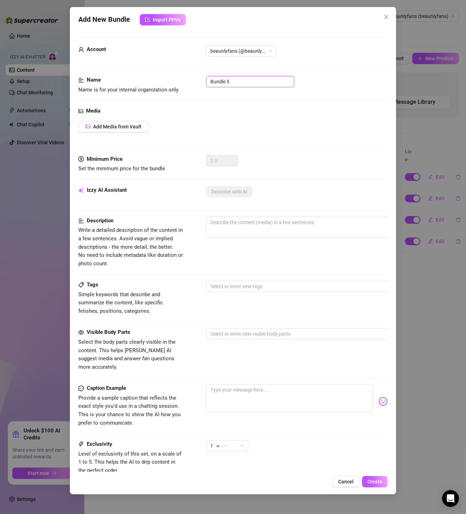
drag, startPoint x: 251, startPoint y: 83, endPoint x: 141, endPoint y: 92, distance: 110.7
click at [141, 92] on div "Name Name is for your internal organization only. Bundle 5" at bounding box center [233, 85] width 310 height 18
paste input "D092924 chest bundle"
click at [125, 126] on span "Add Media from Vault" at bounding box center [117, 127] width 49 height 6
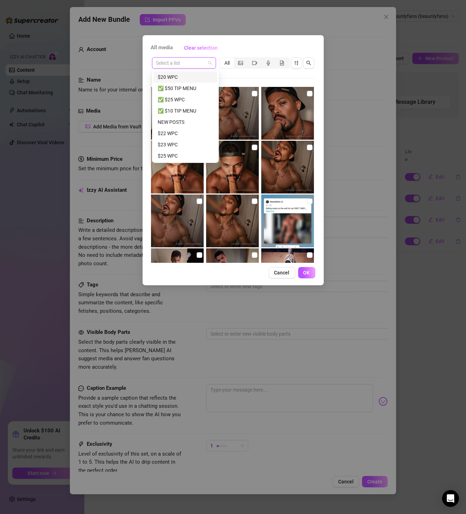
click at [191, 66] on input "search" at bounding box center [180, 63] width 49 height 11
paste input "BD092924 chest bundle"
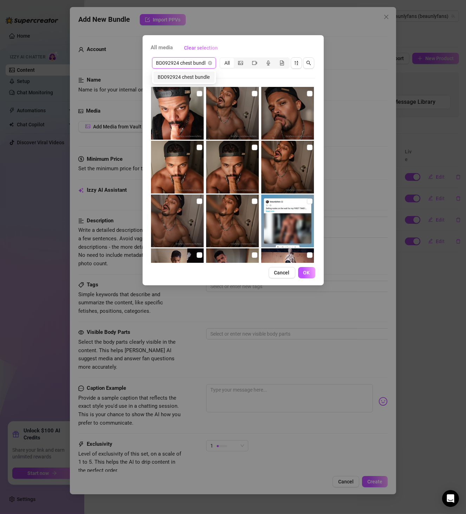
scroll to position [0, 3]
click at [193, 79] on div "BD092924 chest bundle" at bounding box center [184, 77] width 53 height 8
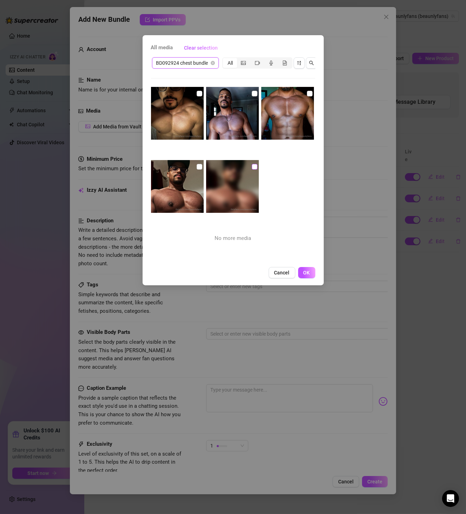
click at [252, 164] on input "checkbox" at bounding box center [255, 167] width 6 height 6
click at [198, 167] on input "checkbox" at bounding box center [200, 167] width 6 height 6
click at [196, 97] on img at bounding box center [177, 113] width 53 height 53
click at [198, 95] on input "checkbox" at bounding box center [200, 94] width 6 height 6
click at [252, 97] on label at bounding box center [255, 94] width 6 height 8
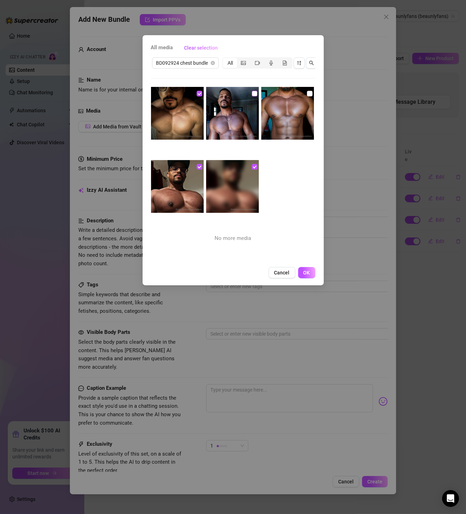
click at [252, 96] on input "checkbox" at bounding box center [255, 94] width 6 height 6
click at [252, 94] on input "checkbox" at bounding box center [255, 94] width 6 height 6
drag, startPoint x: 303, startPoint y: 92, endPoint x: 301, endPoint y: 97, distance: 5.2
click at [307, 92] on input "checkbox" at bounding box center [310, 94] width 6 height 6
click at [309, 275] on span "OK" at bounding box center [307, 273] width 7 height 6
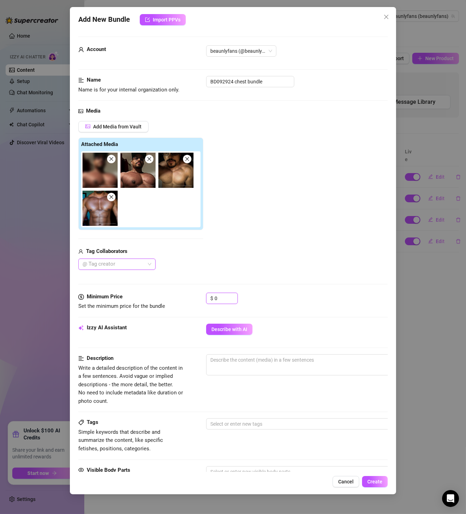
click at [162, 295] on div "Minimum Price Set the minimum price for the bundle $ 0" at bounding box center [233, 301] width 310 height 18
click at [223, 297] on input "0" at bounding box center [226, 298] width 23 height 11
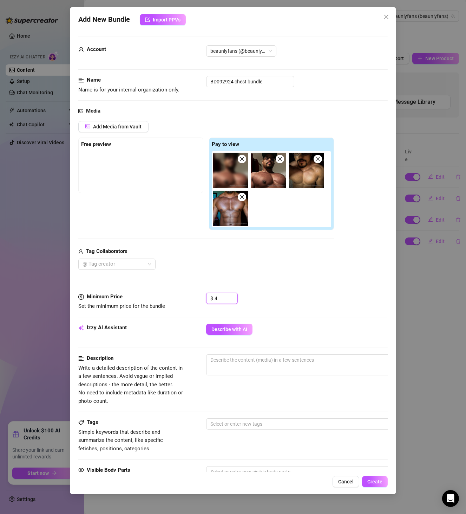
drag, startPoint x: 228, startPoint y: 172, endPoint x: 139, endPoint y: 188, distance: 90.3
click at [139, 188] on div "Free preview Pay to view" at bounding box center [206, 183] width 256 height 93
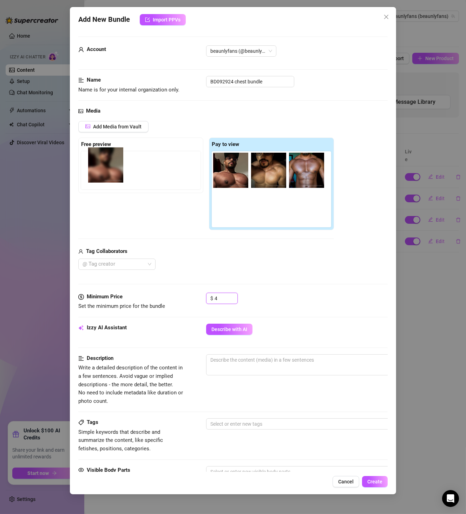
drag, startPoint x: 219, startPoint y: 182, endPoint x: 83, endPoint y: 177, distance: 135.8
click at [83, 177] on div "Free preview Pay to view" at bounding box center [206, 183] width 256 height 93
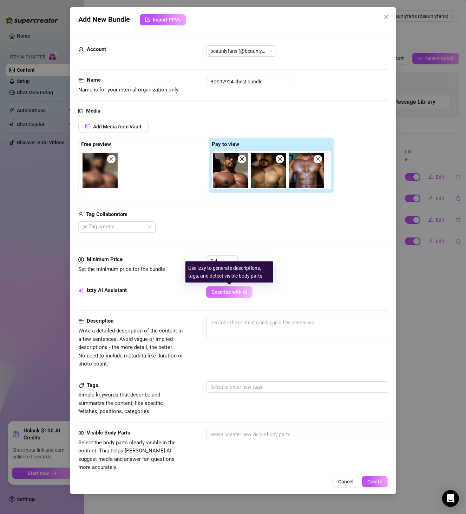
click at [237, 291] on span "Describe with AI" at bounding box center [230, 292] width 36 height 6
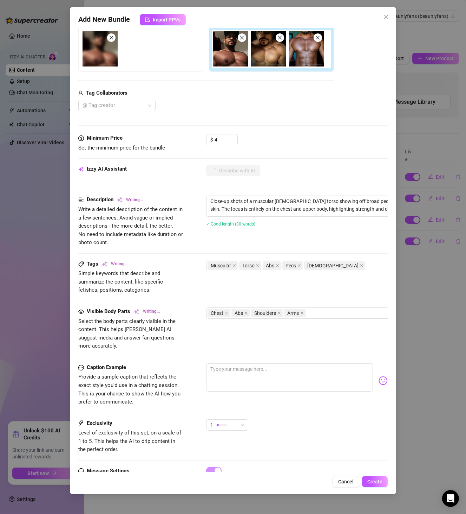
scroll to position [158, 0]
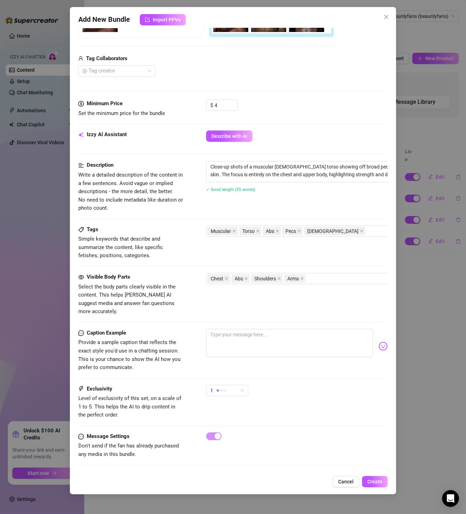
click at [383, 488] on div "Add New Bundle Import PPVs Account beaunlyfans (@beaunlyfans) Name Name is for …" at bounding box center [233, 250] width 327 height 487
click at [382, 480] on span "Create" at bounding box center [375, 481] width 15 height 6
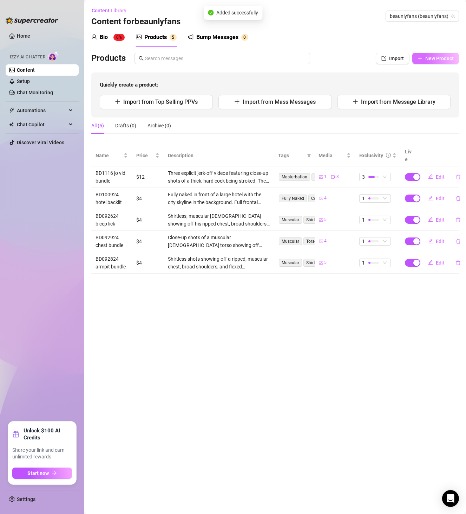
click at [432, 57] on span "New Product" at bounding box center [440, 59] width 28 height 6
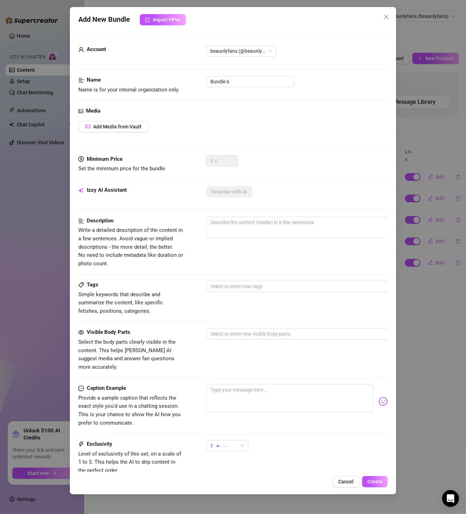
click at [238, 91] on div "Name Name is for your internal organization only. Bundle 6" at bounding box center [233, 85] width 310 height 18
click at [241, 82] on input "Bundle 6" at bounding box center [250, 81] width 88 height 11
paste input "D091924 black leather"
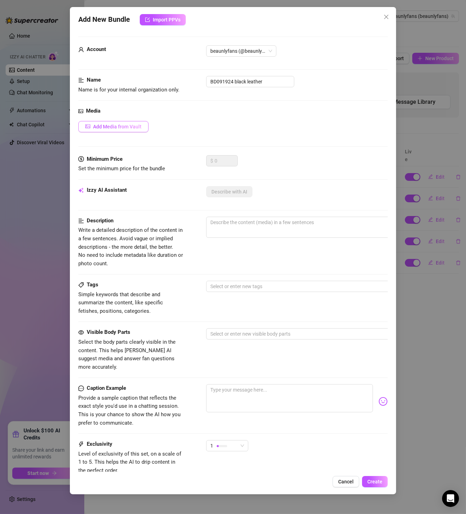
click at [135, 131] on button "Add Media from Vault" at bounding box center [113, 126] width 70 height 11
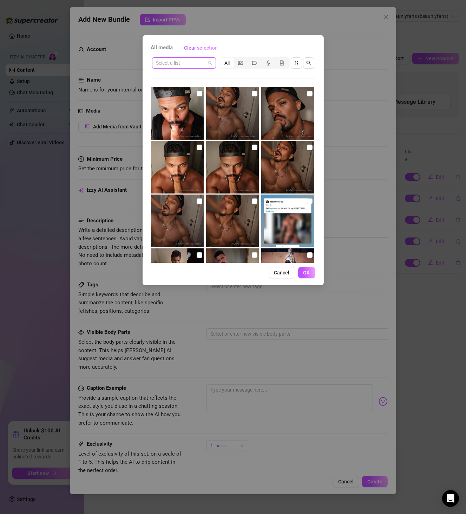
click at [191, 58] on input "search" at bounding box center [180, 63] width 49 height 11
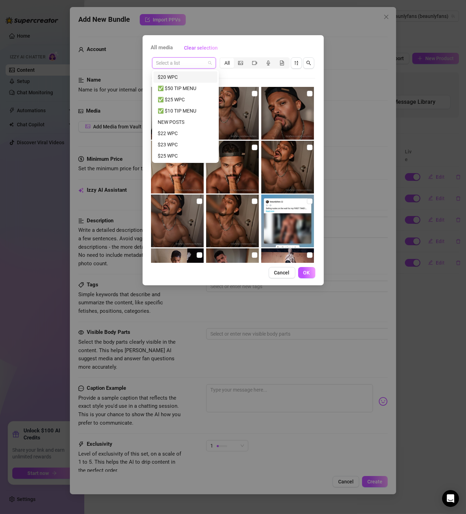
paste input "BD091924 black leather"
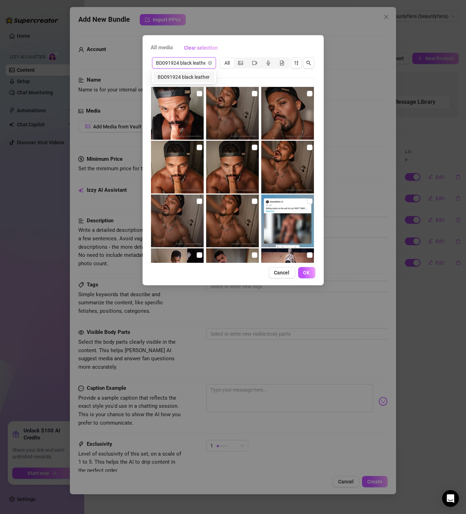
scroll to position [0, 3]
drag, startPoint x: 191, startPoint y: 71, endPoint x: 192, endPoint y: 84, distance: 13.0
click at [191, 76] on div "BD091924 black leather" at bounding box center [184, 76] width 61 height 11
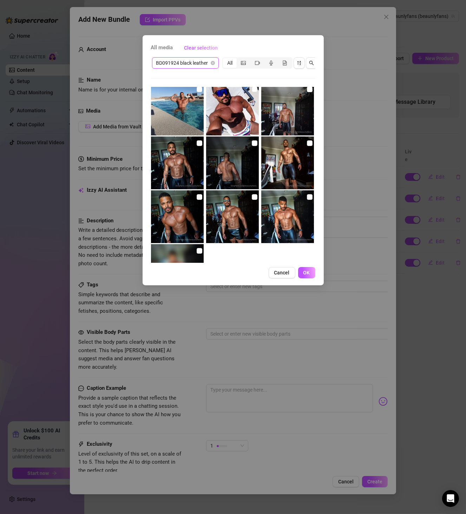
scroll to position [103, 0]
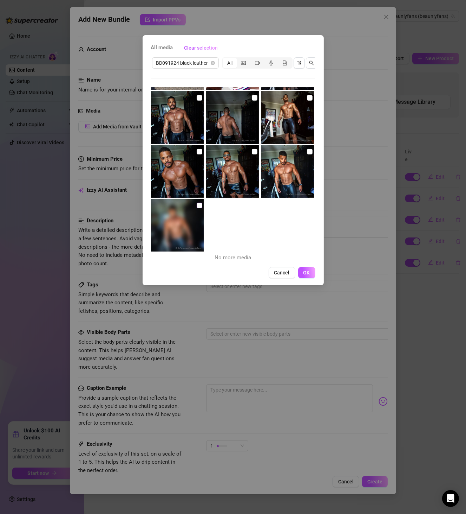
click at [199, 207] on input "checkbox" at bounding box center [200, 205] width 6 height 6
click at [307, 150] on input "checkbox" at bounding box center [310, 152] width 6 height 6
click at [254, 152] on input "checkbox" at bounding box center [255, 152] width 6 height 6
click at [202, 150] on img at bounding box center [177, 171] width 53 height 53
click at [199, 151] on input "checkbox" at bounding box center [200, 152] width 6 height 6
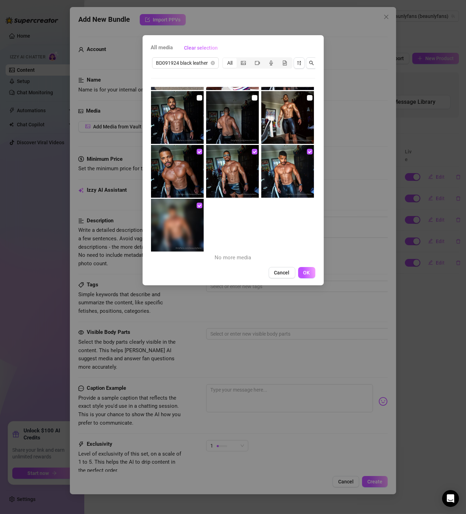
scroll to position [63, 0]
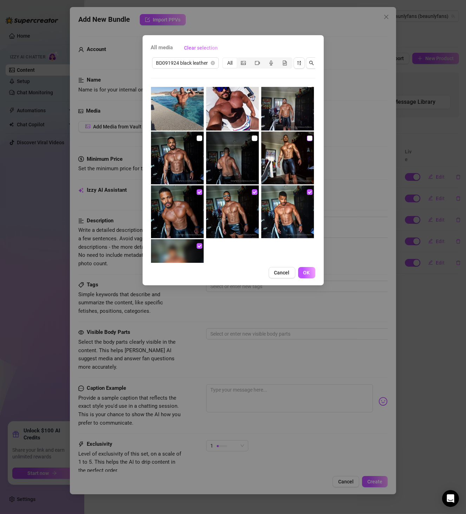
click at [307, 137] on input "checkbox" at bounding box center [310, 138] width 6 height 6
click at [252, 137] on input "checkbox" at bounding box center [255, 138] width 6 height 6
click at [197, 137] on input "checkbox" at bounding box center [200, 138] width 6 height 6
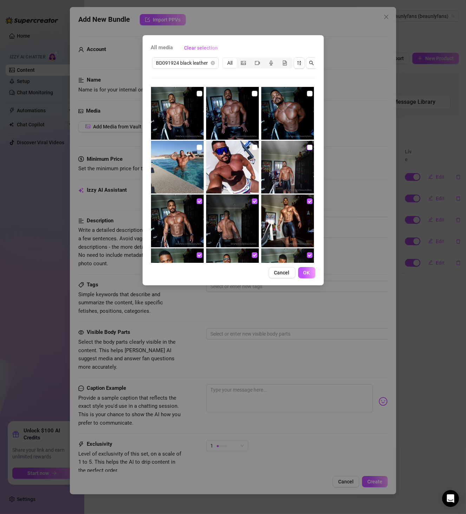
click at [307, 146] on input "checkbox" at bounding box center [310, 147] width 6 height 6
click at [307, 92] on input "checkbox" at bounding box center [310, 94] width 6 height 6
click at [253, 95] on input "checkbox" at bounding box center [255, 94] width 6 height 6
click at [198, 96] on input "checkbox" at bounding box center [200, 94] width 6 height 6
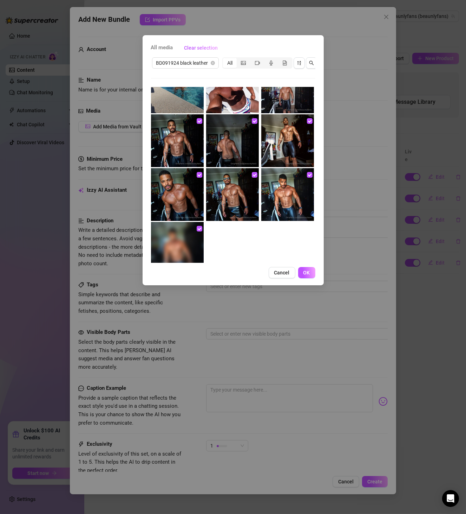
scroll to position [81, 0]
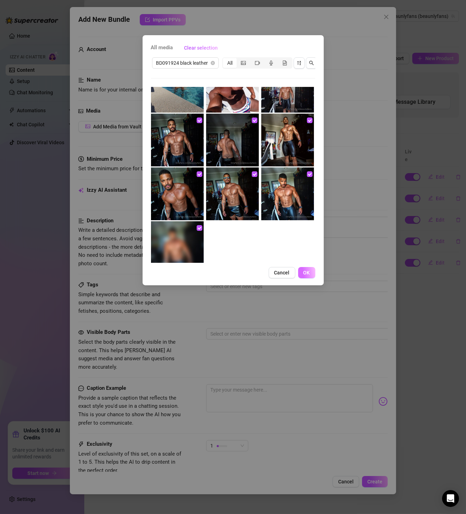
click at [311, 278] on button "OK" at bounding box center [306, 272] width 17 height 11
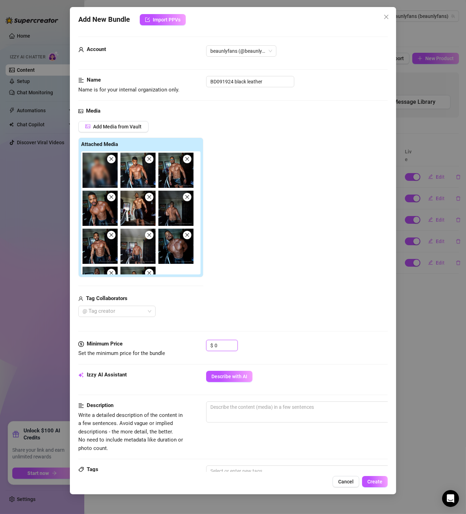
drag, startPoint x: 224, startPoint y: 343, endPoint x: 178, endPoint y: 344, distance: 46.4
click at [178, 344] on div "Minimum Price Set the minimum price for the bundle $ 0" at bounding box center [233, 349] width 310 height 18
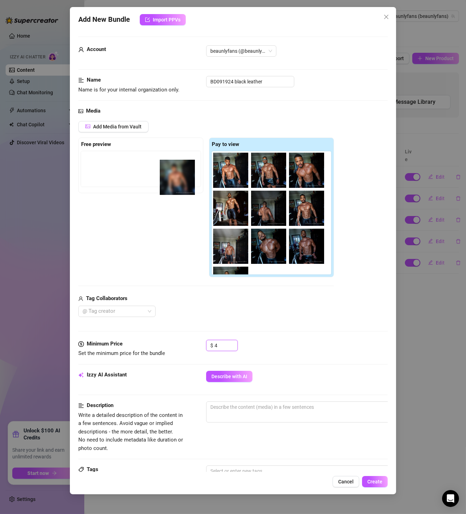
drag, startPoint x: 223, startPoint y: 172, endPoint x: 130, endPoint y: 182, distance: 93.4
click at [130, 182] on div "Free preview Pay to view" at bounding box center [206, 207] width 256 height 140
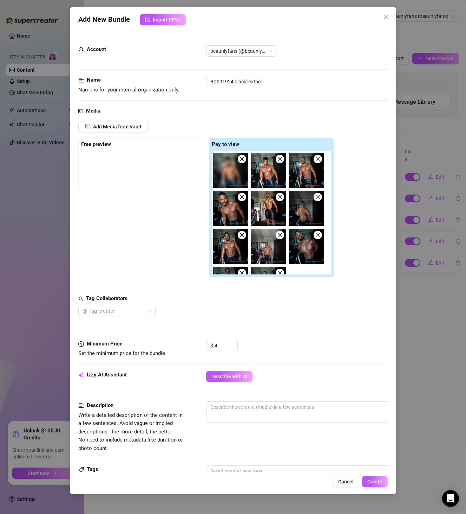
drag, startPoint x: 224, startPoint y: 188, endPoint x: 226, endPoint y: 185, distance: 3.6
click at [226, 185] on div at bounding box center [273, 212] width 122 height 123
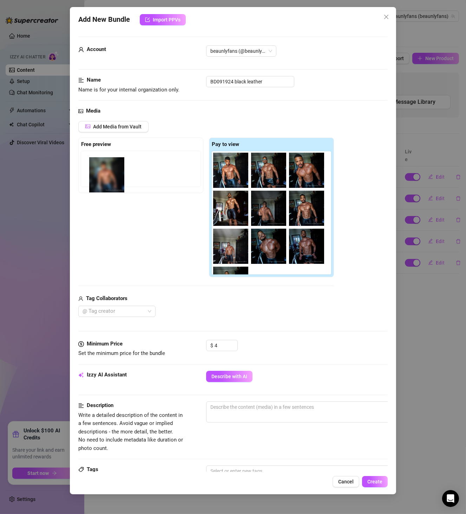
drag, startPoint x: 232, startPoint y: 179, endPoint x: 99, endPoint y: 184, distance: 132.3
click at [99, 184] on div "Free preview Pay to view" at bounding box center [206, 207] width 256 height 140
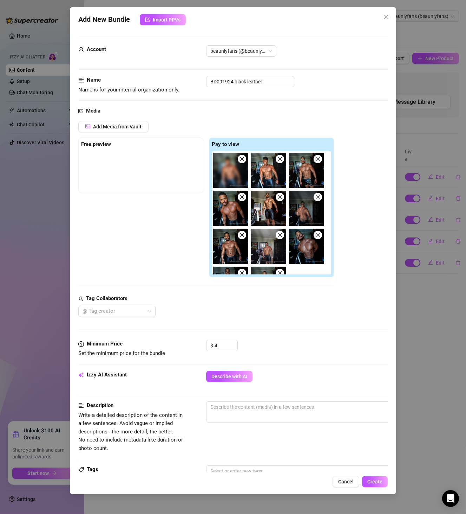
drag, startPoint x: 227, startPoint y: 174, endPoint x: 107, endPoint y: 175, distance: 120.2
click at [107, 175] on div "Free preview Pay to view" at bounding box center [206, 207] width 256 height 140
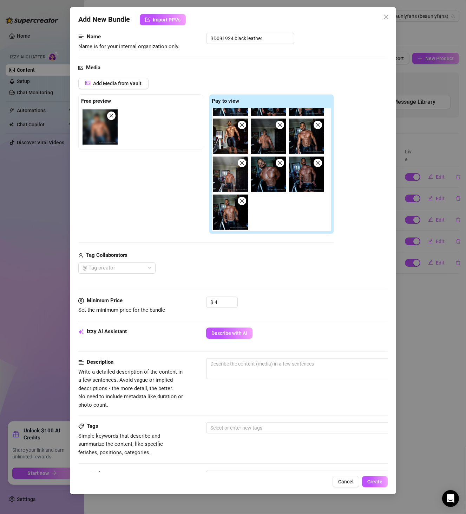
scroll to position [121, 0]
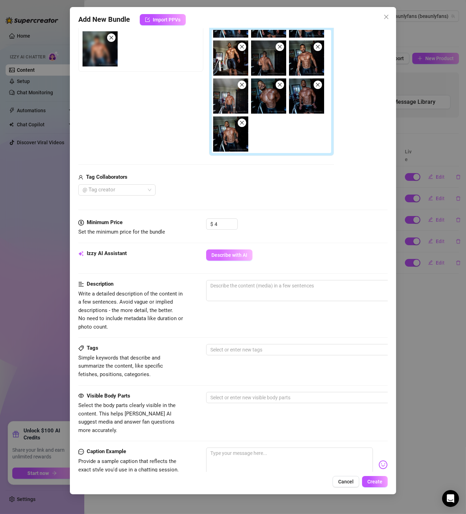
click at [218, 257] on span "Describe with AI" at bounding box center [230, 255] width 36 height 6
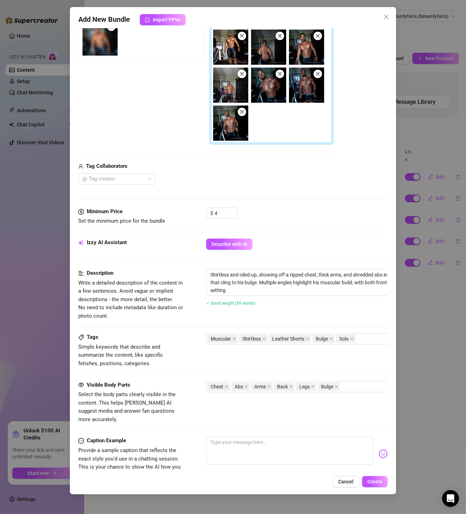
scroll to position [242, 0]
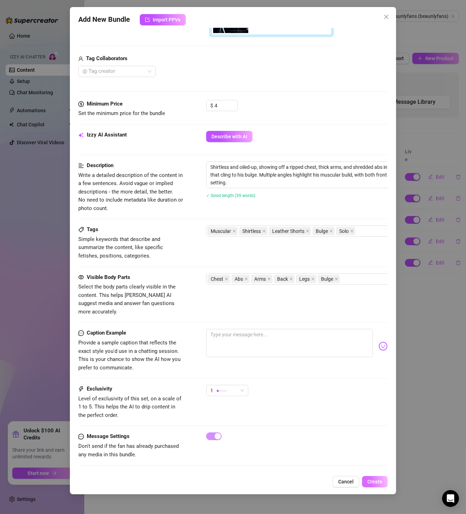
click at [375, 479] on span "Create" at bounding box center [375, 481] width 15 height 6
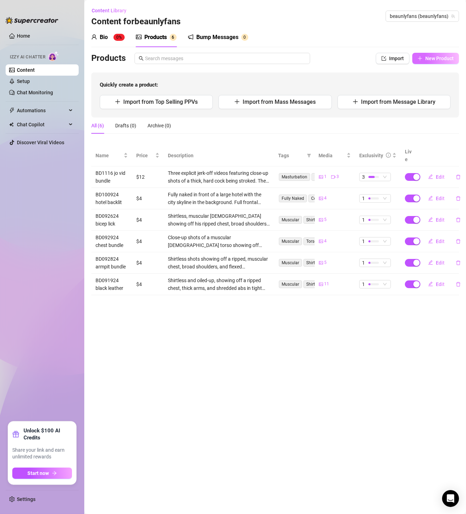
click at [426, 54] on button "New Product" at bounding box center [436, 58] width 47 height 11
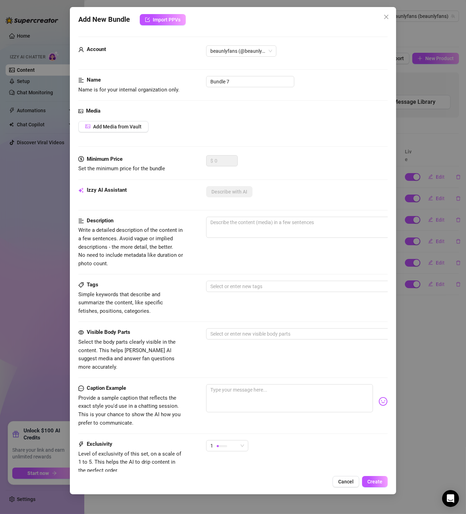
click at [236, 74] on div "Account beaunlyfans (@beaunlyfans)" at bounding box center [233, 60] width 310 height 31
click at [236, 78] on input "Bundle 7" at bounding box center [250, 81] width 88 height 11
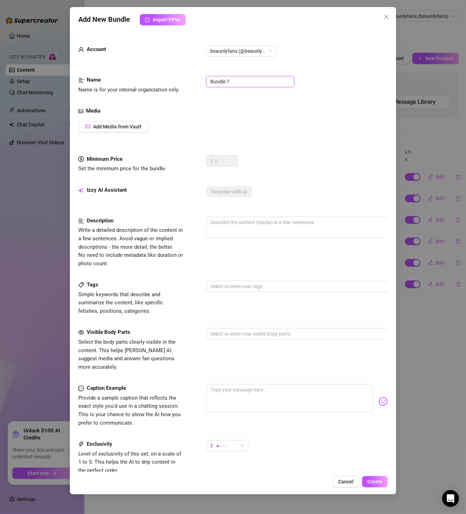
paste input "D091724 black speedo"
click at [121, 129] on span "Add Media from Vault" at bounding box center [117, 127] width 49 height 6
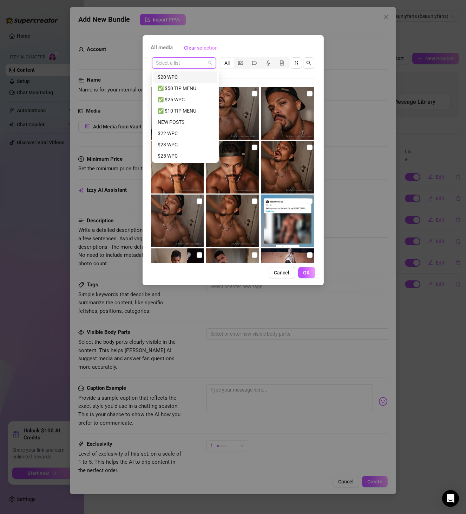
click at [191, 65] on input "search" at bounding box center [180, 63] width 49 height 11
paste input "BD091724 black speedo"
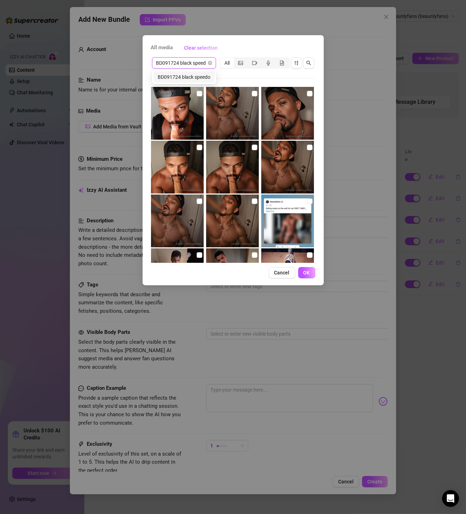
scroll to position [0, 4]
click at [190, 76] on div "BD091724 black speedo" at bounding box center [184, 77] width 53 height 8
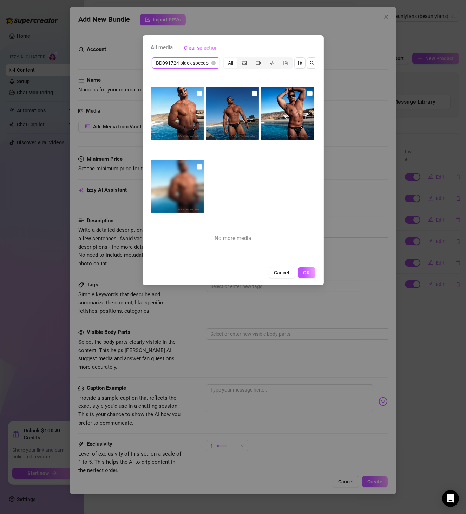
click at [199, 166] on input "checkbox" at bounding box center [200, 167] width 6 height 6
click at [197, 95] on input "checkbox" at bounding box center [200, 94] width 6 height 6
click at [252, 92] on input "checkbox" at bounding box center [255, 94] width 6 height 6
click at [307, 94] on input "checkbox" at bounding box center [310, 94] width 6 height 6
click at [308, 275] on span "OK" at bounding box center [307, 273] width 7 height 6
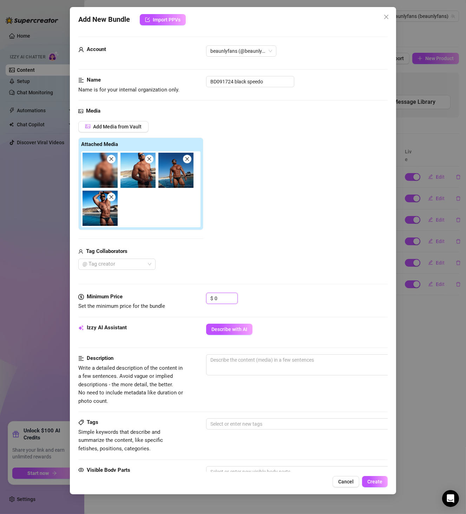
drag, startPoint x: 221, startPoint y: 296, endPoint x: 192, endPoint y: 302, distance: 30.4
click at [192, 302] on div "Minimum Price Set the minimum price for the bundle $ 0" at bounding box center [233, 301] width 310 height 18
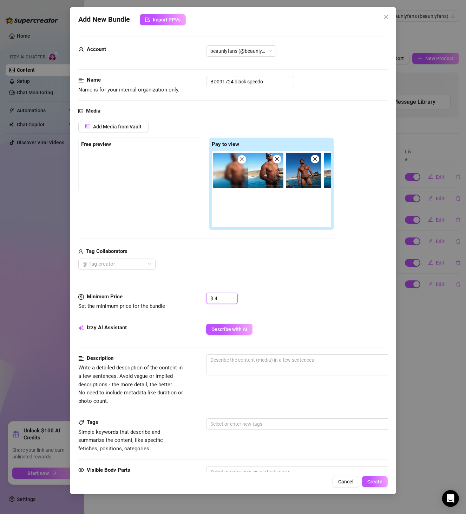
drag, startPoint x: 242, startPoint y: 181, endPoint x: 129, endPoint y: 191, distance: 112.9
click at [129, 191] on div "Free preview Pay to view" at bounding box center [206, 183] width 256 height 93
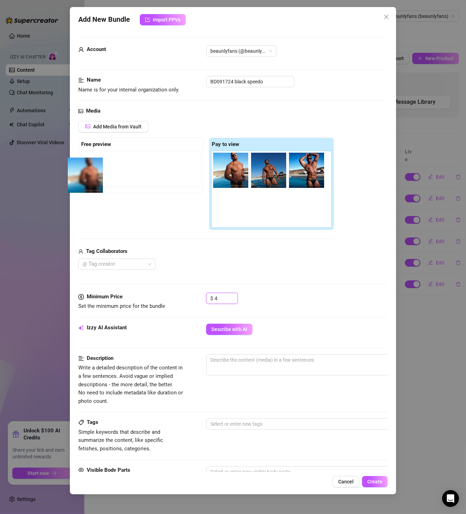
drag, startPoint x: 231, startPoint y: 168, endPoint x: 83, endPoint y: 173, distance: 148.1
click at [83, 173] on div "Free preview Pay to view" at bounding box center [206, 183] width 256 height 93
drag, startPoint x: 229, startPoint y: 171, endPoint x: 97, endPoint y: 172, distance: 132.2
click at [97, 172] on div "Free preview Pay to view" at bounding box center [206, 183] width 256 height 93
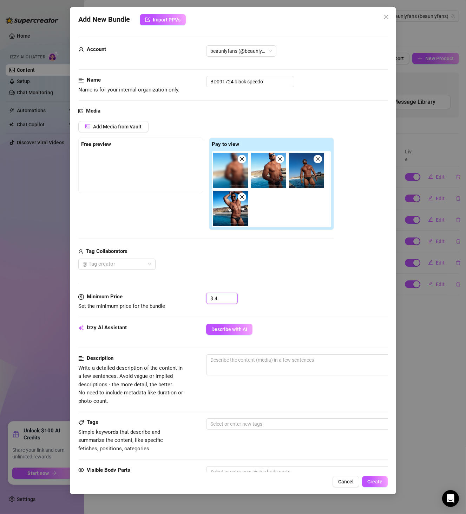
drag, startPoint x: 224, startPoint y: 168, endPoint x: 108, endPoint y: 172, distance: 116.4
click at [108, 172] on div "Free preview Pay to view" at bounding box center [206, 183] width 256 height 93
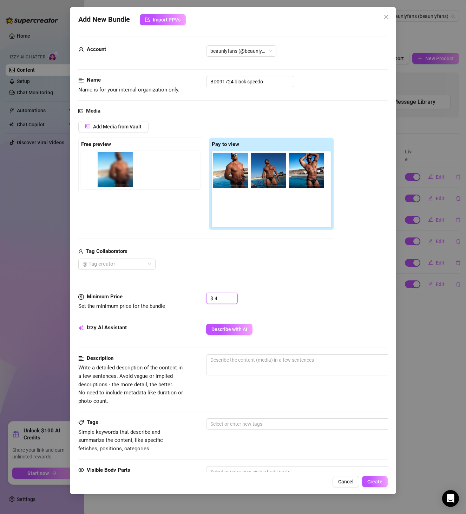
drag, startPoint x: 224, startPoint y: 174, endPoint x: 91, endPoint y: 173, distance: 132.5
click at [91, 173] on div "Free preview Pay to view" at bounding box center [206, 183] width 256 height 93
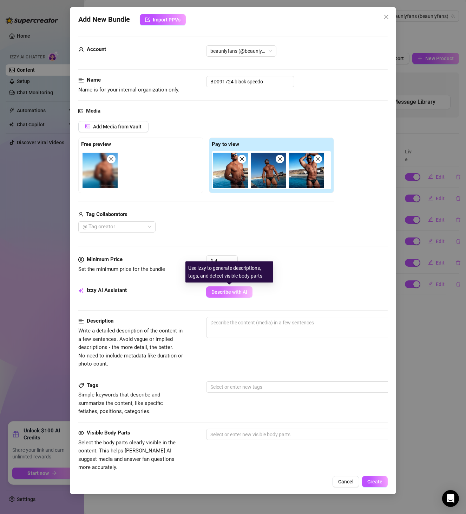
click at [238, 291] on span "Describe with AI" at bounding box center [230, 292] width 36 height 6
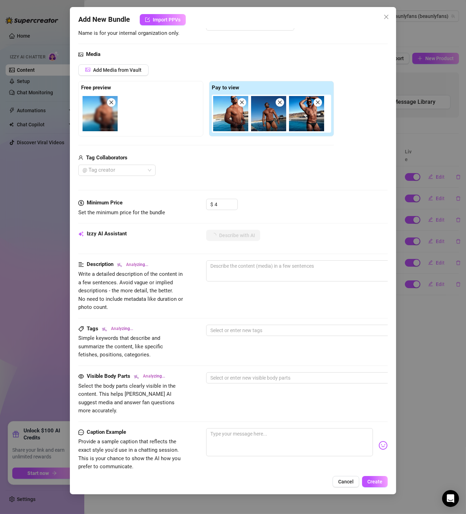
scroll to position [81, 0]
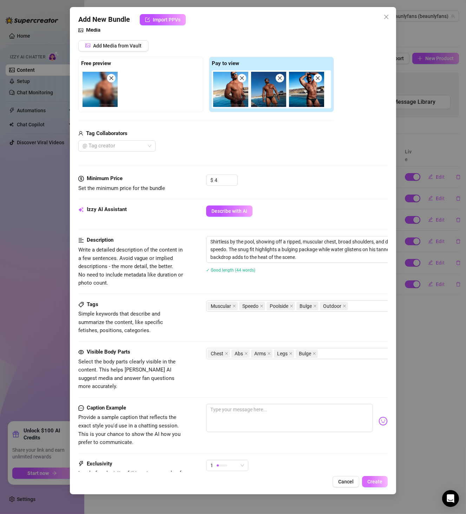
click at [371, 482] on span "Create" at bounding box center [375, 481] width 15 height 6
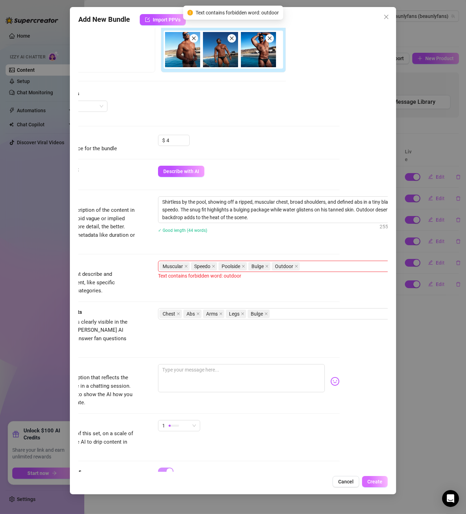
scroll to position [142, 74]
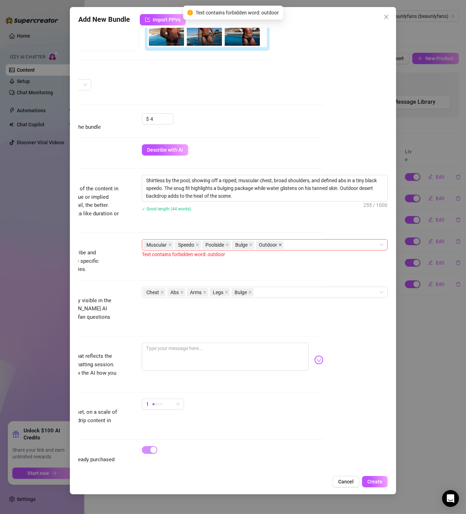
click at [279, 244] on icon "close" at bounding box center [281, 245] width 4 height 4
click at [372, 480] on span "Create" at bounding box center [375, 481] width 15 height 6
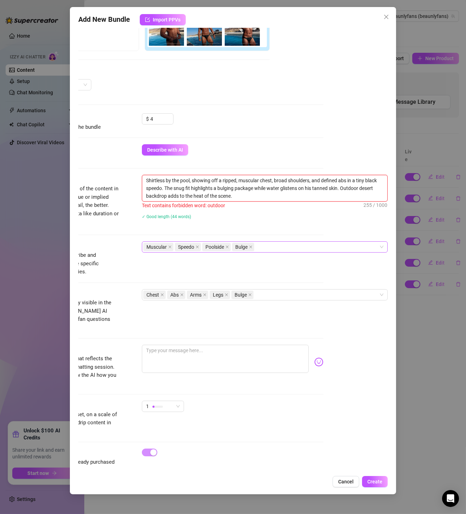
click at [349, 192] on textarea "Shirtless by the pool, showing off a ripped, muscular chest, broad shoulders, a…" at bounding box center [264, 188] width 245 height 26
click at [352, 193] on textarea "Shirtless by the pool, showing off a ripped, muscular chest, broad shoulders, a…" at bounding box center [264, 188] width 245 height 26
click at [352, 188] on textarea "Shirtless by the pool, showing off a ripped, muscular chest, broad shoulders, a…" at bounding box center [264, 188] width 245 height 26
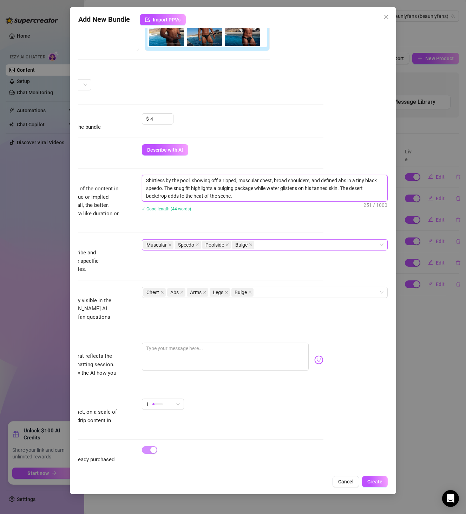
scroll to position [158, 74]
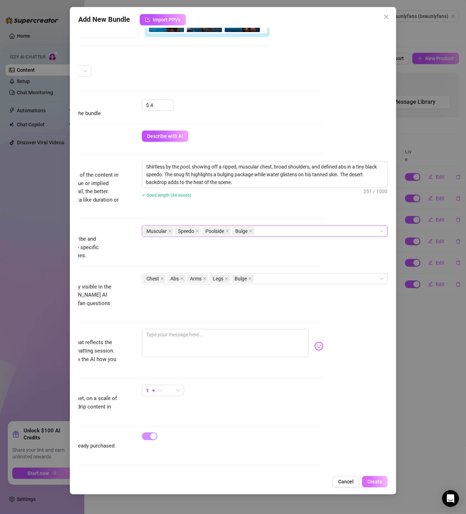
click at [381, 482] on span "Create" at bounding box center [375, 481] width 15 height 6
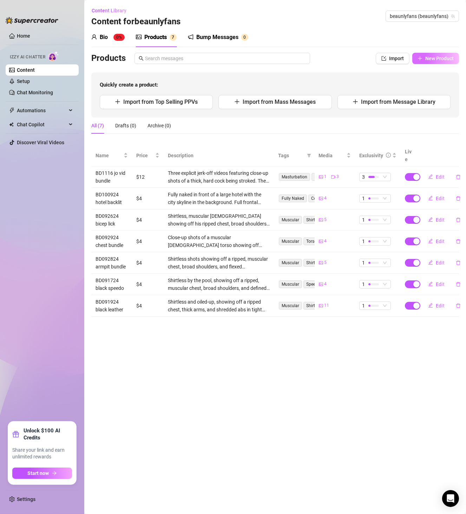
click at [433, 59] on span "New Product" at bounding box center [440, 59] width 28 height 6
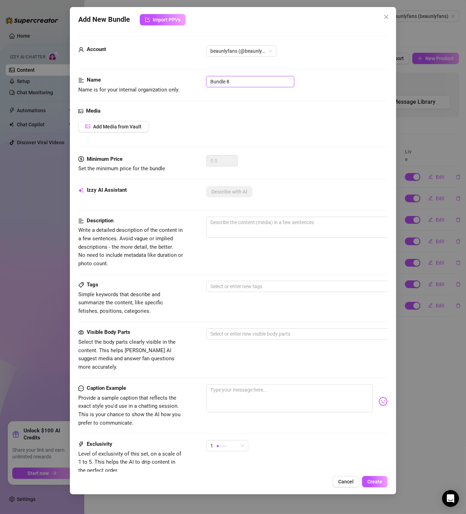
click at [235, 82] on input "Bundle 8" at bounding box center [250, 81] width 88 height 11
paste input "D091824 neon speedo"
click at [126, 129] on span "Add Media from Vault" at bounding box center [117, 127] width 49 height 6
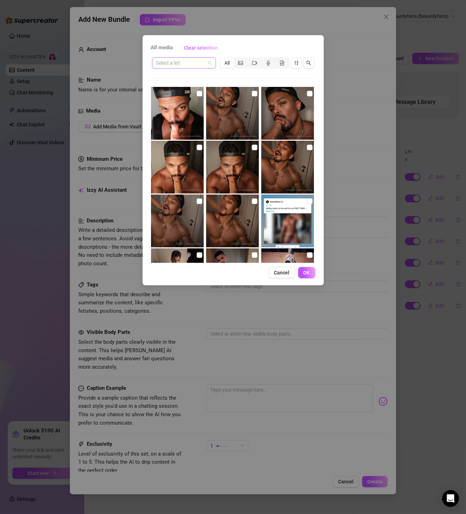
click at [194, 65] on input "search" at bounding box center [180, 63] width 49 height 11
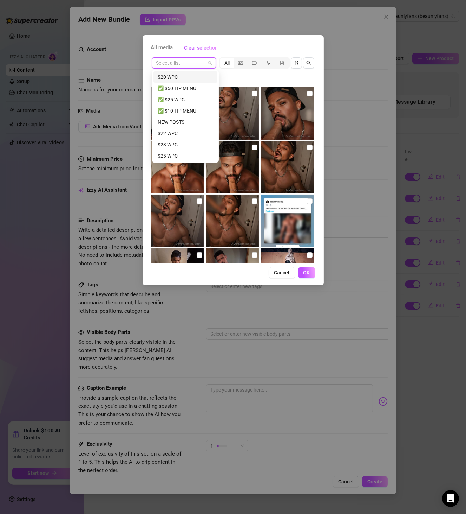
paste input "BD091824 neon speedo"
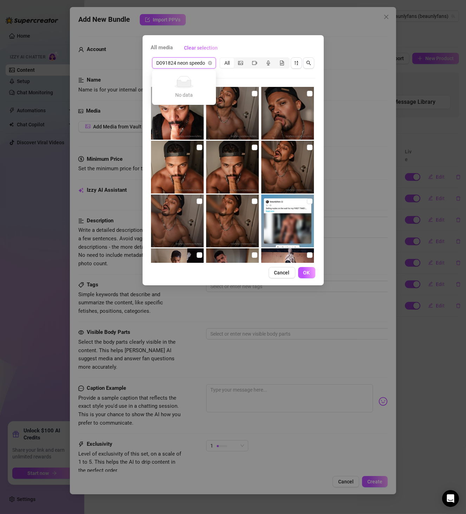
click at [192, 67] on input "BD091824 neon speedo" at bounding box center [180, 63] width 49 height 11
click at [196, 66] on input "BD091824 neon speedo" at bounding box center [180, 63] width 49 height 11
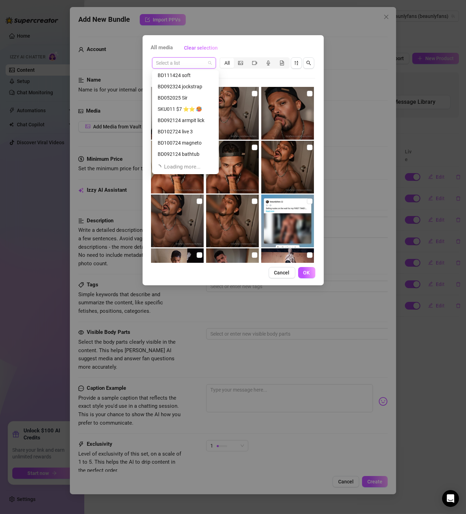
scroll to position [353, 0]
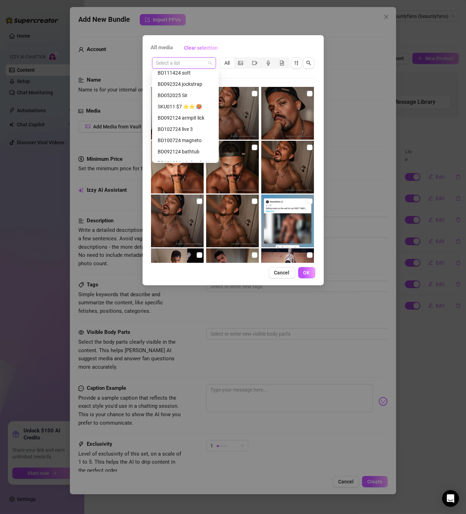
click at [173, 59] on input "search" at bounding box center [180, 63] width 49 height 11
paste input "BD091824 neon speedo"
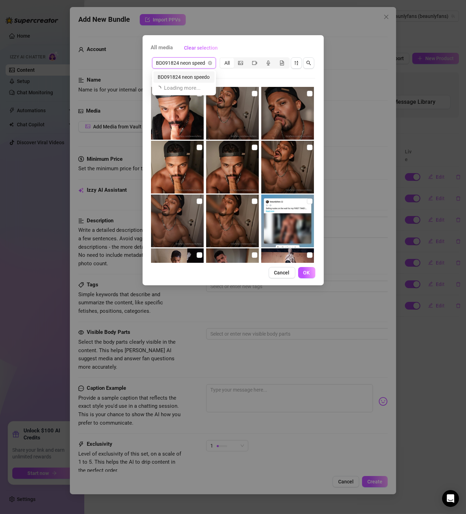
scroll to position [0, 0]
click at [196, 78] on div "BD091824 neon speedo" at bounding box center [184, 77] width 53 height 8
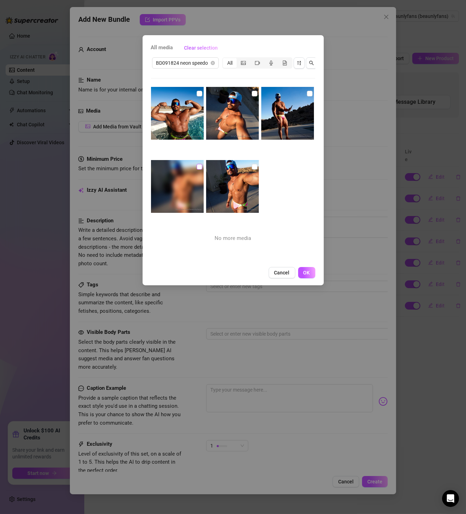
click at [197, 165] on input "checkbox" at bounding box center [200, 167] width 6 height 6
click at [252, 168] on input "checkbox" at bounding box center [255, 167] width 6 height 6
click at [307, 92] on input "checkbox" at bounding box center [310, 94] width 6 height 6
click at [253, 94] on input "checkbox" at bounding box center [255, 94] width 6 height 6
click at [197, 92] on input "checkbox" at bounding box center [200, 94] width 6 height 6
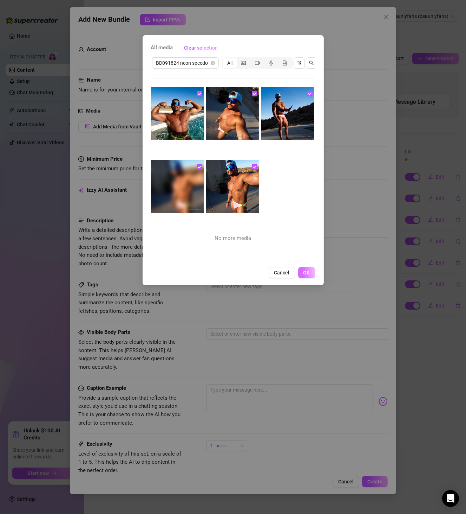
click at [312, 278] on button "OK" at bounding box center [306, 272] width 17 height 11
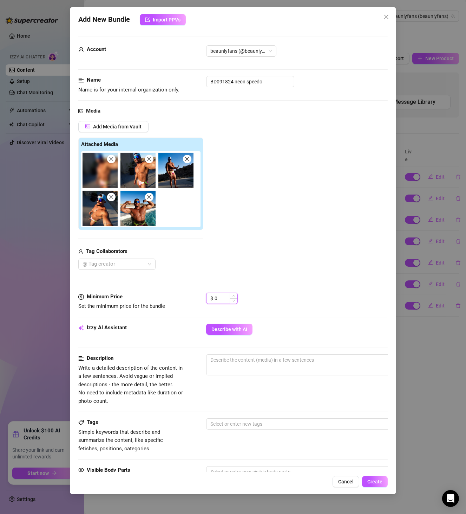
click at [224, 300] on input "0" at bounding box center [226, 298] width 23 height 11
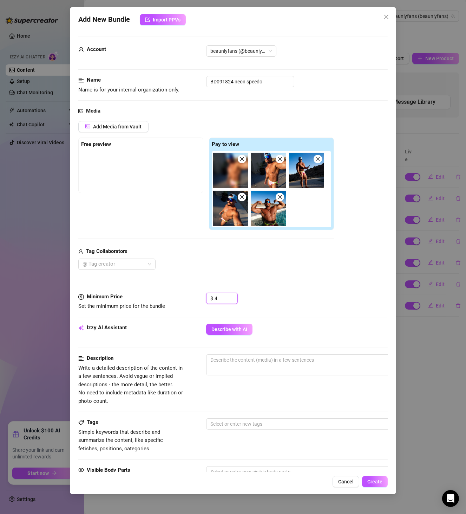
click at [236, 170] on img at bounding box center [230, 170] width 35 height 35
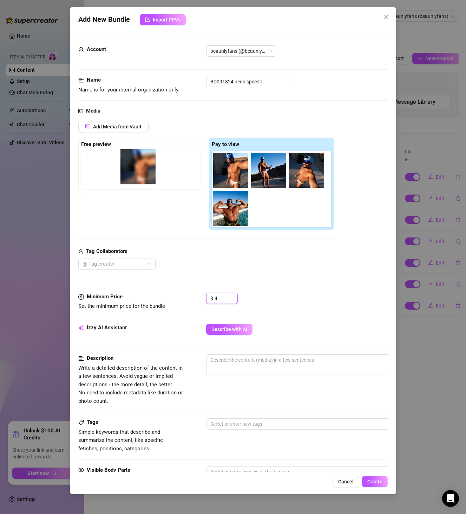
drag, startPoint x: 236, startPoint y: 170, endPoint x: 126, endPoint y: 166, distance: 110.1
click at [126, 166] on div "Free preview Pay to view" at bounding box center [206, 183] width 256 height 93
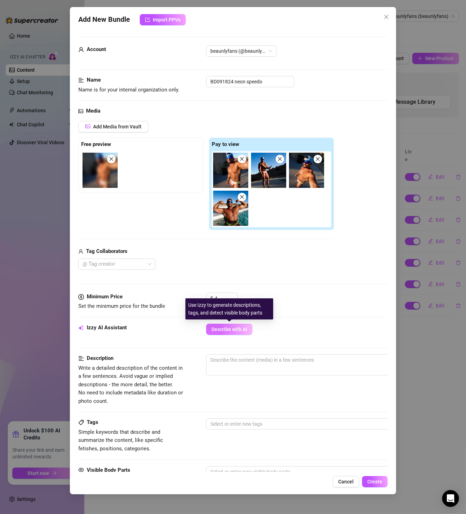
click at [232, 332] on span "Describe with AI" at bounding box center [230, 329] width 36 height 6
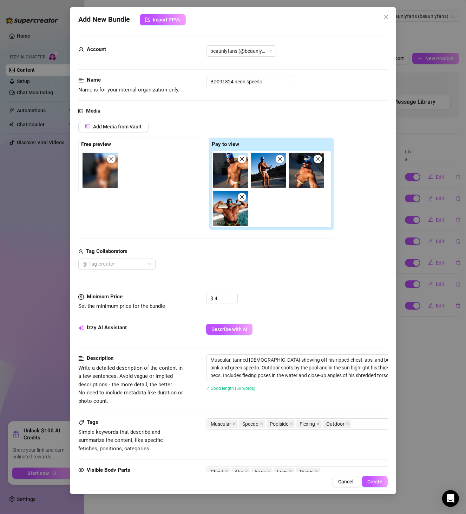
click at [45, 254] on div "Add New Bundle Import PPVs Account beaunlyfans (@beaunlyfans) Name Name is for …" at bounding box center [233, 257] width 466 height 514
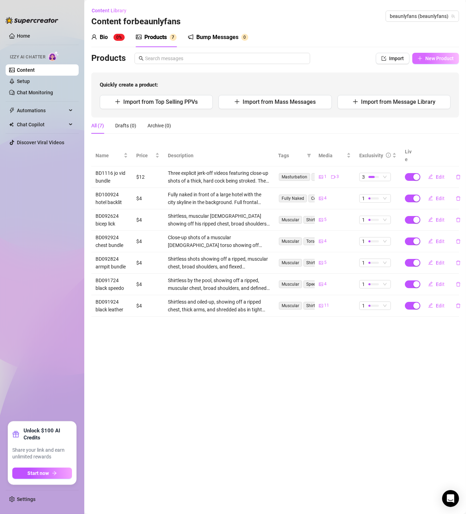
click at [444, 53] on button "New Product" at bounding box center [436, 58] width 47 height 11
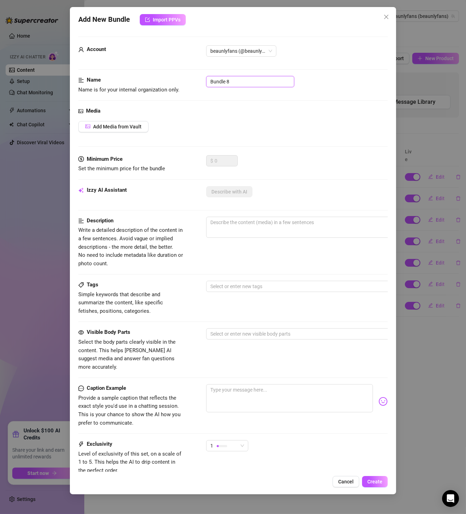
click at [259, 79] on input "Bundle 8" at bounding box center [250, 81] width 88 height 11
paste input "D091824 neon speedo"
click at [130, 127] on span "Add Media from Vault" at bounding box center [117, 127] width 49 height 6
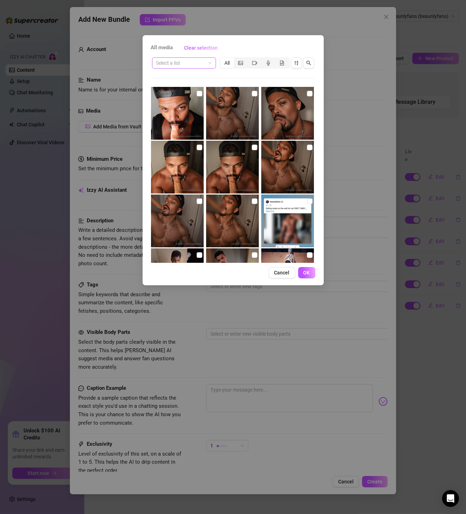
click at [185, 64] on input "search" at bounding box center [180, 63] width 49 height 11
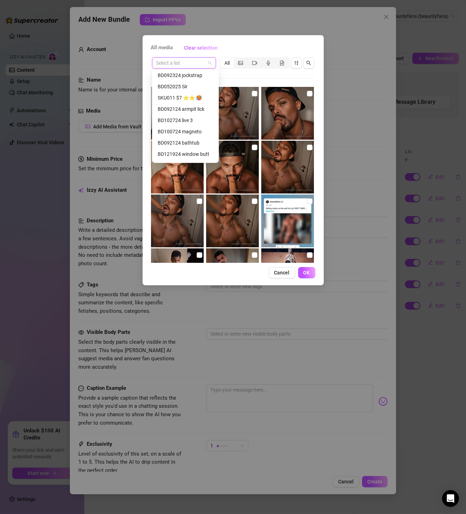
scroll to position [388, 0]
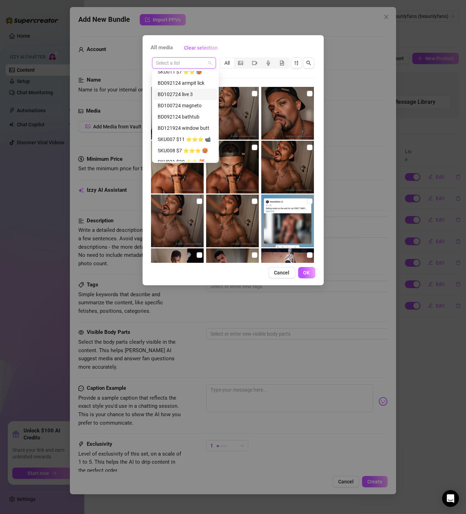
paste input "BD091824 neon speedo"
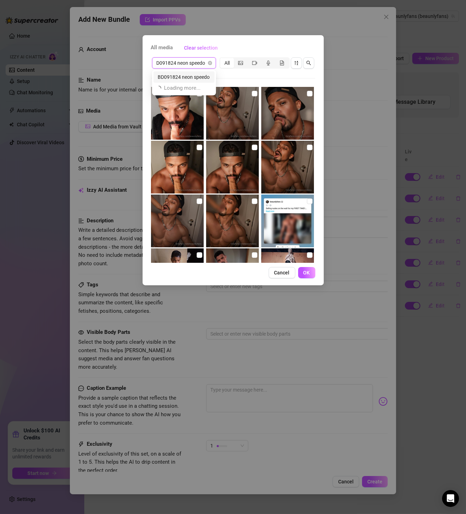
scroll to position [0, 0]
click at [182, 79] on div "BD091824 neon speedo" at bounding box center [184, 77] width 53 height 8
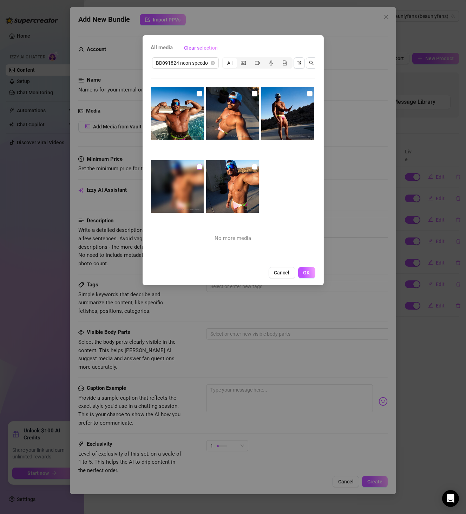
click at [197, 164] on input "checkbox" at bounding box center [200, 167] width 6 height 6
click at [252, 169] on input "checkbox" at bounding box center [255, 167] width 6 height 6
click at [307, 92] on input "checkbox" at bounding box center [310, 94] width 6 height 6
click at [252, 92] on input "checkbox" at bounding box center [255, 94] width 6 height 6
click at [197, 95] on input "checkbox" at bounding box center [200, 94] width 6 height 6
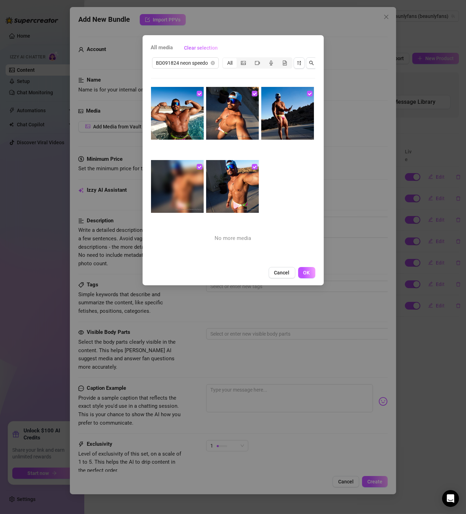
click at [317, 279] on div "All media Clear selection BD091824 neon speedo All No more media Cancel OK" at bounding box center [233, 160] width 181 height 250
click at [311, 278] on button "OK" at bounding box center [306, 272] width 17 height 11
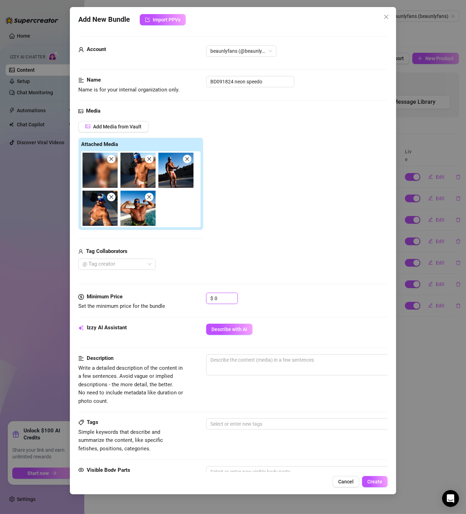
drag, startPoint x: 201, startPoint y: 295, endPoint x: 184, endPoint y: 293, distance: 17.0
click at [187, 295] on div "Minimum Price Set the minimum price for the bundle $ 0" at bounding box center [233, 301] width 310 height 18
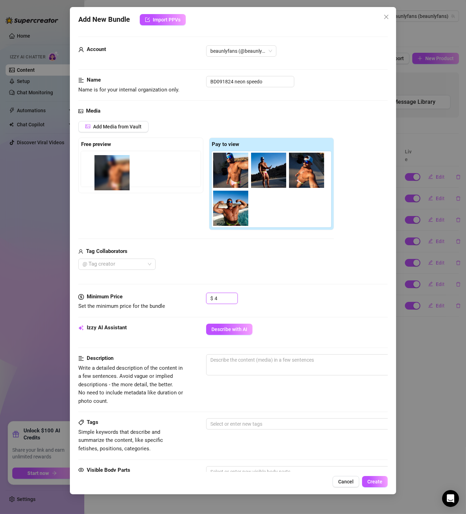
drag, startPoint x: 232, startPoint y: 179, endPoint x: 104, endPoint y: 181, distance: 128.3
click at [104, 181] on div "Free preview Pay to view" at bounding box center [206, 183] width 256 height 93
drag, startPoint x: 230, startPoint y: 182, endPoint x: 99, endPoint y: 183, distance: 130.1
click at [99, 183] on div "Free preview Pay to view" at bounding box center [206, 183] width 256 height 93
drag, startPoint x: 103, startPoint y: 185, endPoint x: 73, endPoint y: 181, distance: 30.4
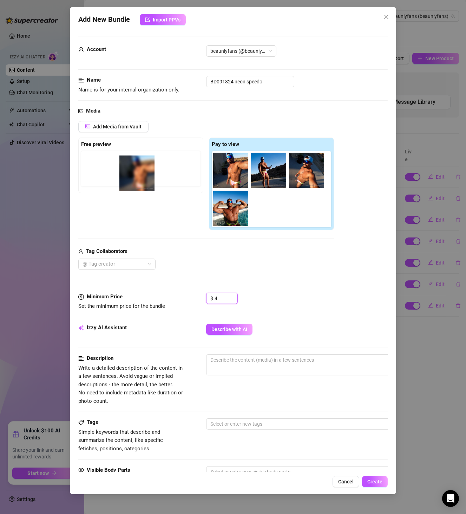
click at [79, 185] on div "Free preview Pay to view" at bounding box center [206, 183] width 256 height 93
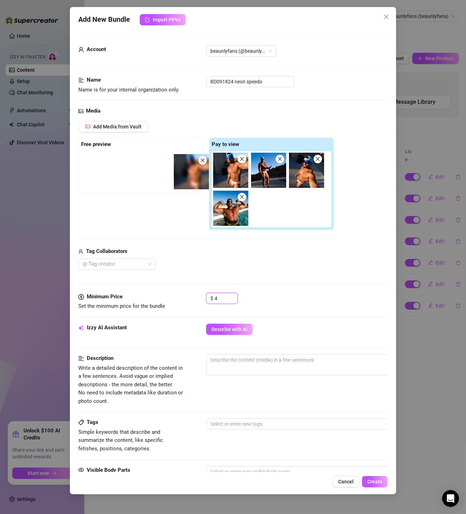
drag, startPoint x: 176, startPoint y: 173, endPoint x: 97, endPoint y: 174, distance: 78.4
click at [97, 174] on div "Free preview Pay to view" at bounding box center [206, 183] width 256 height 93
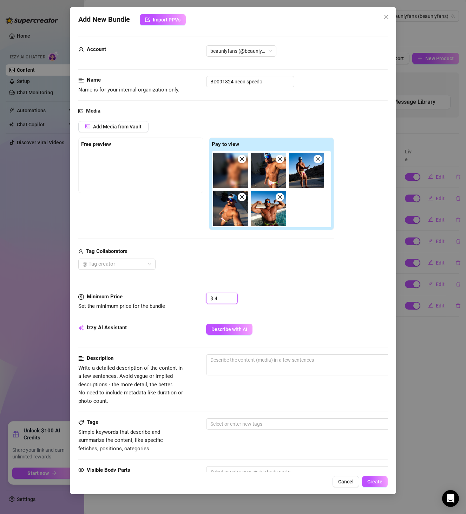
drag, startPoint x: 233, startPoint y: 175, endPoint x: 79, endPoint y: 173, distance: 154.0
click at [81, 175] on div "Free preview Pay to view" at bounding box center [206, 183] width 256 height 93
drag, startPoint x: 232, startPoint y: 174, endPoint x: 113, endPoint y: 171, distance: 119.5
click at [113, 171] on div "Free preview Pay to view" at bounding box center [206, 183] width 256 height 93
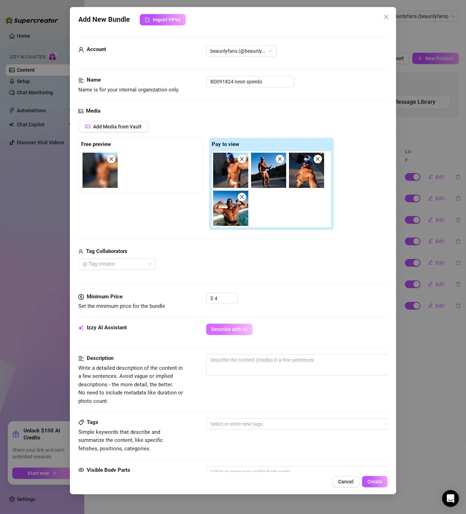
click at [231, 334] on button "Describe with AI" at bounding box center [229, 328] width 46 height 11
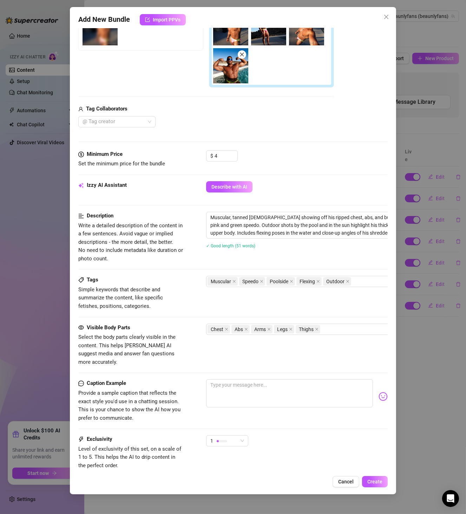
scroll to position [195, 0]
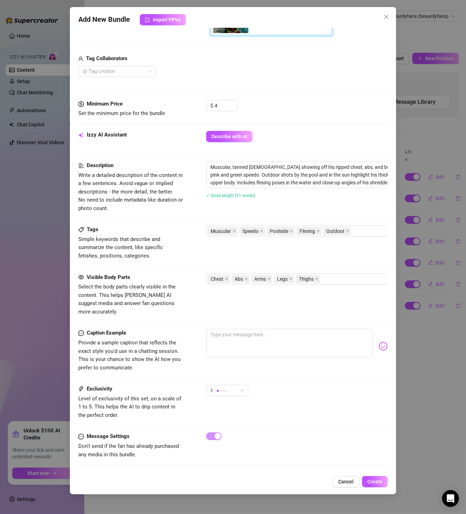
click at [383, 488] on div "Add New Bundle Import PPVs Account beaunlyfans (@beaunlyfans) Name Name is for …" at bounding box center [233, 250] width 327 height 487
click at [382, 486] on button "Create" at bounding box center [375, 481] width 26 height 11
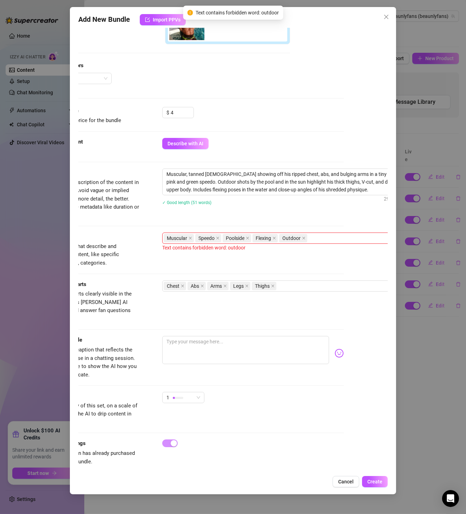
scroll to position [179, 74]
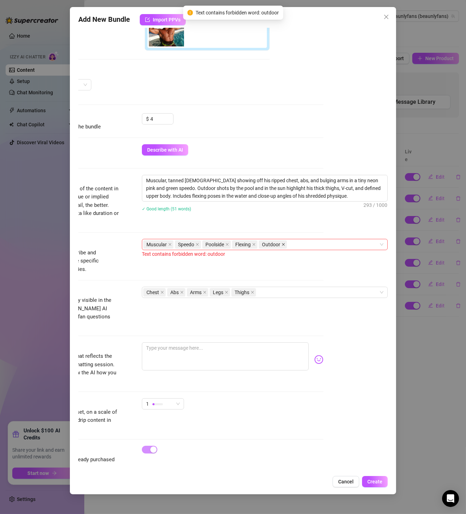
click at [282, 243] on icon "close" at bounding box center [284, 245] width 4 height 4
click at [380, 483] on span "Create" at bounding box center [375, 481] width 15 height 6
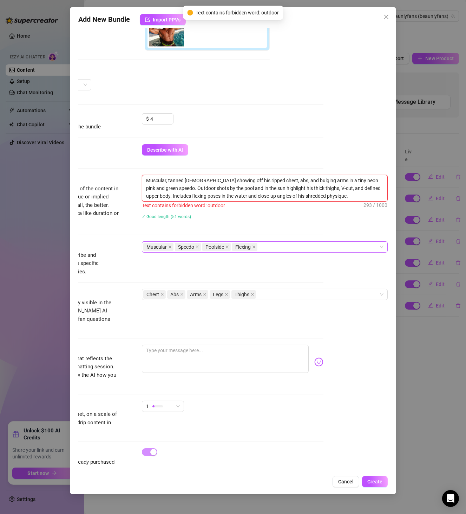
click at [172, 187] on textarea "Muscular, tanned [DEMOGRAPHIC_DATA] showing off his ripped chest, abs, and bulg…" at bounding box center [264, 188] width 245 height 26
drag, startPoint x: 174, startPoint y: 185, endPoint x: 156, endPoint y: 187, distance: 17.3
click at [156, 187] on textarea "Muscular, tanned [DEMOGRAPHIC_DATA] showing off his ripped chest, abs, and bulg…" at bounding box center [264, 188] width 245 height 26
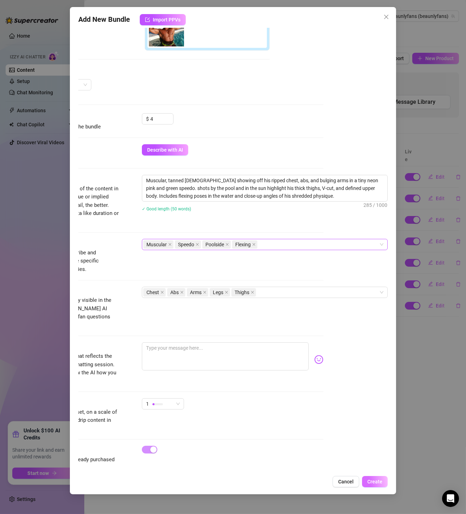
click at [379, 476] on button "Create" at bounding box center [375, 481] width 26 height 11
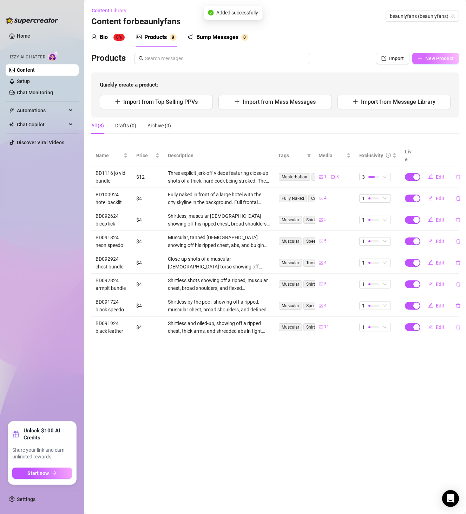
click at [439, 63] on button "New Product" at bounding box center [436, 58] width 47 height 11
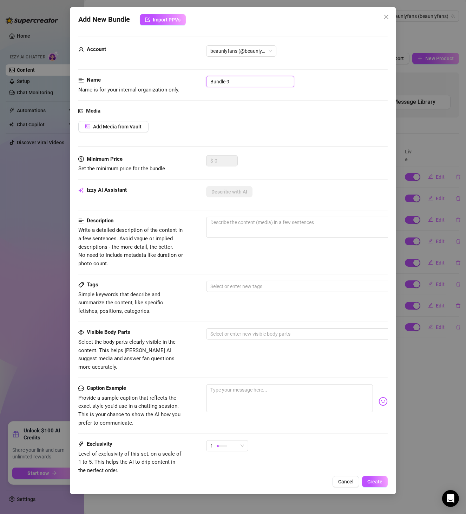
click at [160, 82] on div "Name Name is for your internal organization only. Bundle 9" at bounding box center [233, 85] width 310 height 18
click at [218, 76] on input "Bundle 9" at bounding box center [250, 81] width 88 height 11
paste input "D111424 soft"
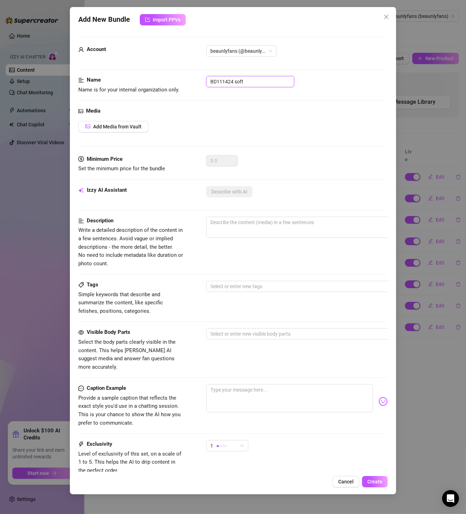
drag, startPoint x: 240, startPoint y: 79, endPoint x: 186, endPoint y: 84, distance: 53.7
click at [186, 84] on div "Name Name is for your internal organization only. BD111424 soft" at bounding box center [233, 85] width 310 height 18
paste input "ft"
click at [173, 78] on div "Name Name is for your internal organization only. BD111424 softft" at bounding box center [233, 85] width 310 height 18
click at [228, 78] on input "BD111424 softft" at bounding box center [250, 81] width 88 height 11
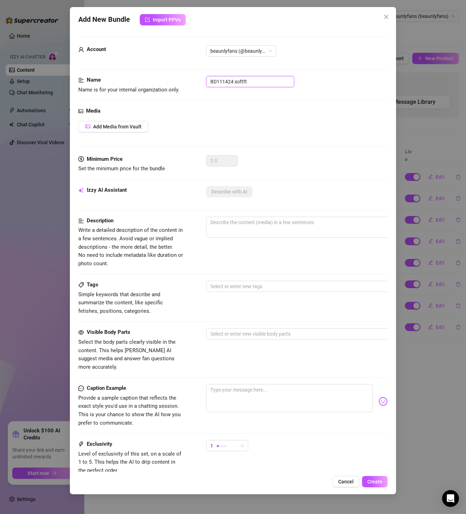
click at [228, 78] on input "BD111424 softft" at bounding box center [250, 81] width 88 height 11
paste input "text"
click at [124, 124] on span "Add Media from Vault" at bounding box center [117, 127] width 49 height 6
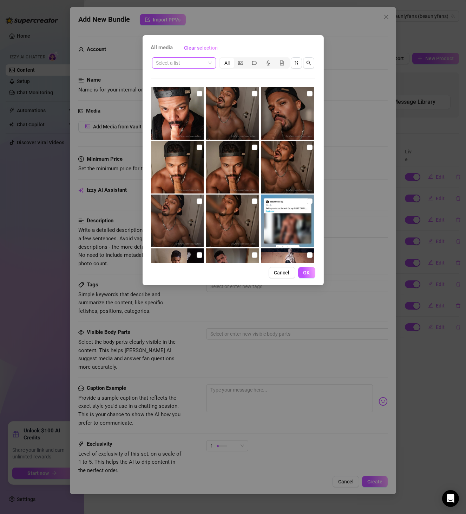
click at [184, 62] on input "search" at bounding box center [180, 63] width 49 height 11
paste input "BD111424 soft"
click at [180, 73] on div "BD111424 soft" at bounding box center [184, 77] width 53 height 8
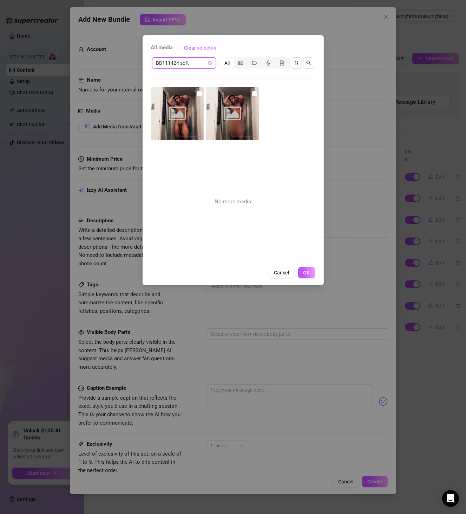
click at [252, 94] on input "checkbox" at bounding box center [255, 94] width 6 height 6
click at [198, 95] on input "checkbox" at bounding box center [200, 94] width 6 height 6
click at [312, 272] on button "OK" at bounding box center [306, 272] width 17 height 11
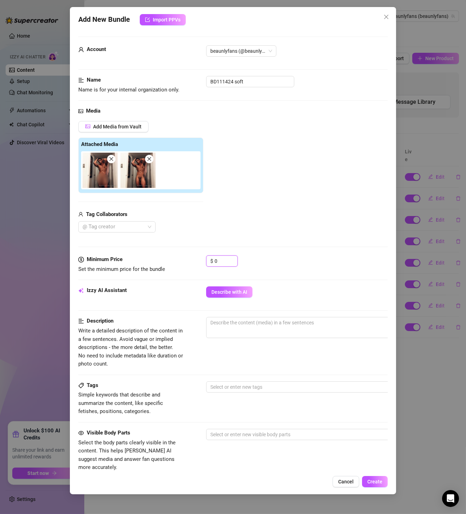
drag, startPoint x: 224, startPoint y: 256, endPoint x: 192, endPoint y: 263, distance: 32.7
click at [192, 263] on div "Minimum Price Set the minimum price for the bundle $ 0" at bounding box center [233, 264] width 310 height 18
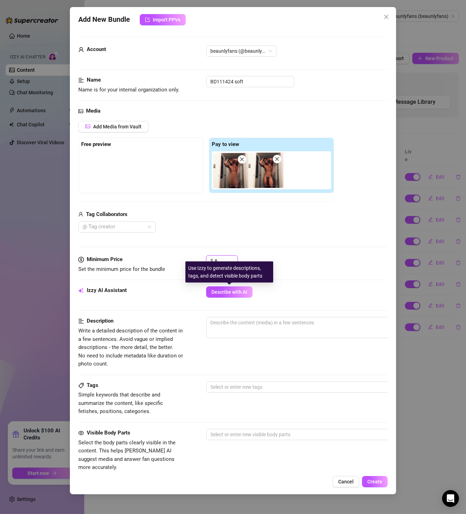
click at [154, 174] on div "Free preview Pay to view" at bounding box center [206, 165] width 256 height 56
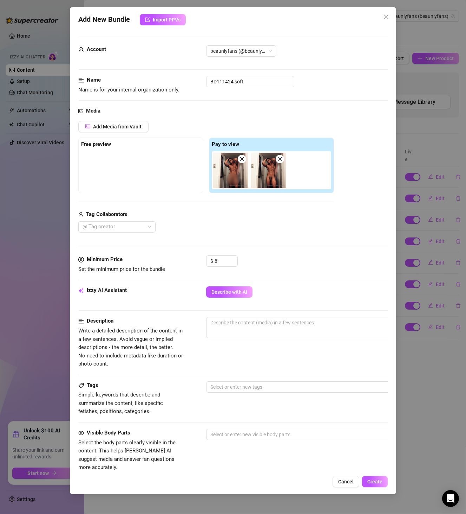
drag, startPoint x: 228, startPoint y: 173, endPoint x: 134, endPoint y: 172, distance: 94.6
click at [134, 172] on div "Free preview Pay to view" at bounding box center [206, 165] width 256 height 56
drag, startPoint x: 224, startPoint y: 173, endPoint x: 117, endPoint y: 171, distance: 106.9
click at [117, 171] on div "Free preview Pay to view" at bounding box center [206, 165] width 256 height 56
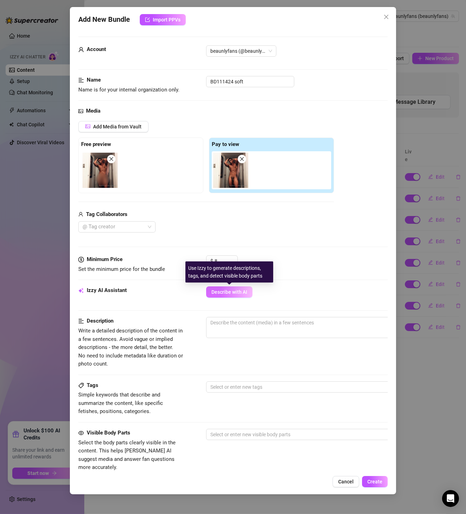
click at [231, 291] on span "Describe with AI" at bounding box center [230, 292] width 36 height 6
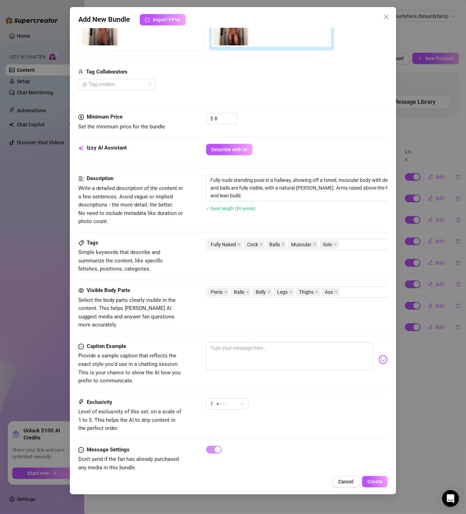
scroll to position [158, 0]
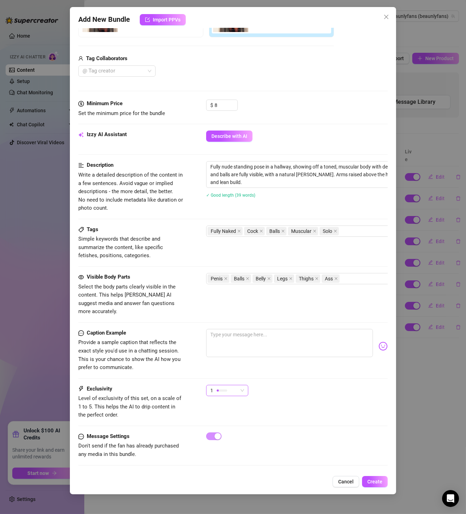
click at [240, 385] on span "1" at bounding box center [228, 390] width 34 height 11
click at [238, 399] on div "1 - Least Exclusive" at bounding box center [245, 394] width 75 height 11
click at [238, 401] on div "Exclusivity Level of exclusivity of this set, on a scale of 1 to 5. This helps …" at bounding box center [233, 402] width 310 height 34
click at [236, 385] on div "1" at bounding box center [224, 390] width 27 height 11
click at [224, 407] on span "2" at bounding box center [235, 406] width 46 height 8
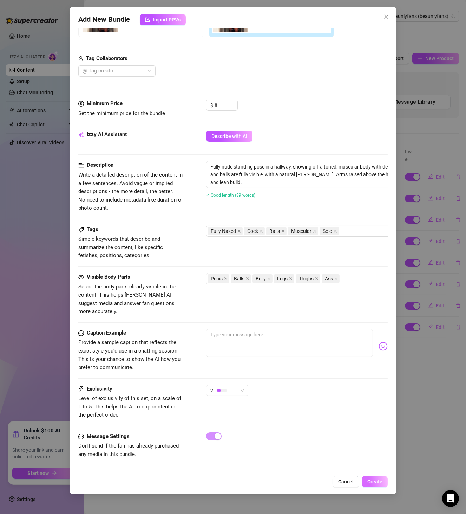
click at [383, 480] on button "Create" at bounding box center [375, 481] width 26 height 11
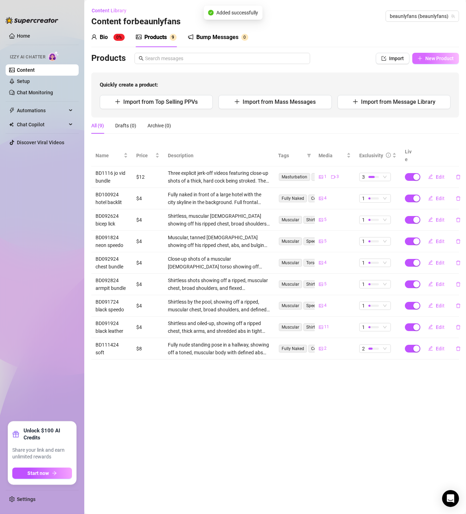
click at [428, 53] on button "New Product" at bounding box center [436, 58] width 47 height 11
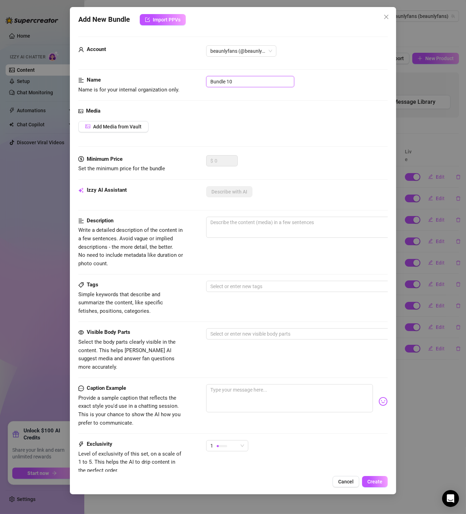
click at [254, 77] on input "Bundle 10" at bounding box center [250, 81] width 88 height 11
click at [254, 78] on input "Bundle 10" at bounding box center [250, 81] width 88 height 11
drag, startPoint x: 245, startPoint y: 83, endPoint x: 232, endPoint y: 86, distance: 13.7
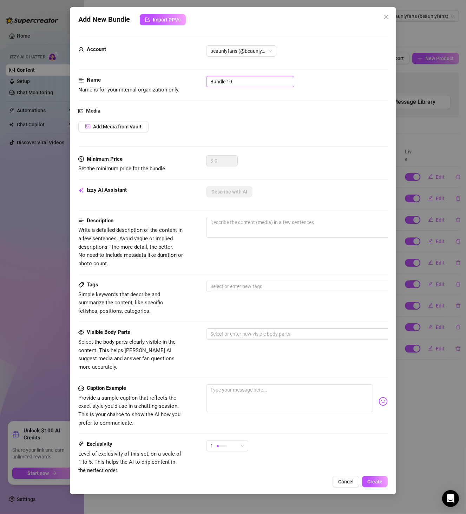
click at [245, 83] on input "Bundle 10" at bounding box center [250, 81] width 88 height 11
click at [231, 86] on input "Bundle 10" at bounding box center [250, 81] width 88 height 11
paste input "D052025 Sir"
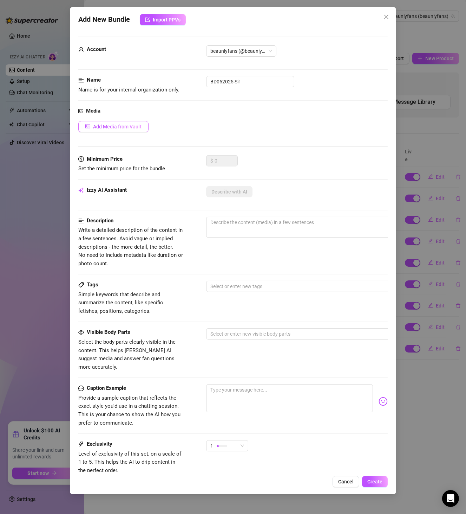
click at [128, 127] on span "Add Media from Vault" at bounding box center [117, 127] width 49 height 6
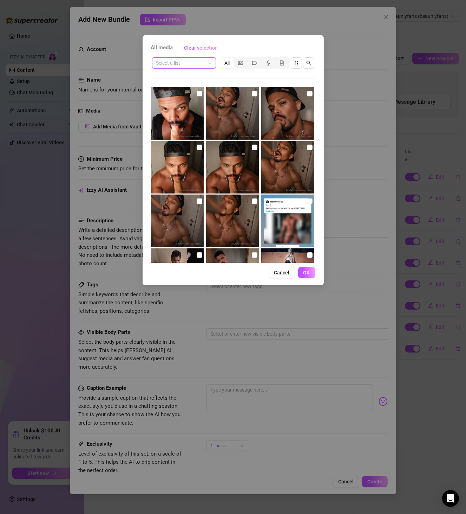
click at [198, 62] on input "search" at bounding box center [180, 63] width 49 height 11
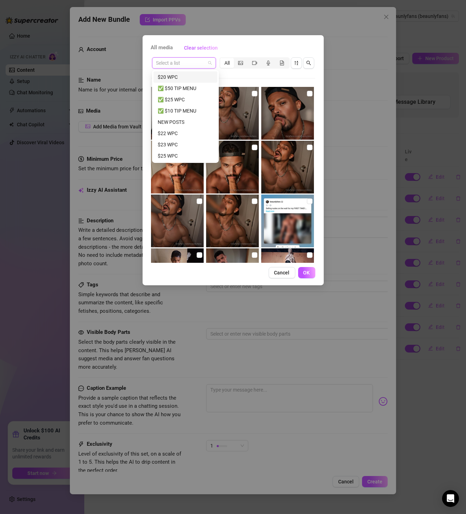
paste input "BD052025 Sir"
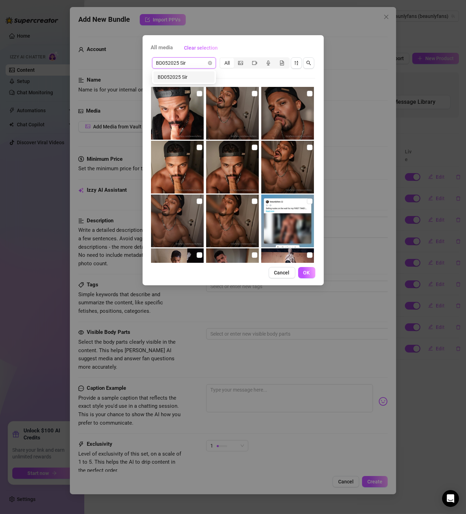
click at [187, 82] on div "BD052025 Sir" at bounding box center [184, 76] width 61 height 11
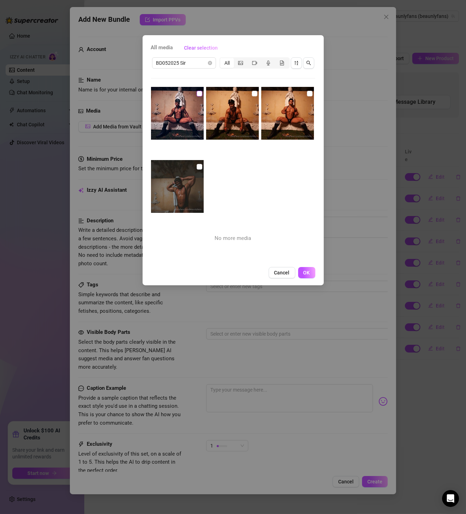
click at [197, 94] on input "checkbox" at bounding box center [200, 94] width 6 height 6
click at [201, 169] on img at bounding box center [177, 186] width 53 height 53
click at [200, 168] on input "checkbox" at bounding box center [200, 167] width 6 height 6
click at [252, 95] on input "checkbox" at bounding box center [255, 94] width 6 height 6
click at [307, 93] on input "checkbox" at bounding box center [310, 94] width 6 height 6
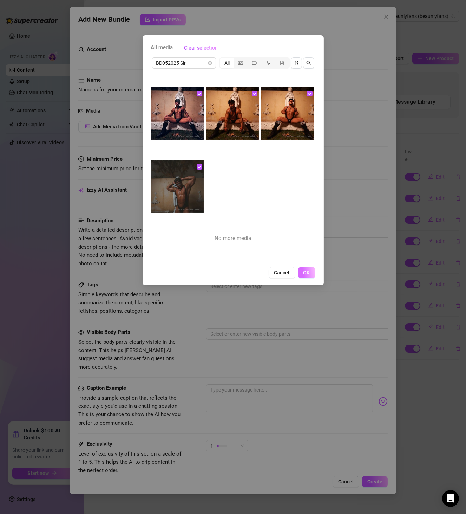
click at [306, 275] on span "OK" at bounding box center [307, 273] width 7 height 6
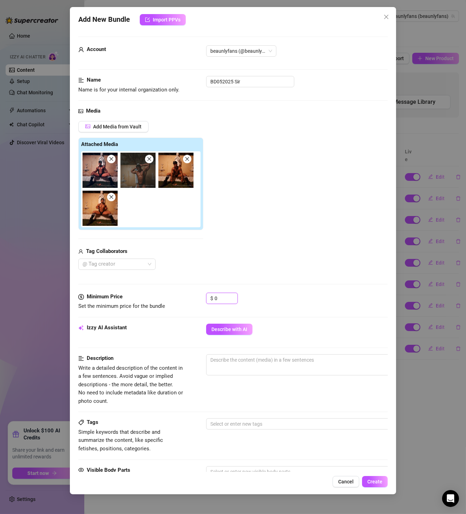
drag, startPoint x: 224, startPoint y: 297, endPoint x: 175, endPoint y: 295, distance: 48.9
click at [175, 295] on div "Minimum Price Set the minimum price for the bundle $ 0" at bounding box center [233, 301] width 310 height 18
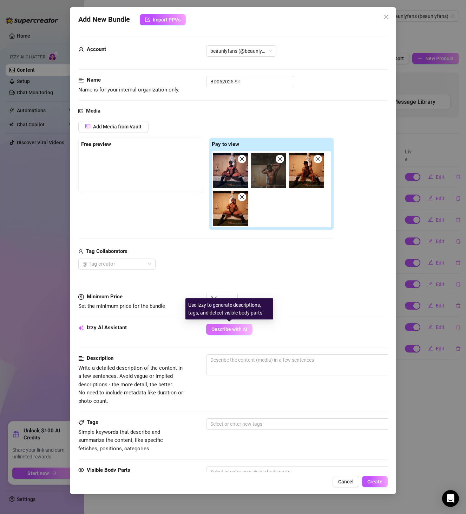
click at [231, 328] on span "Describe with AI" at bounding box center [230, 329] width 36 height 6
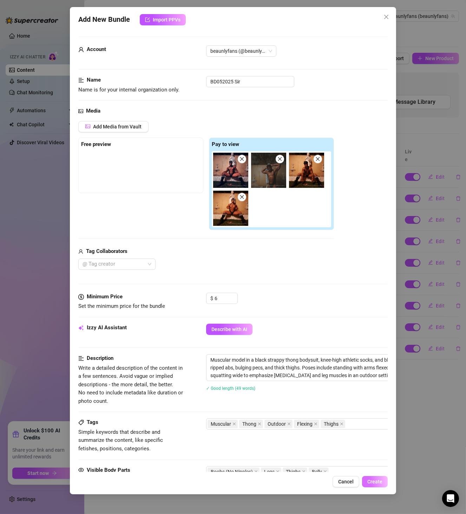
click at [372, 476] on button "Create" at bounding box center [375, 481] width 26 height 11
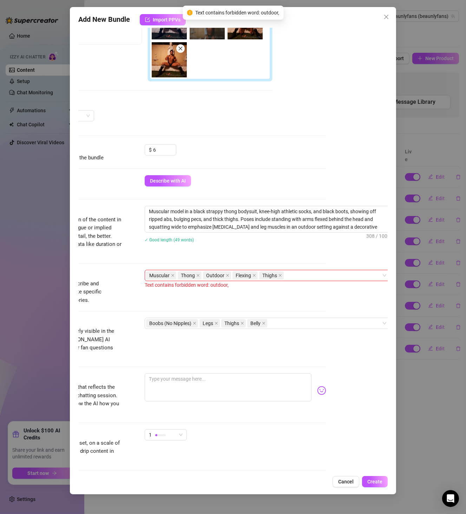
scroll to position [179, 74]
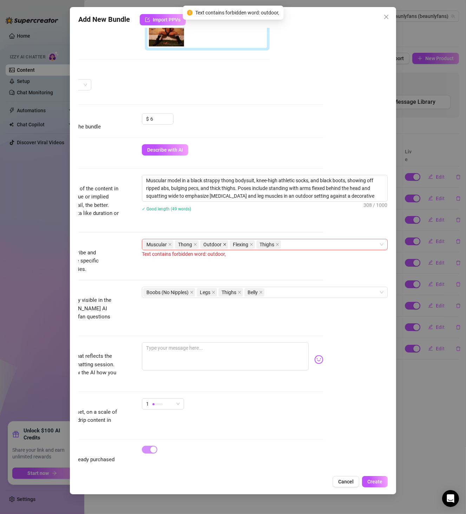
click at [223, 243] on icon "close" at bounding box center [225, 245] width 4 height 4
click at [371, 484] on span "Create" at bounding box center [375, 481] width 15 height 6
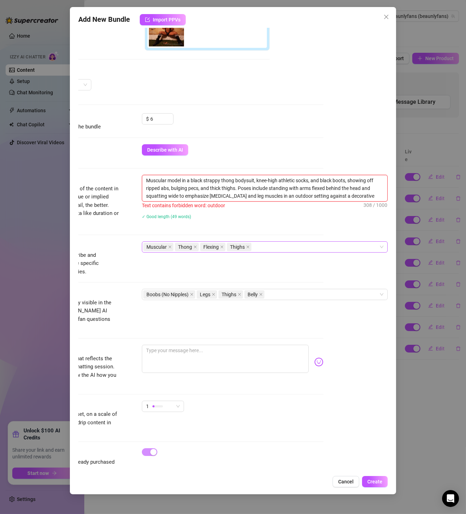
drag, startPoint x: 282, startPoint y: 194, endPoint x: 260, endPoint y: 204, distance: 24.7
click at [260, 204] on div "Muscular model in a black strappy thong bodysuit, knee-high athletic socks, and…" at bounding box center [265, 192] width 246 height 34
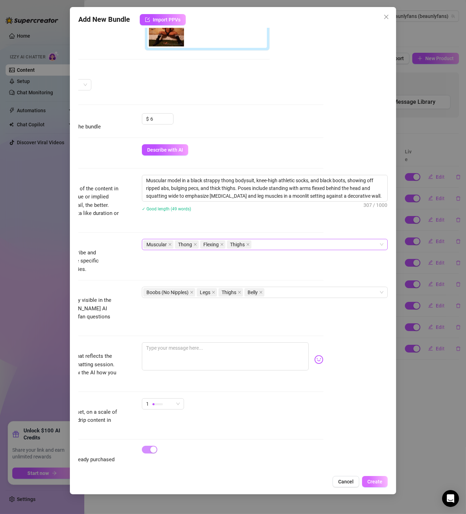
click at [378, 483] on span "Create" at bounding box center [375, 481] width 15 height 6
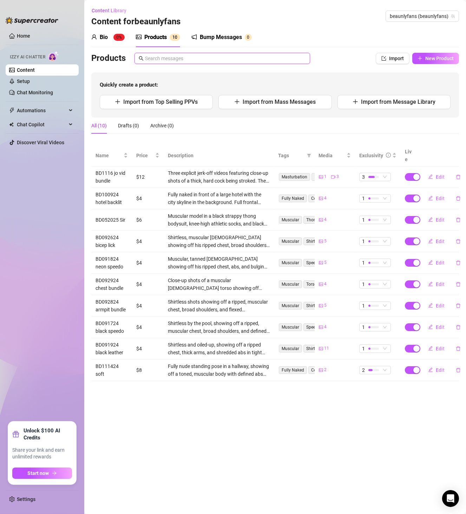
click at [206, 59] on input "text" at bounding box center [225, 58] width 161 height 8
click at [423, 62] on button "New Product" at bounding box center [436, 58] width 47 height 11
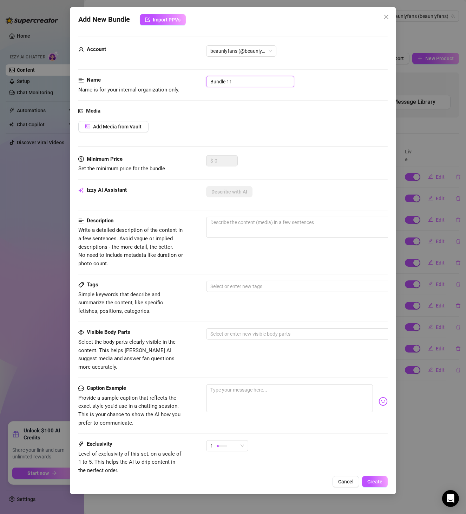
click at [225, 79] on input "Bundle 11" at bounding box center [250, 81] width 88 height 11
paste input "D100724 magneto"
click at [112, 126] on span "Add Media from Vault" at bounding box center [117, 127] width 49 height 6
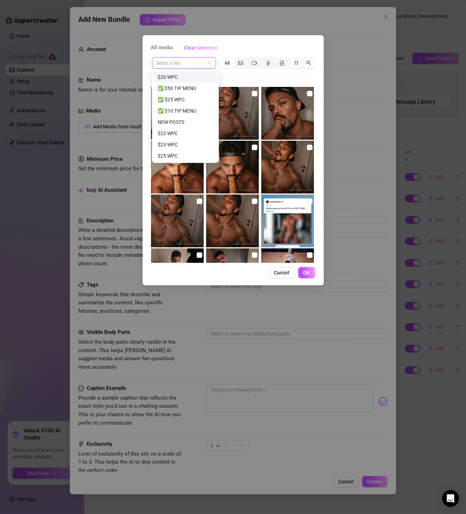
click at [191, 65] on input "search" at bounding box center [180, 63] width 49 height 11
paste input "BD100724 magneto"
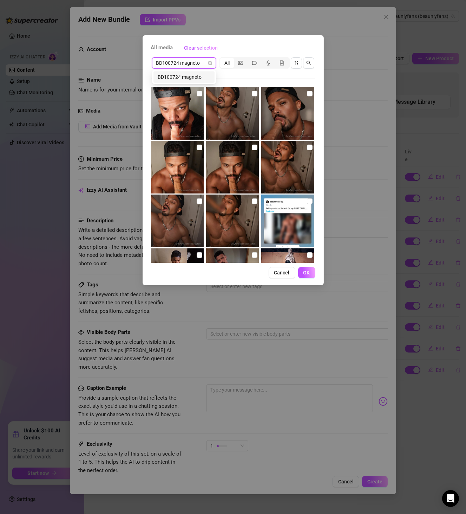
click at [192, 78] on div "BD100724 magneto" at bounding box center [184, 77] width 53 height 8
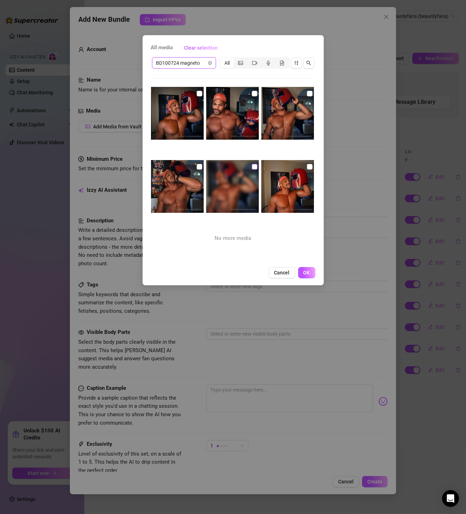
click at [252, 166] on input "checkbox" at bounding box center [255, 167] width 6 height 6
click at [201, 165] on img at bounding box center [177, 186] width 53 height 53
click at [307, 166] on input "checkbox" at bounding box center [310, 167] width 6 height 6
click at [197, 166] on input "checkbox" at bounding box center [200, 167] width 6 height 6
click at [197, 90] on label at bounding box center [200, 94] width 6 height 8
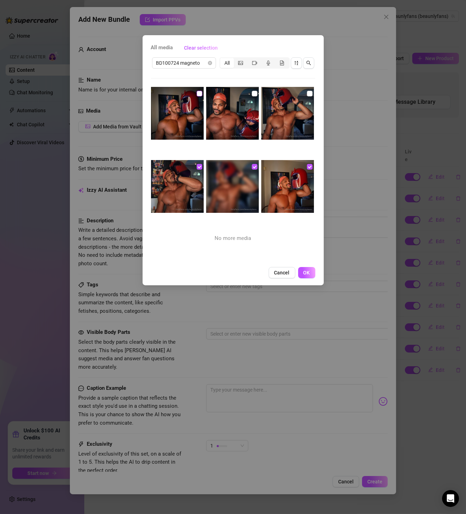
click at [197, 91] on input "checkbox" at bounding box center [200, 94] width 6 height 6
click at [252, 92] on input "checkbox" at bounding box center [255, 94] width 6 height 6
click at [307, 94] on input "checkbox" at bounding box center [310, 94] width 6 height 6
click at [308, 271] on span "OK" at bounding box center [307, 273] width 7 height 6
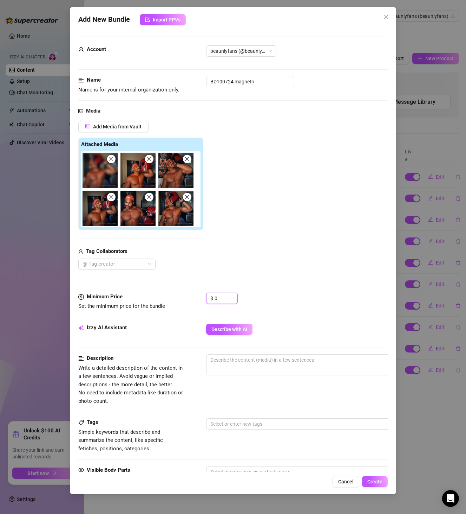
drag, startPoint x: 218, startPoint y: 299, endPoint x: 168, endPoint y: 299, distance: 50.6
click at [168, 299] on div "Minimum Price Set the minimum price for the bundle $ 0" at bounding box center [233, 301] width 310 height 18
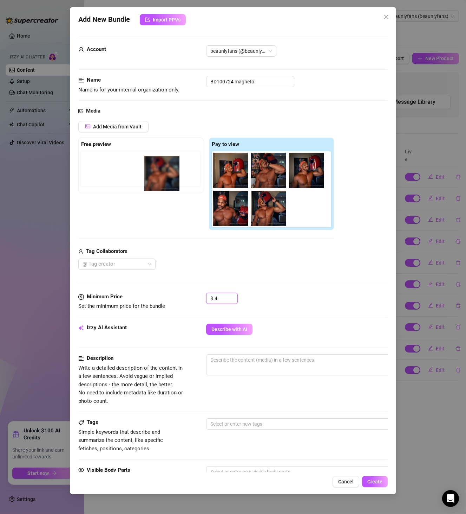
drag, startPoint x: 230, startPoint y: 179, endPoint x: 132, endPoint y: 182, distance: 97.8
click at [132, 182] on div "Free preview Pay to view" at bounding box center [206, 183] width 256 height 93
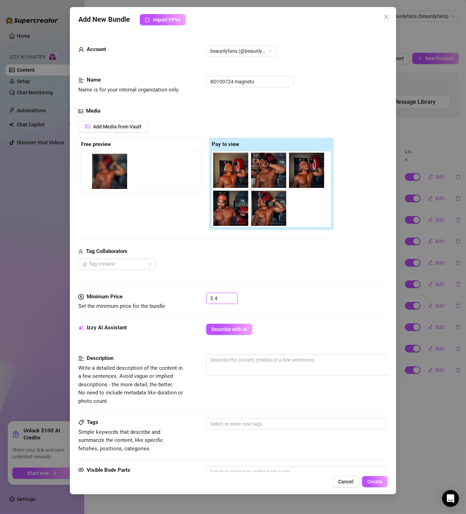
drag, startPoint x: 226, startPoint y: 172, endPoint x: 99, endPoint y: 174, distance: 126.9
click at [99, 174] on div "Free preview Pay to view" at bounding box center [206, 183] width 256 height 93
drag, startPoint x: 227, startPoint y: 183, endPoint x: 82, endPoint y: 182, distance: 145.2
click at [82, 182] on div "Free preview Pay to view" at bounding box center [206, 183] width 256 height 93
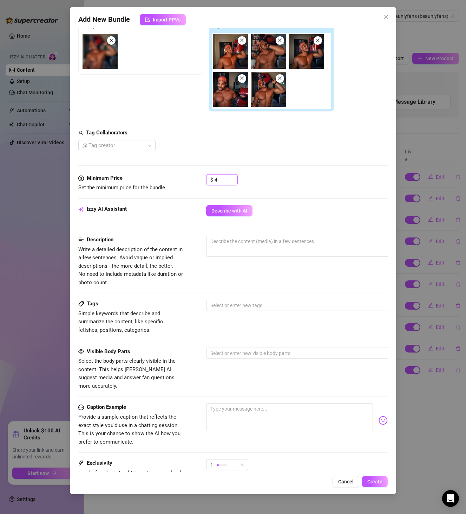
scroll to position [121, 0]
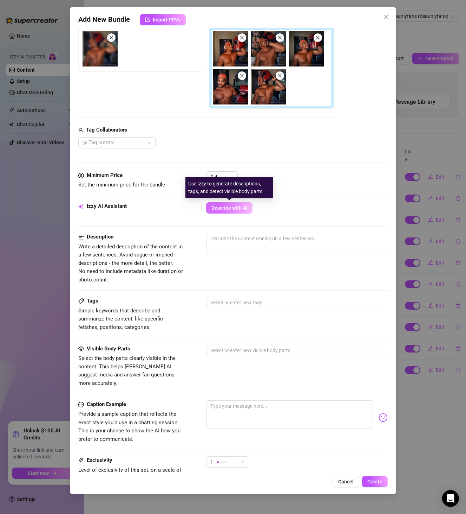
click at [217, 213] on button "Describe with AI" at bounding box center [229, 207] width 46 height 11
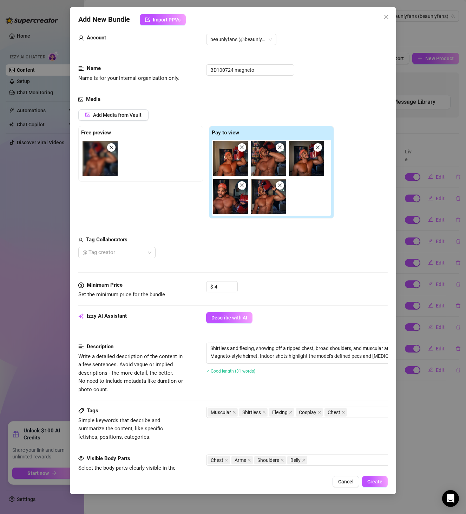
scroll to position [0, 0]
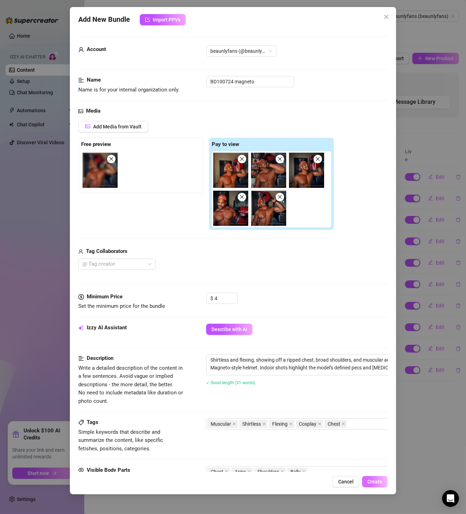
click at [380, 479] on span "Create" at bounding box center [375, 481] width 15 height 6
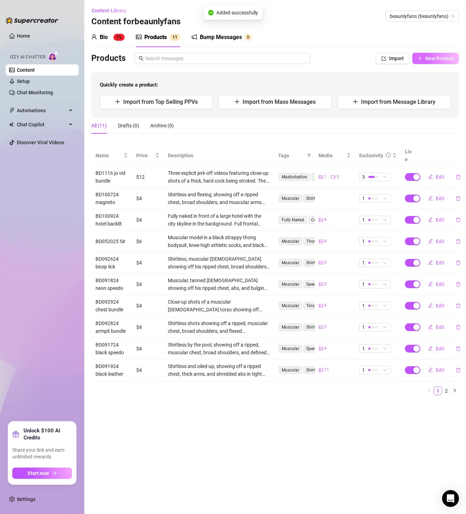
click at [452, 60] on span "New Product" at bounding box center [440, 59] width 28 height 6
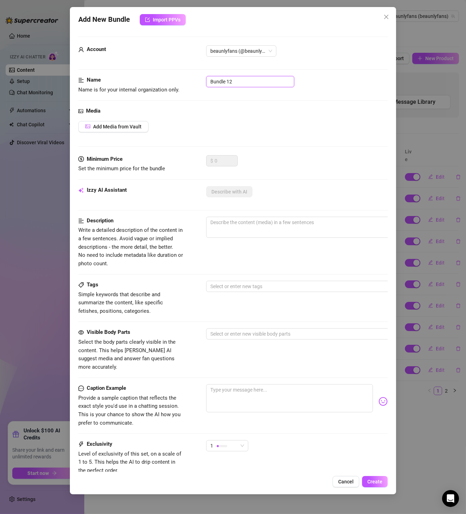
click at [229, 78] on input "Bundle 12" at bounding box center [250, 81] width 88 height 11
click at [240, 79] on input "Bundle 12" at bounding box center [250, 81] width 88 height 11
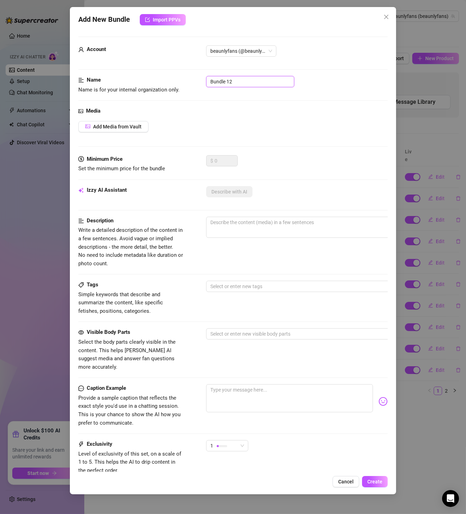
click at [240, 79] on input "Bundle 12" at bounding box center [250, 81] width 88 height 11
paste input "D092424 outdoor butt"
click at [140, 125] on span "Add Media from Vault" at bounding box center [117, 127] width 49 height 6
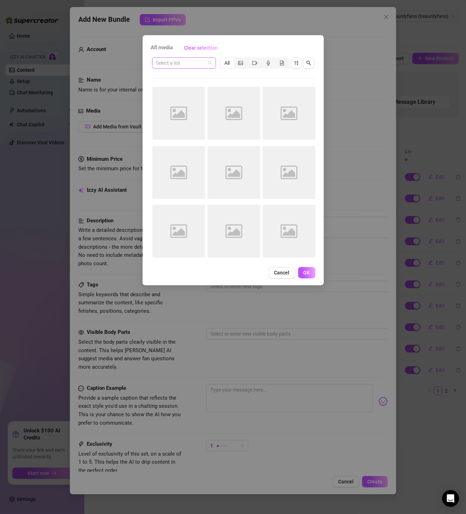
click at [199, 62] on input "search" at bounding box center [180, 63] width 49 height 11
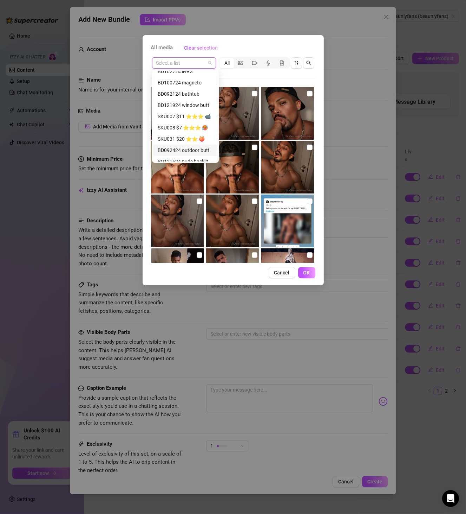
scroll to position [445, 0]
paste input "BD092424 outdoor butt"
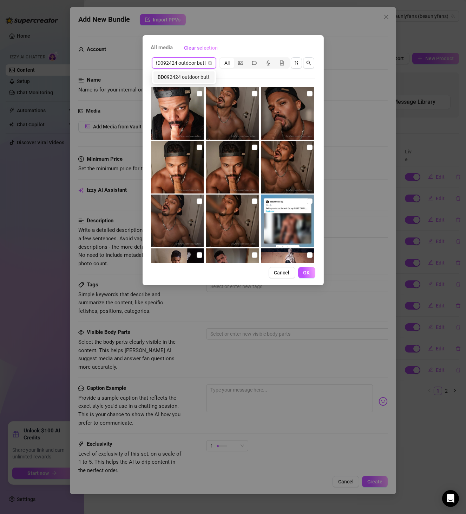
click at [195, 79] on div "BD092424 outdoor butt" at bounding box center [184, 77] width 53 height 8
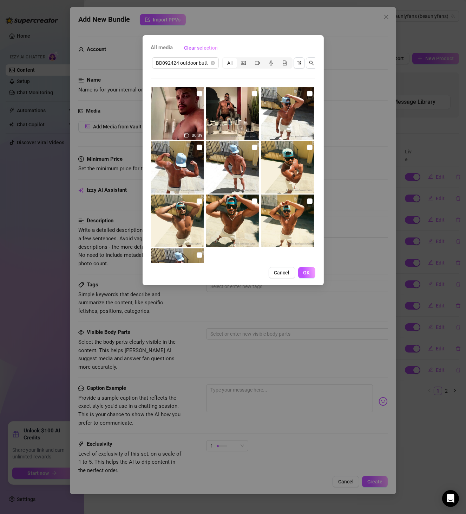
click at [357, 135] on div "All media Clear selection BD092424 outdoor butt All 00:39 No more media Cancel …" at bounding box center [233, 257] width 466 height 514
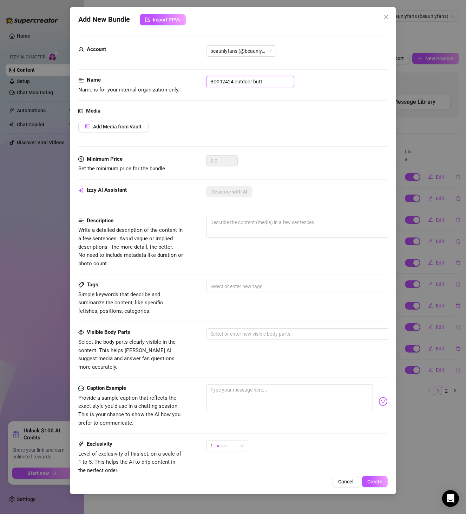
click at [245, 84] on input "BD092424 outdoor butt" at bounding box center [250, 81] width 88 height 11
paste input "SKU002 $9 ⭐️⭐️ 🥵"
click at [125, 124] on span "Add Media from Vault" at bounding box center [117, 127] width 49 height 6
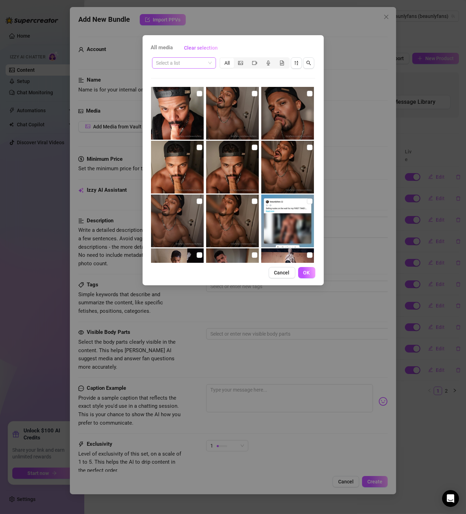
click at [176, 62] on input "search" at bounding box center [180, 63] width 49 height 11
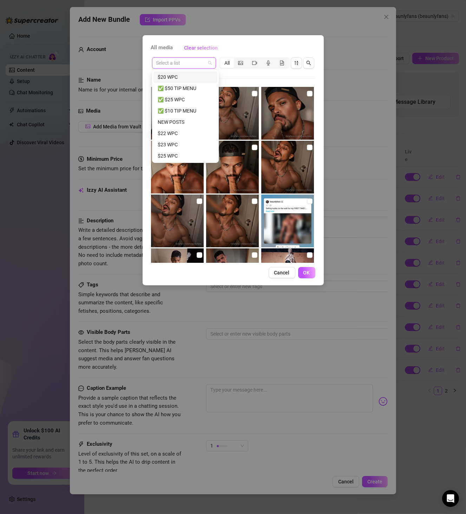
paste input "SKU002 $9 ⭐️⭐️ 🥵"
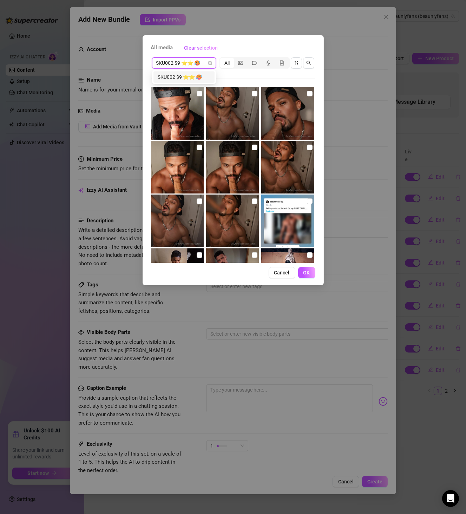
click at [173, 79] on div "SKU002 $9 ⭐️⭐️ 🥵" at bounding box center [184, 77] width 53 height 8
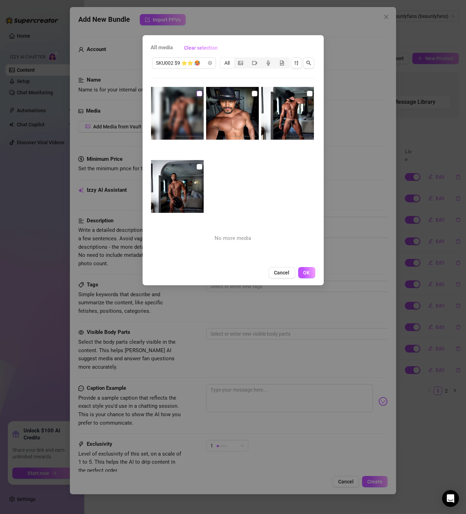
click at [200, 95] on input "checkbox" at bounding box center [200, 94] width 6 height 6
click at [256, 97] on img at bounding box center [232, 113] width 53 height 53
click at [252, 94] on input "checkbox" at bounding box center [255, 94] width 6 height 6
click at [307, 93] on input "checkbox" at bounding box center [310, 94] width 6 height 6
click at [199, 168] on input "checkbox" at bounding box center [200, 167] width 6 height 6
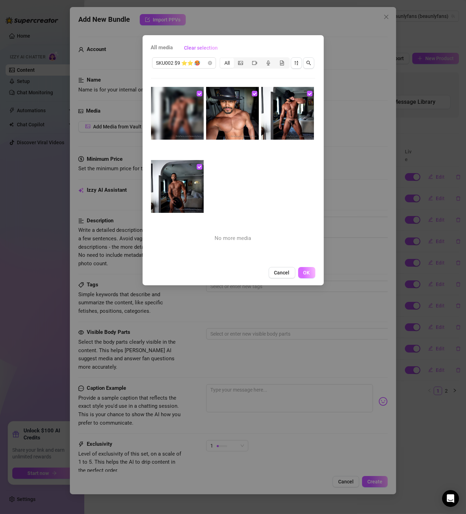
click at [308, 274] on span "OK" at bounding box center [307, 273] width 7 height 6
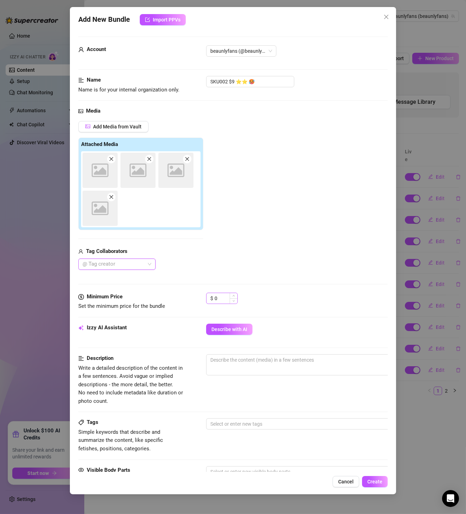
click at [223, 304] on div "$ 0" at bounding box center [222, 301] width 32 height 18
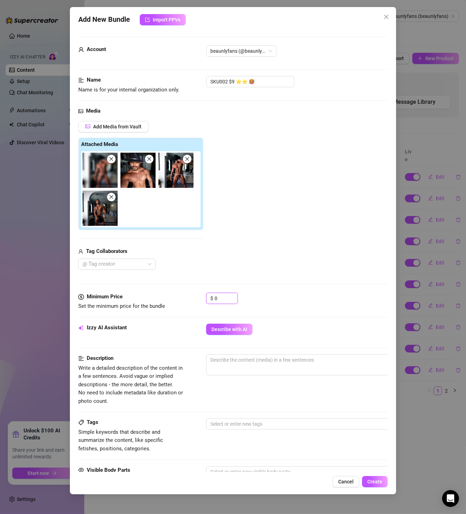
drag, startPoint x: 221, startPoint y: 297, endPoint x: 157, endPoint y: 302, distance: 64.5
click at [157, 302] on div "Minimum Price Set the minimum price for the bundle $ 0" at bounding box center [233, 301] width 310 height 18
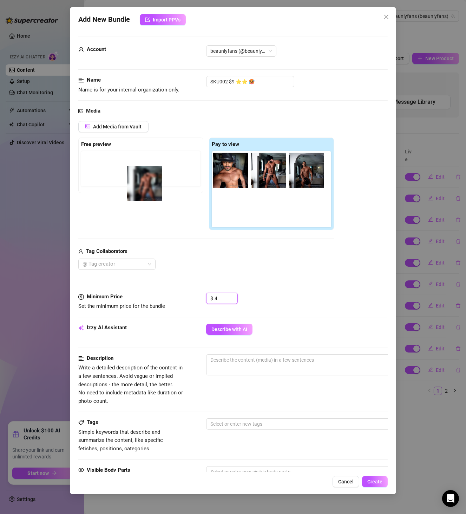
drag, startPoint x: 140, startPoint y: 193, endPoint x: 113, endPoint y: 193, distance: 27.4
click at [114, 193] on div "Free preview Pay to view" at bounding box center [206, 183] width 256 height 93
drag, startPoint x: 237, startPoint y: 171, endPoint x: 87, endPoint y: 180, distance: 150.4
click at [87, 180] on div "Free preview Pay to view" at bounding box center [206, 183] width 256 height 93
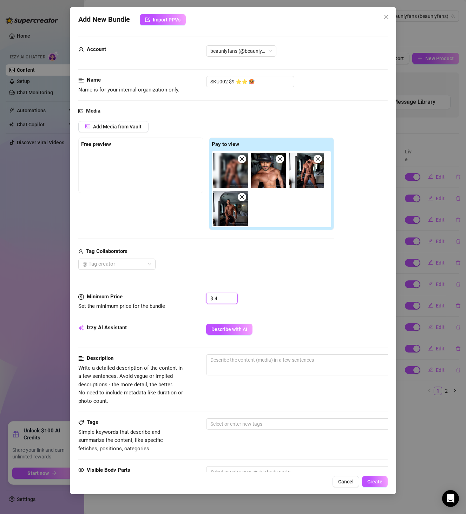
drag, startPoint x: 224, startPoint y: 180, endPoint x: 153, endPoint y: 184, distance: 70.8
click at [154, 184] on div "Free preview Pay to view" at bounding box center [206, 183] width 256 height 93
drag, startPoint x: 237, startPoint y: 180, endPoint x: 90, endPoint y: 190, distance: 146.9
click at [90, 190] on div "Free preview Pay to view" at bounding box center [206, 183] width 256 height 93
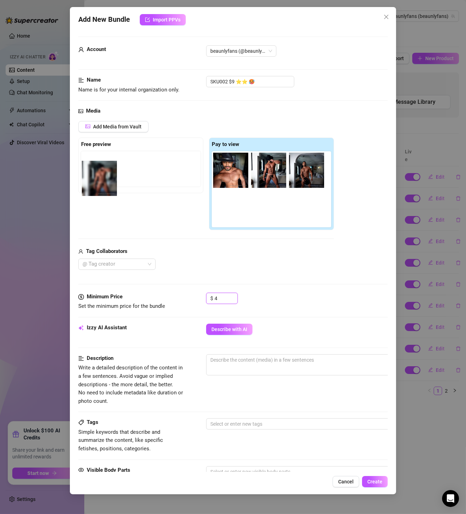
drag, startPoint x: 230, startPoint y: 179, endPoint x: 95, endPoint y: 186, distance: 134.8
click at [95, 186] on div "Free preview Pay to view" at bounding box center [206, 183] width 256 height 93
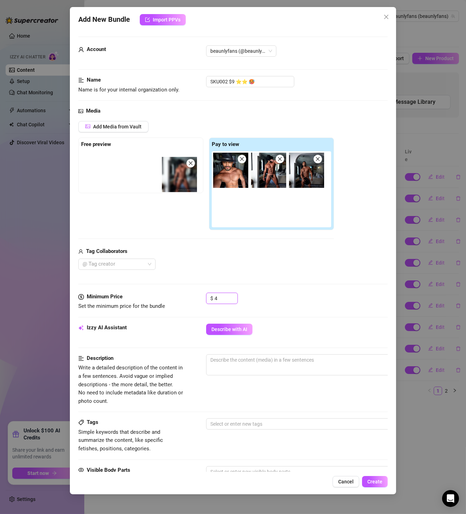
drag, startPoint x: 181, startPoint y: 188, endPoint x: 126, endPoint y: 184, distance: 55.7
click at [150, 188] on div "Free preview Pay to view" at bounding box center [206, 183] width 256 height 93
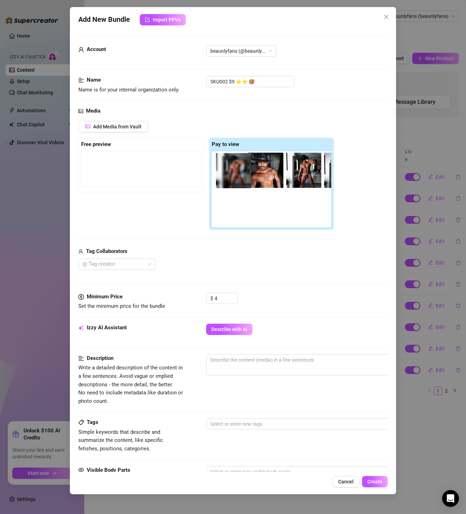
click at [136, 174] on div "Free preview Pay to view" at bounding box center [206, 183] width 256 height 93
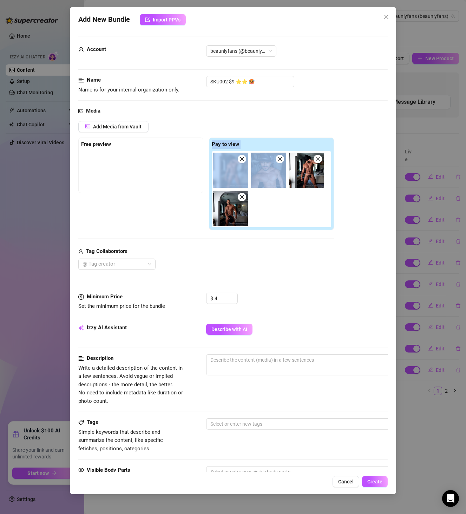
click at [228, 168] on img at bounding box center [230, 170] width 35 height 35
click at [104, 179] on div "Free preview Pay to view" at bounding box center [206, 183] width 256 height 93
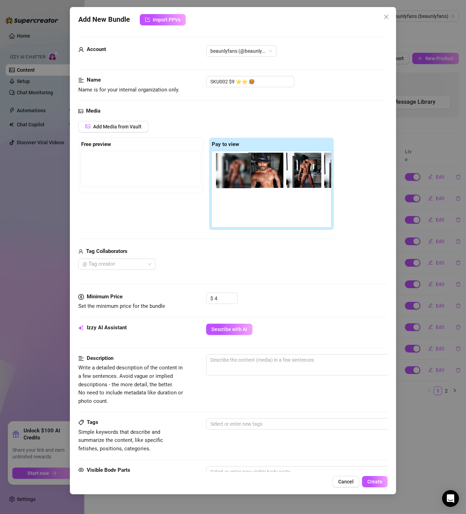
click at [302, 207] on div at bounding box center [273, 189] width 122 height 76
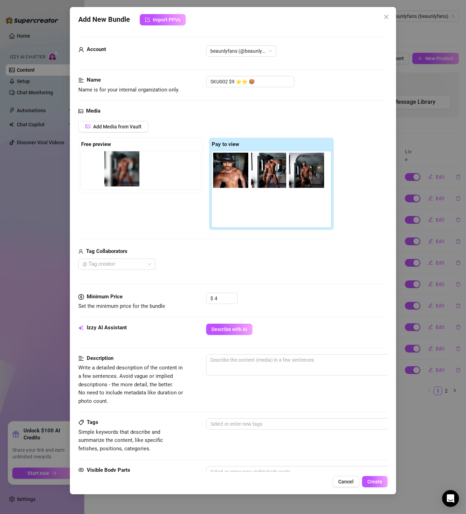
drag, startPoint x: 115, startPoint y: 176, endPoint x: 6, endPoint y: 175, distance: 109.0
click at [6, 175] on div "Add New Bundle Import PPVs Account beaunlyfans (@beaunlyfans) Name Name is for …" at bounding box center [233, 257] width 466 height 514
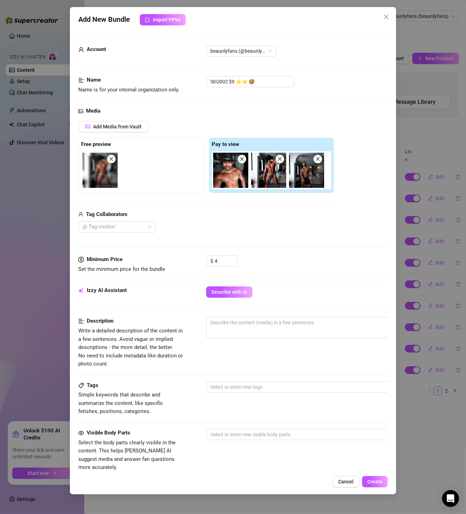
click at [231, 305] on div "Izzy AI Assistant Describe with AI" at bounding box center [233, 301] width 310 height 31
click at [232, 295] on button "Describe with AI" at bounding box center [229, 291] width 46 height 11
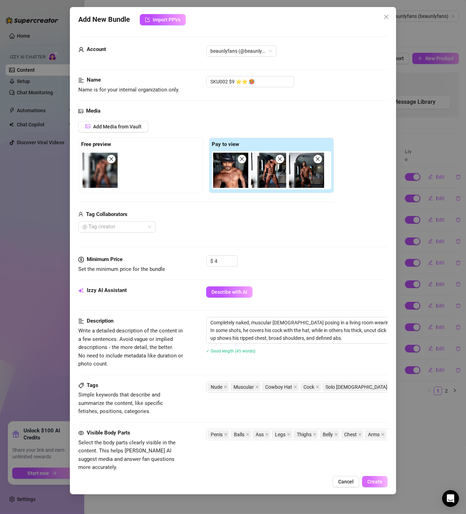
click at [374, 484] on button "Create" at bounding box center [375, 481] width 26 height 11
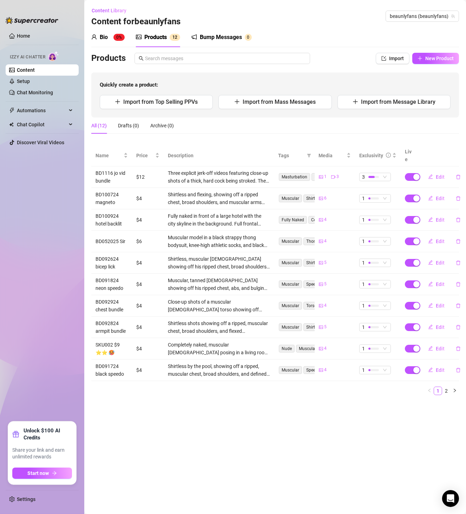
click at [373, 447] on main "Content Library Content for beaunlyfans beaunlyfans (beaunlyfans) Bio 0% Produc…" at bounding box center [275, 257] width 382 height 514
